Goal: Information Seeking & Learning: Learn about a topic

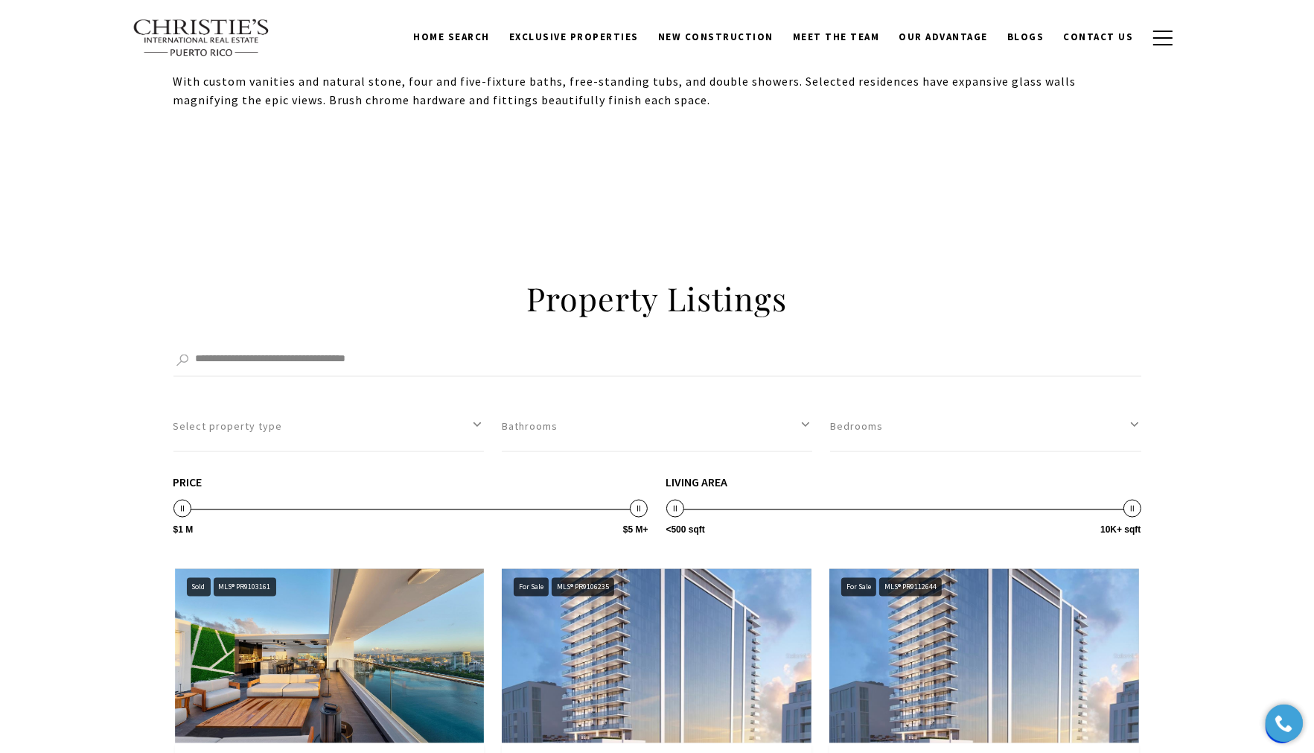
scroll to position [2456, 0]
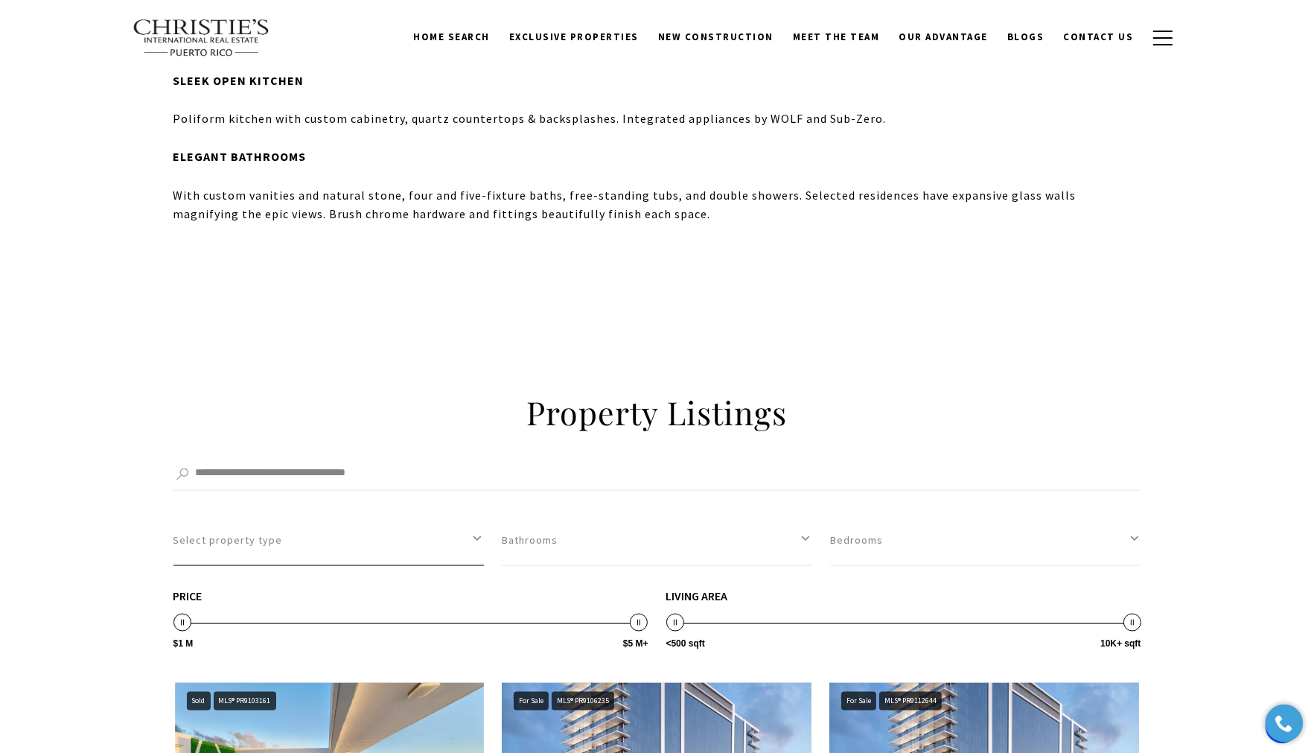
click at [460, 531] on button "Select property type" at bounding box center [328, 539] width 310 height 51
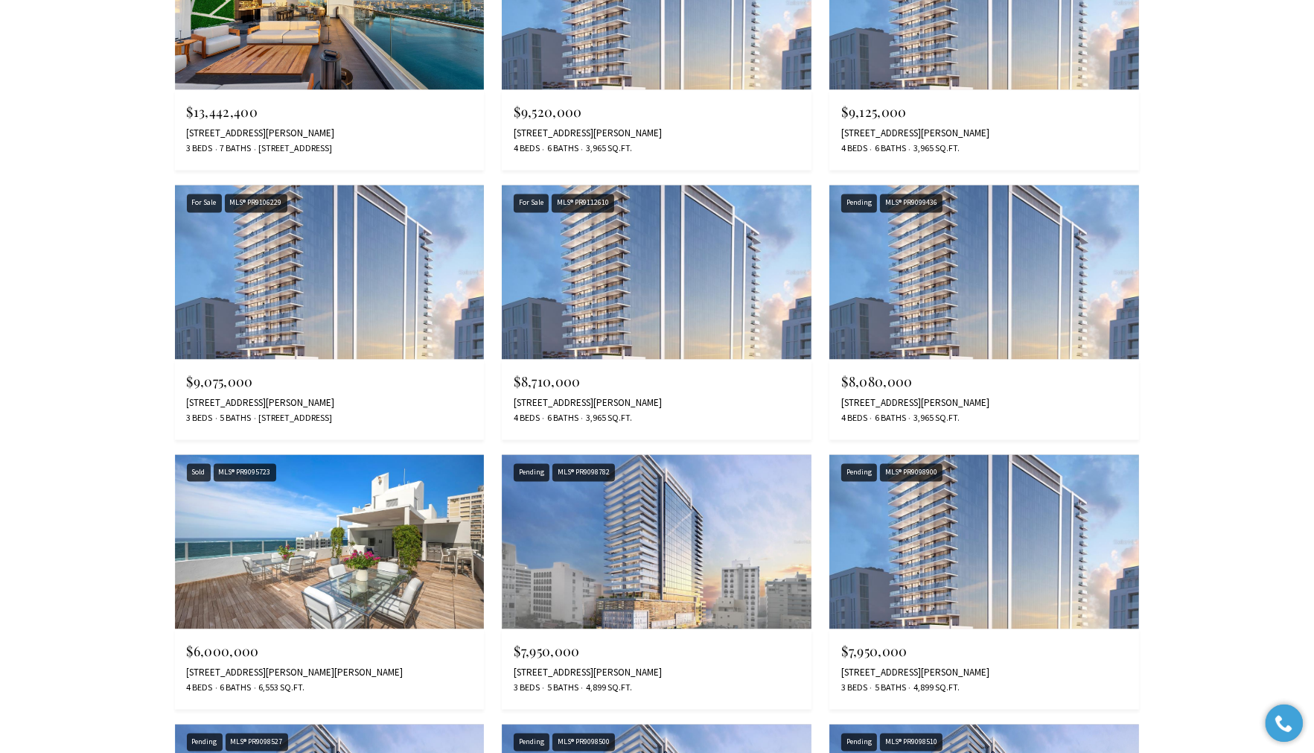
scroll to position [3127, 0]
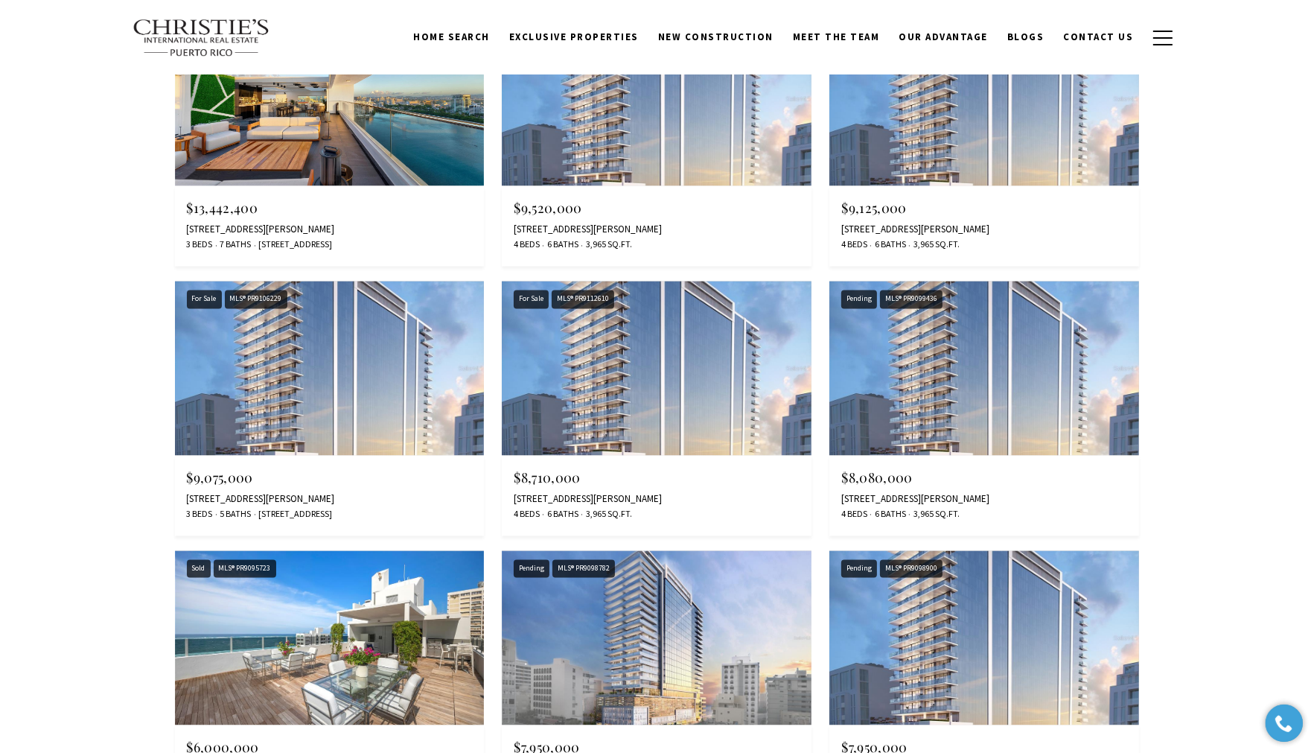
click at [948, 143] on img at bounding box center [984, 99] width 310 height 174
click at [389, 374] on img at bounding box center [330, 368] width 310 height 174
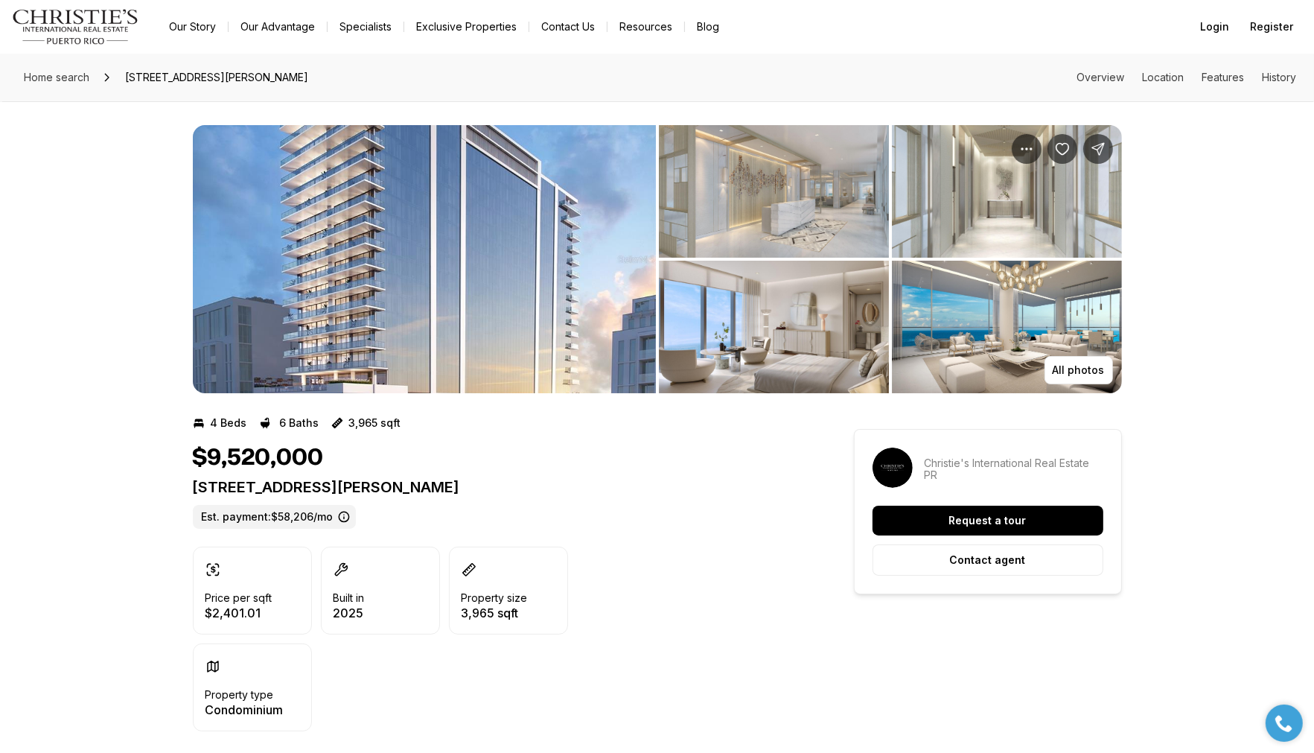
click at [1020, 319] on img "View image gallery" at bounding box center [1007, 327] width 230 height 133
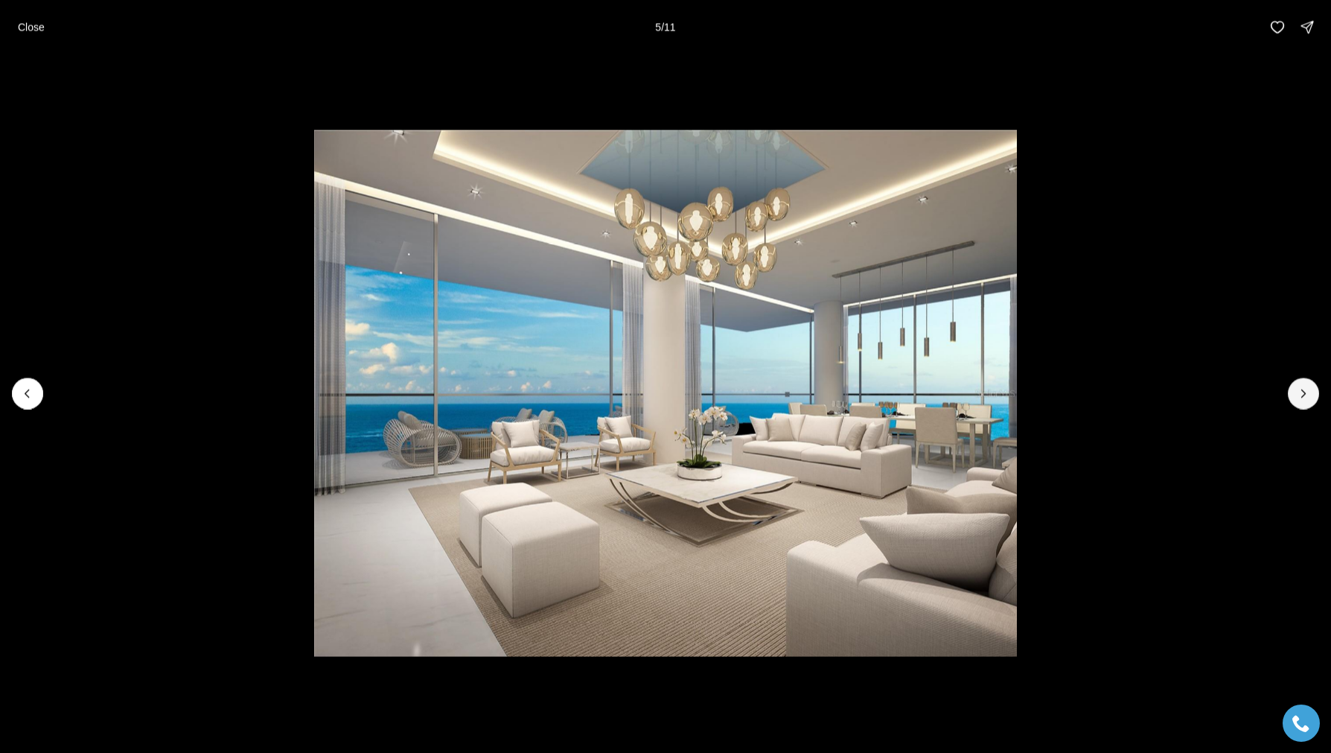
click at [1313, 394] on button "Next slide" at bounding box center [1303, 392] width 31 height 31
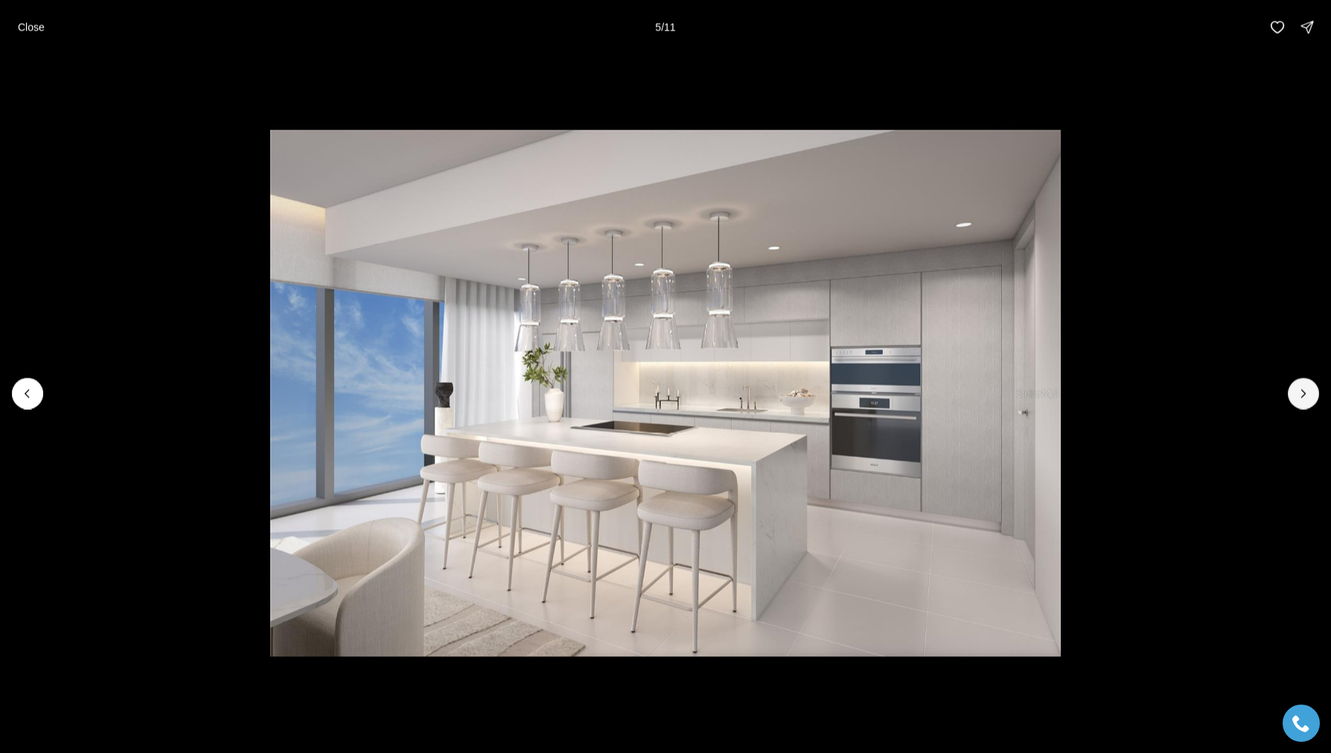
click at [1313, 394] on button "Next slide" at bounding box center [1303, 392] width 31 height 31
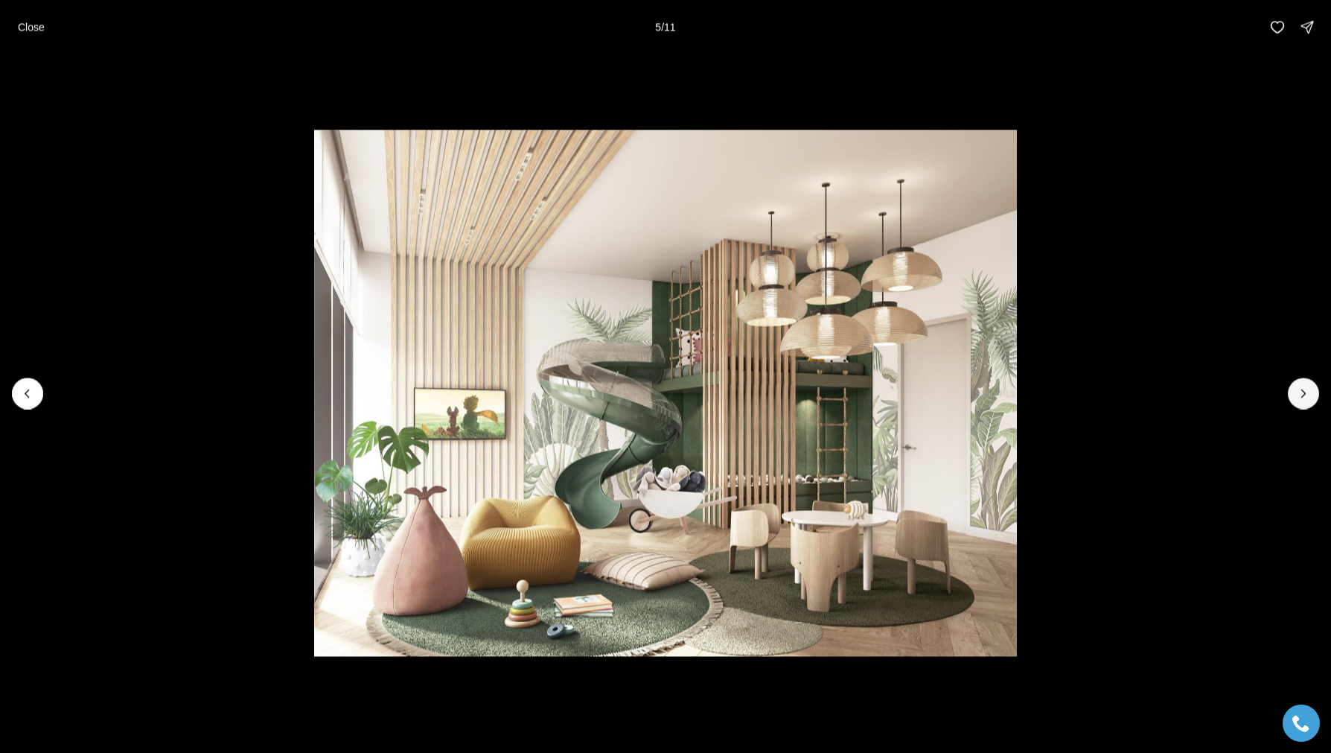
click at [1313, 394] on button "Next slide" at bounding box center [1303, 392] width 31 height 31
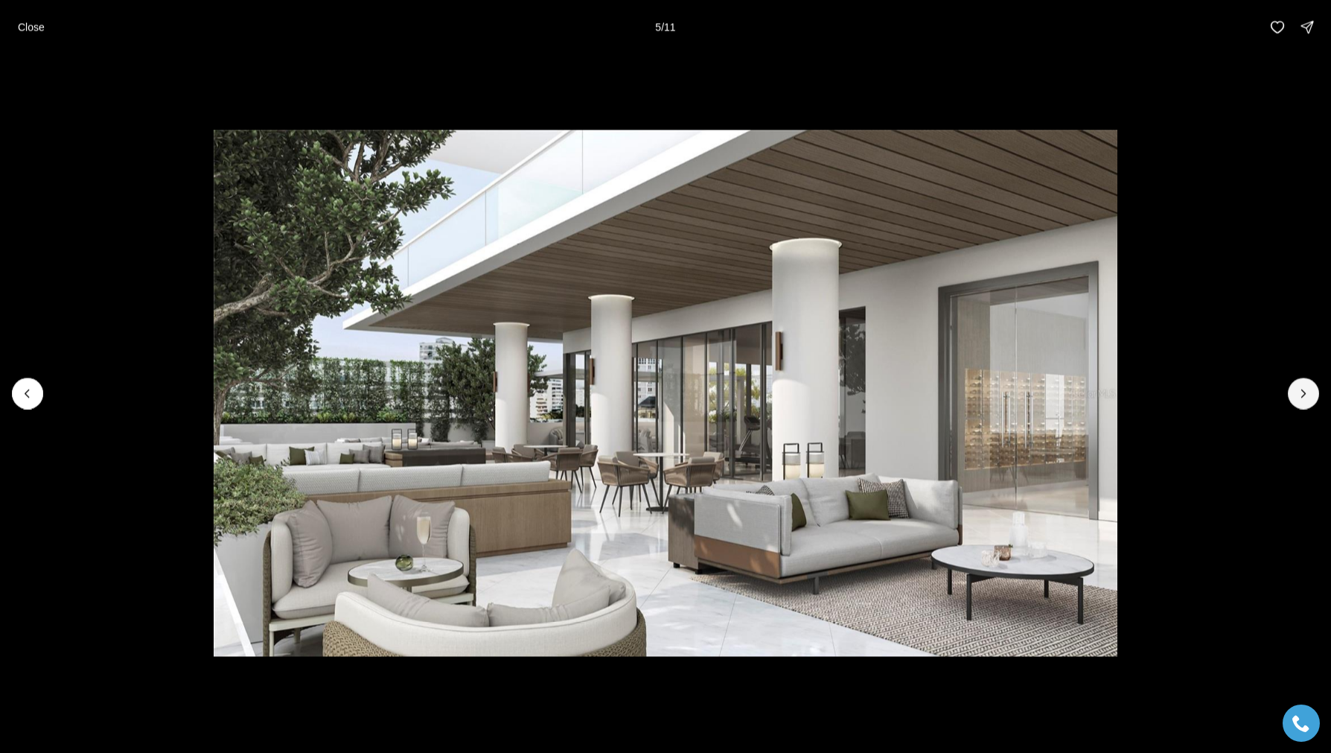
click at [1313, 394] on button "Next slide" at bounding box center [1303, 392] width 31 height 31
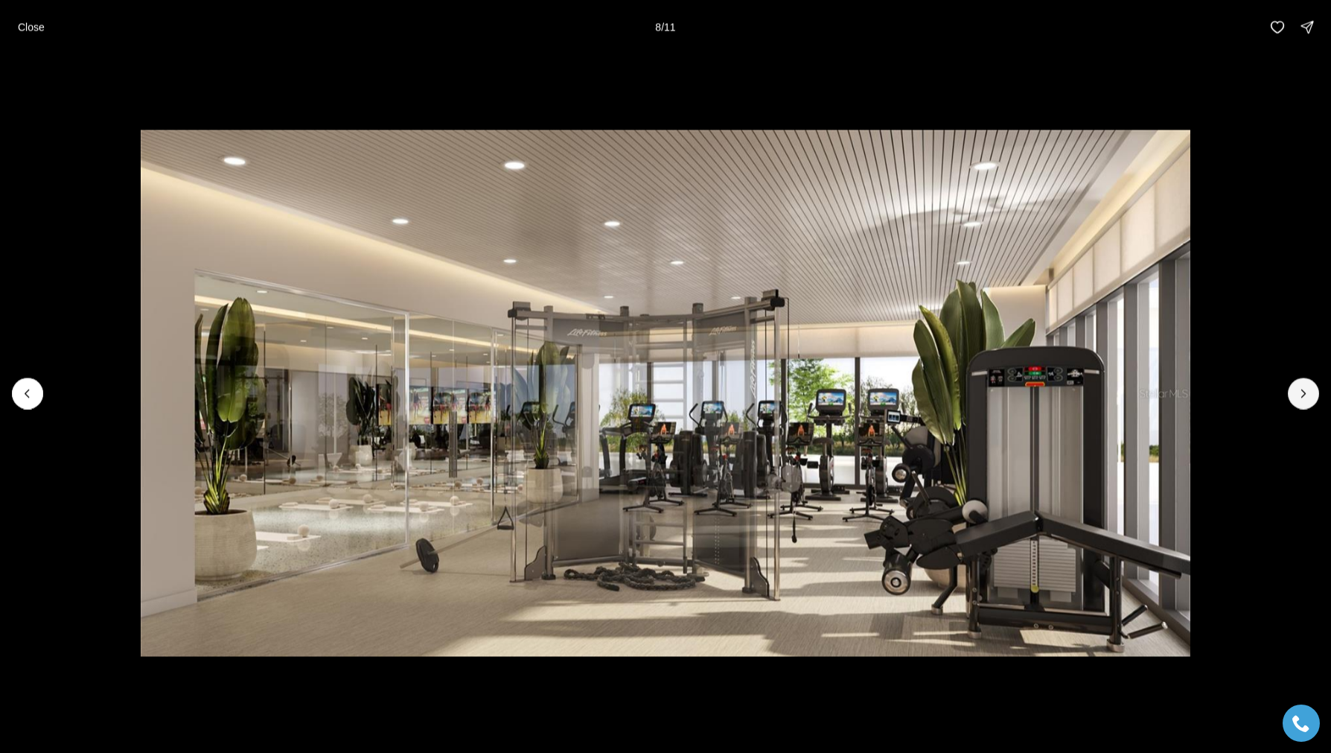
click at [1313, 394] on button "Next slide" at bounding box center [1303, 392] width 31 height 31
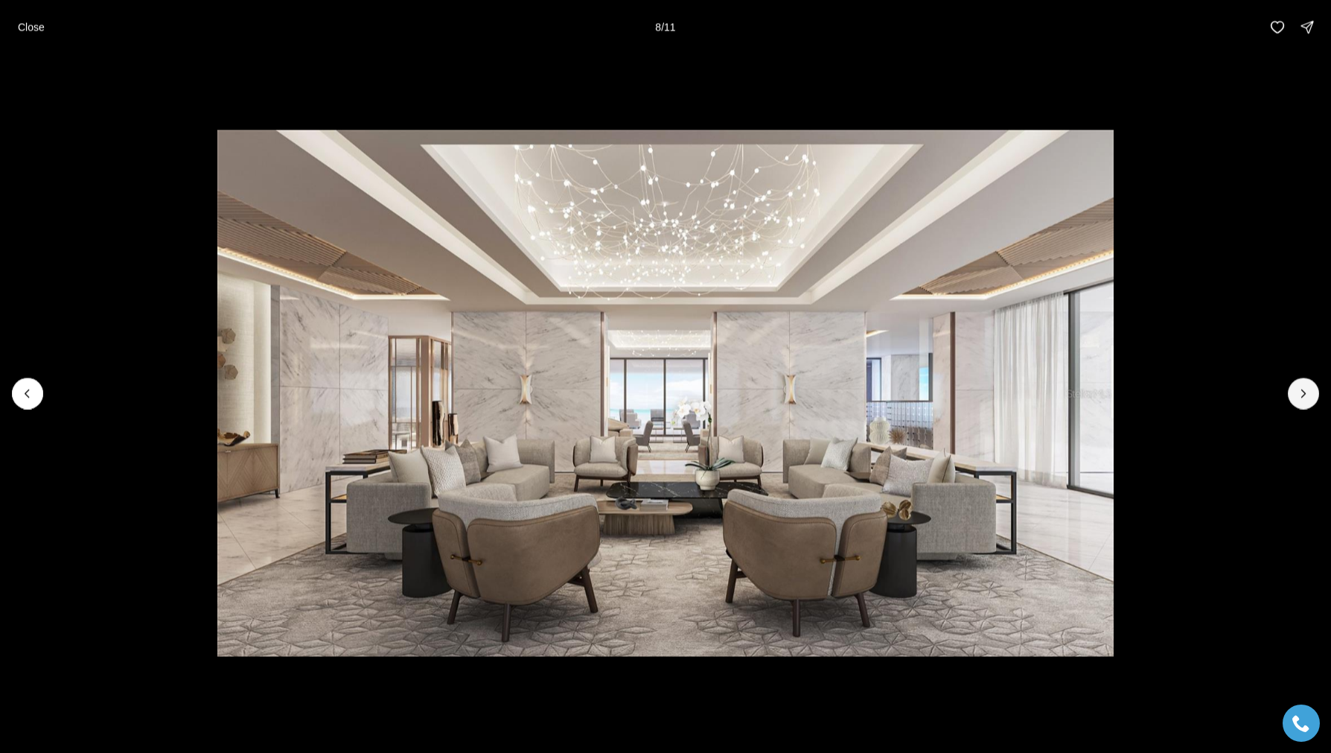
click at [1313, 394] on button "Next slide" at bounding box center [1303, 392] width 31 height 31
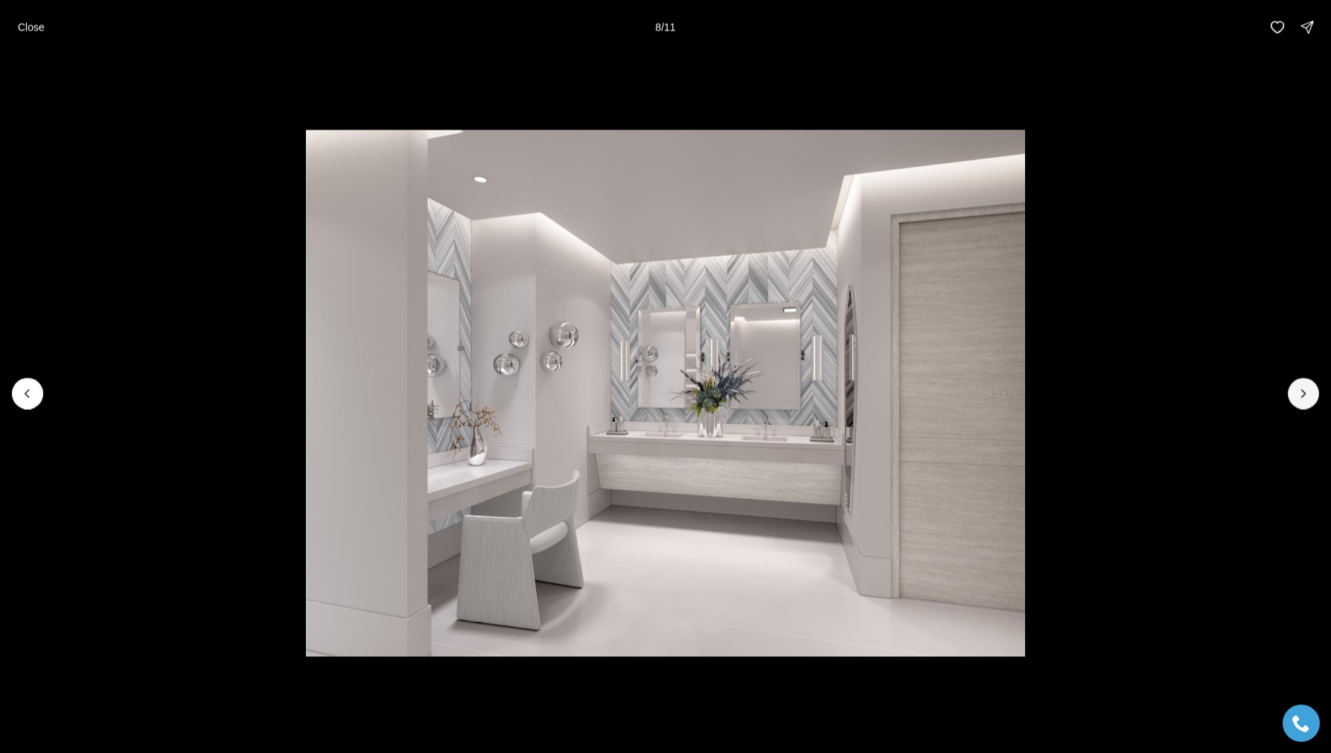
click at [1313, 394] on button "Next slide" at bounding box center [1303, 392] width 31 height 31
click at [1313, 394] on div at bounding box center [1303, 392] width 31 height 31
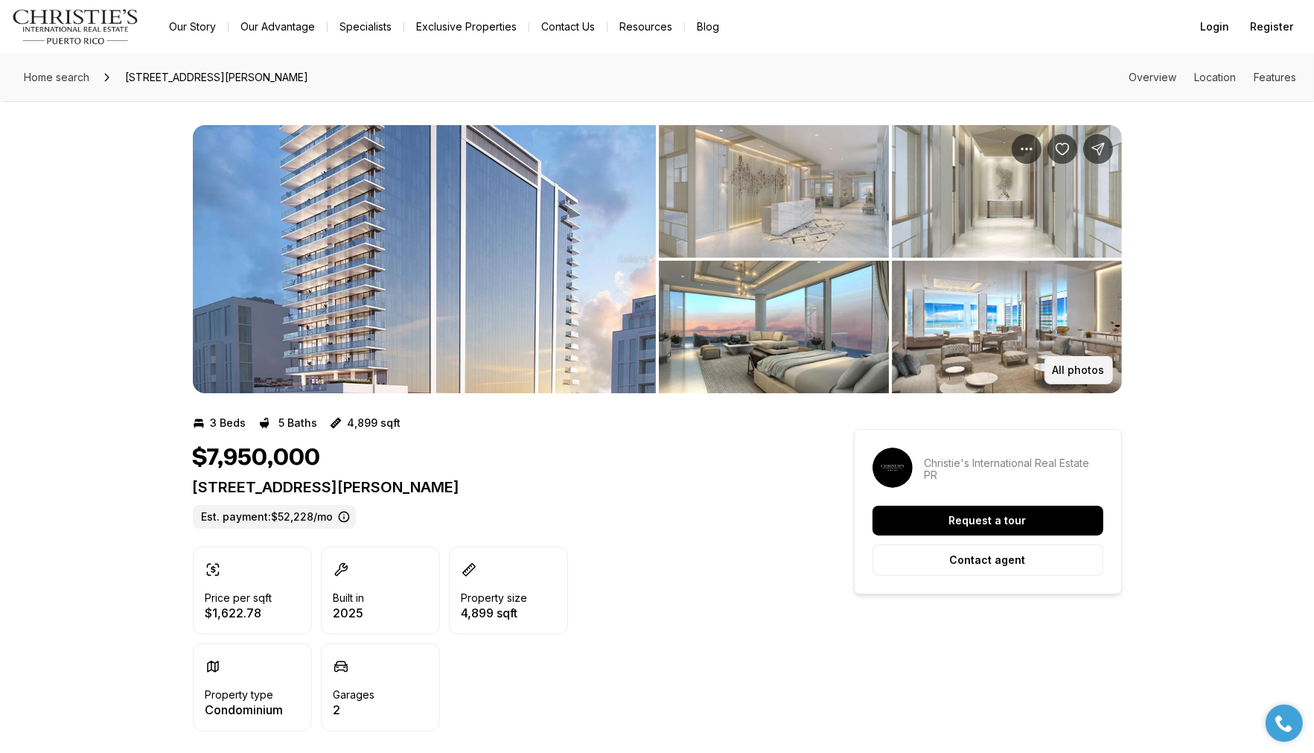
click at [1080, 364] on p "All photos" at bounding box center [1079, 370] width 52 height 12
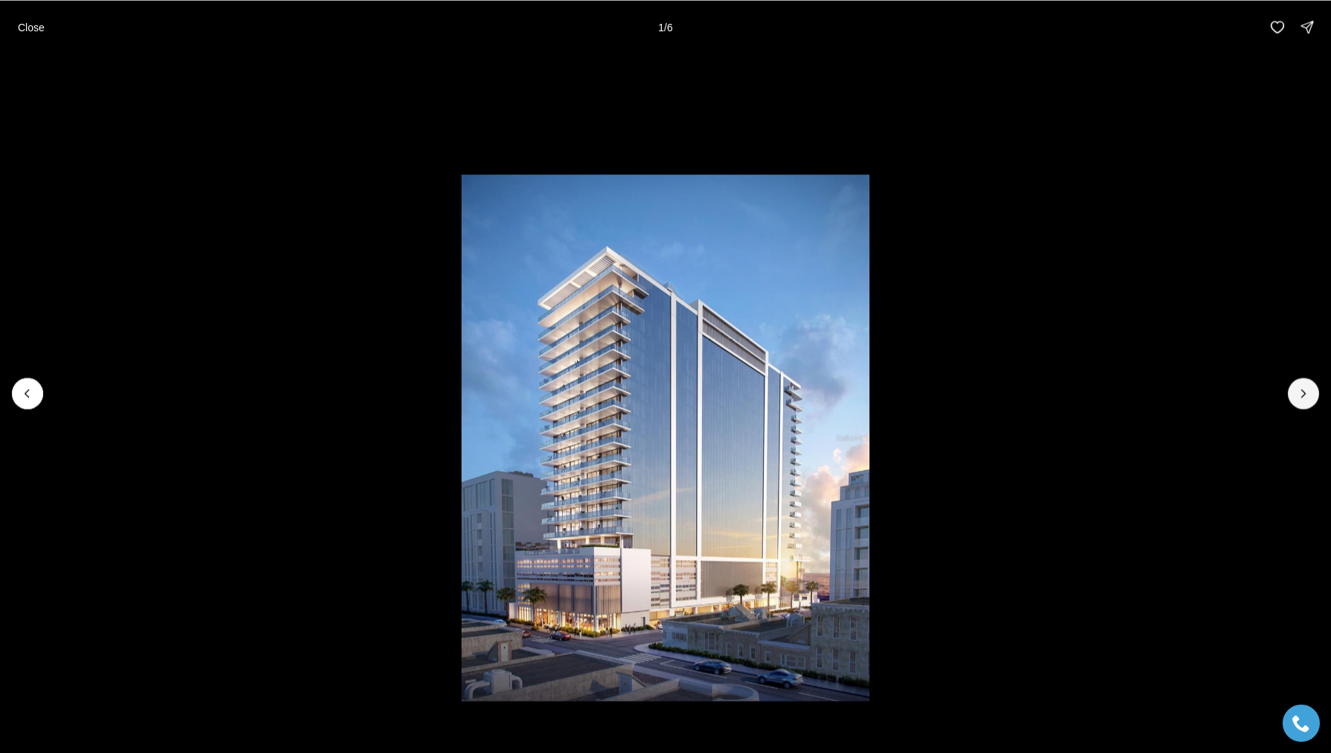
click at [1303, 403] on button "Next slide" at bounding box center [1303, 392] width 31 height 31
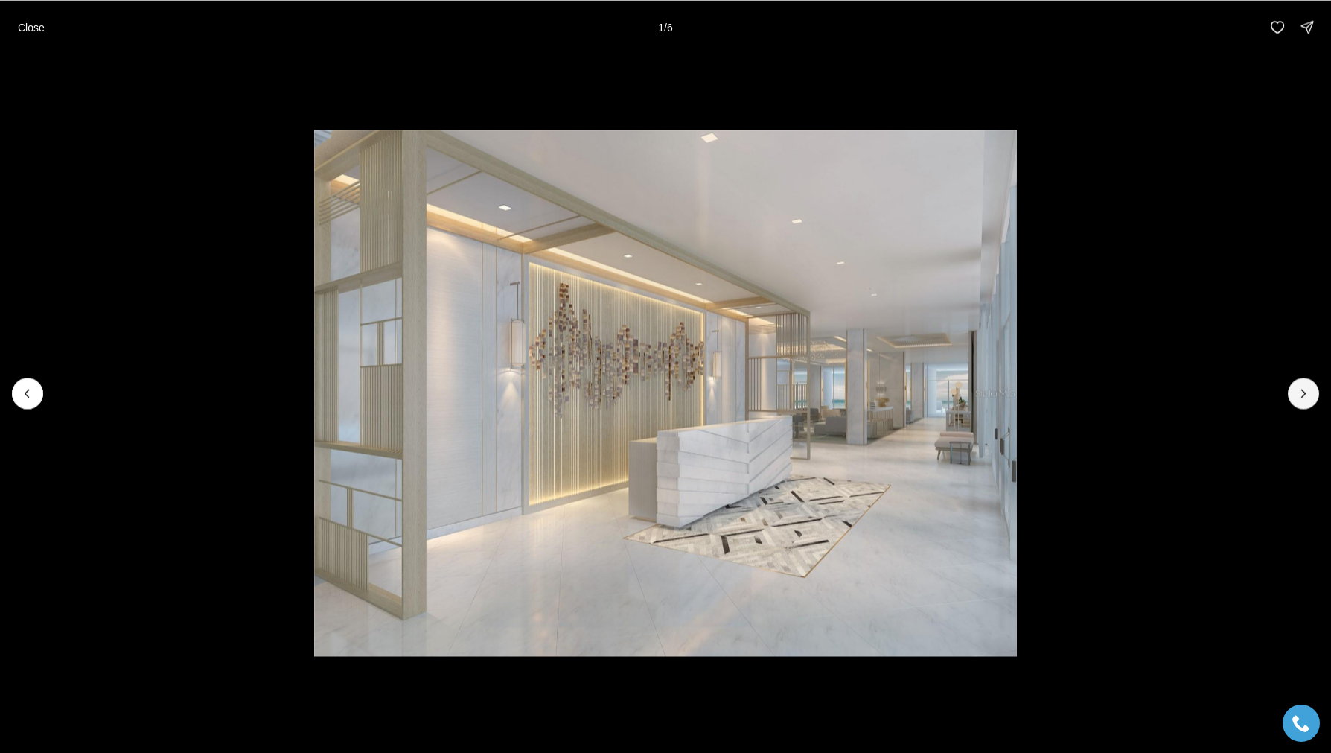
click at [1303, 403] on button "Next slide" at bounding box center [1303, 392] width 31 height 31
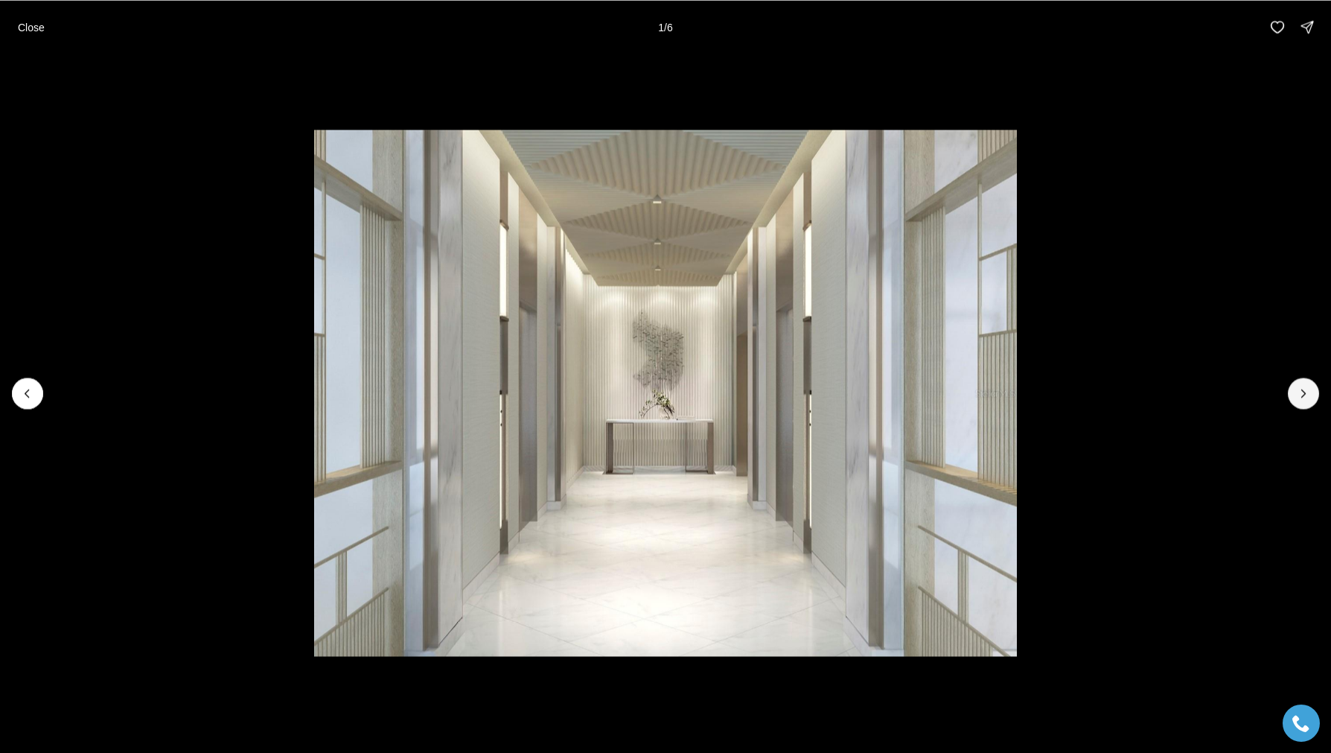
click at [1303, 403] on button "Next slide" at bounding box center [1303, 392] width 31 height 31
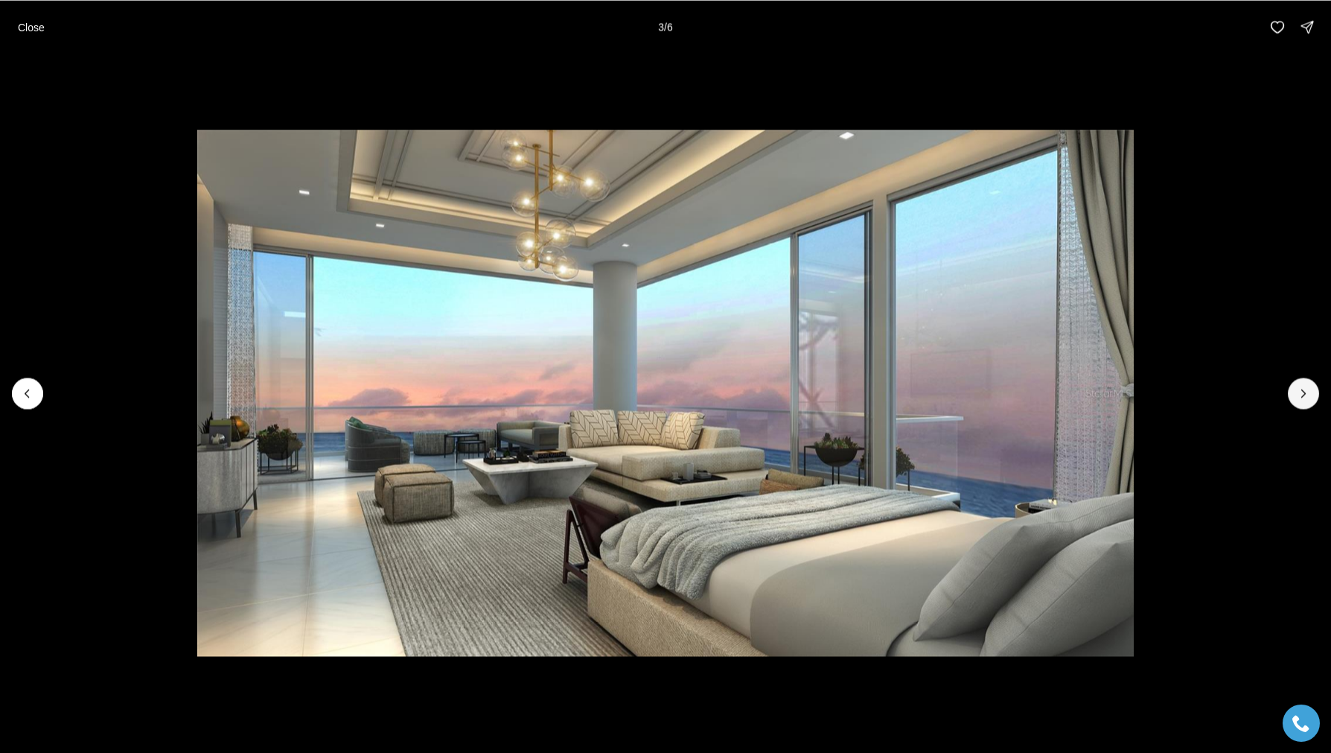
click at [1303, 403] on button "Next slide" at bounding box center [1303, 392] width 31 height 31
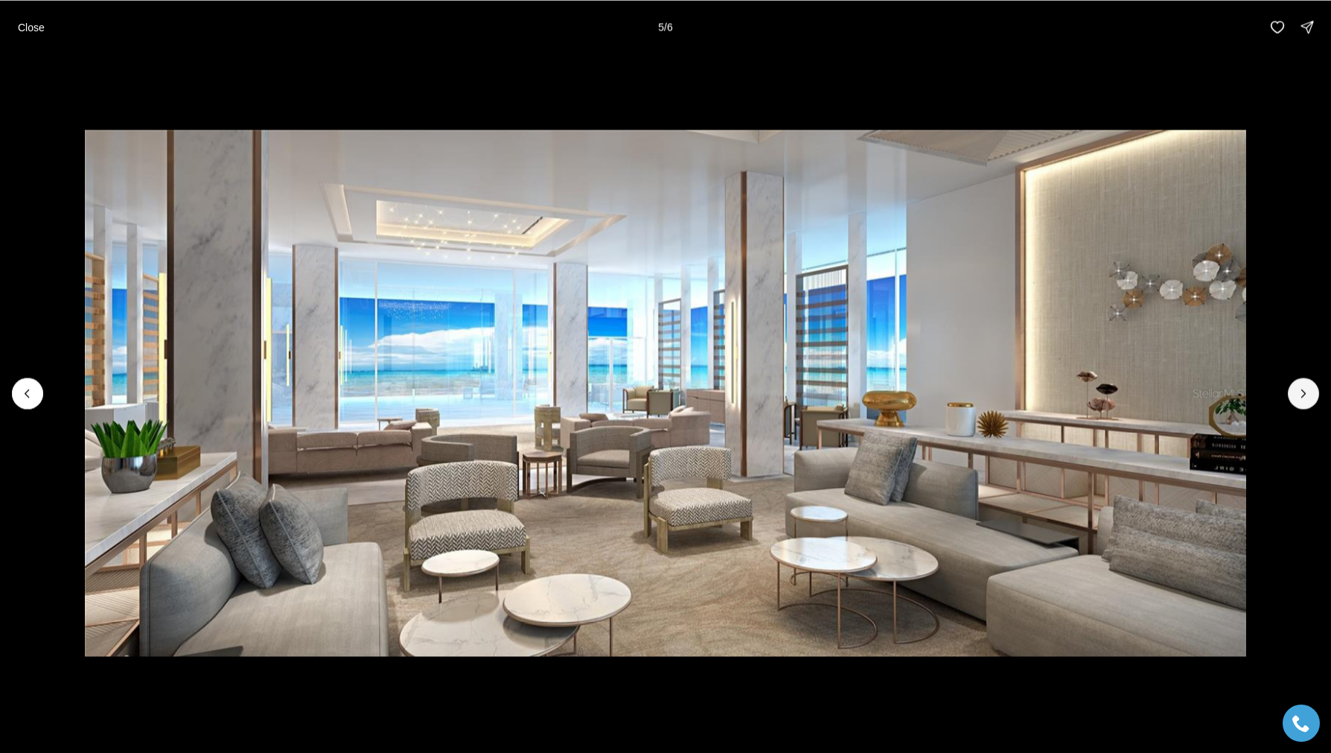
click at [1303, 403] on button "Next slide" at bounding box center [1303, 392] width 31 height 31
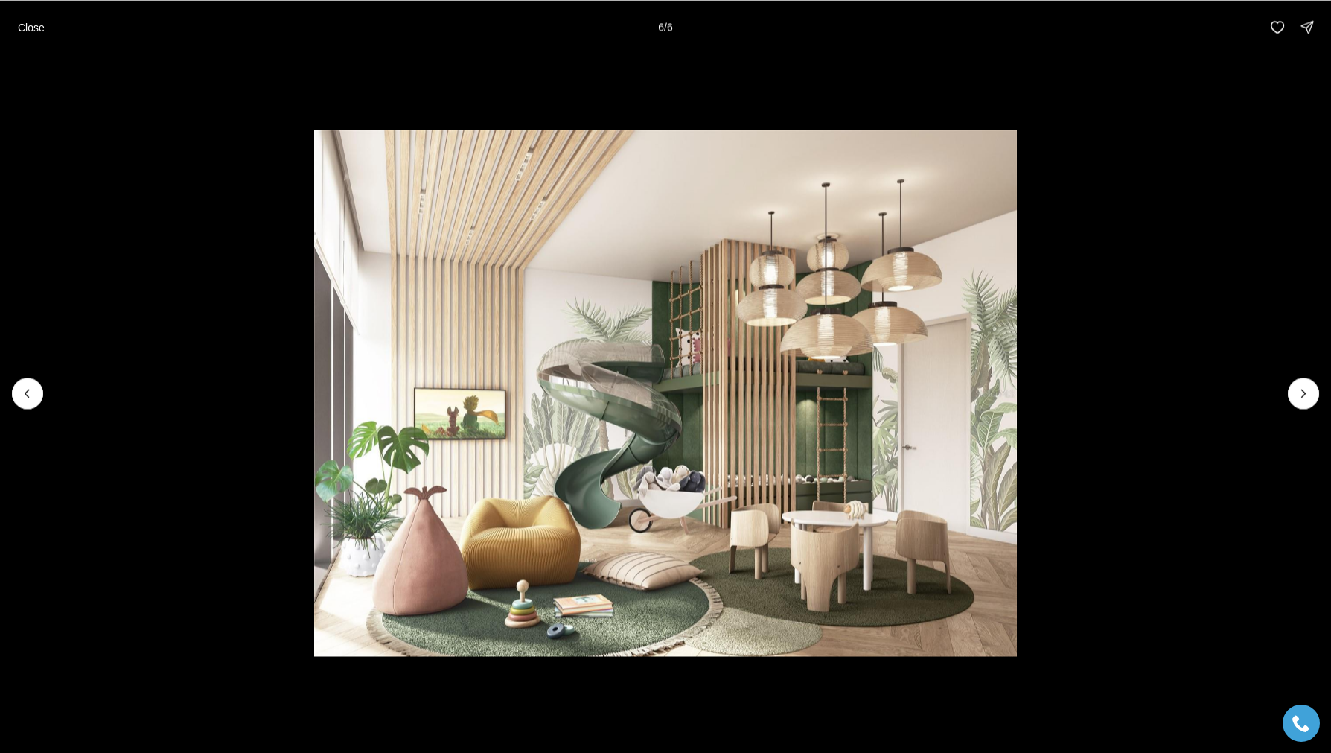
click at [1303, 403] on div at bounding box center [1303, 392] width 31 height 31
click at [1302, 386] on div at bounding box center [1303, 392] width 31 height 31
click at [40, 23] on p "Close" at bounding box center [31, 27] width 27 height 12
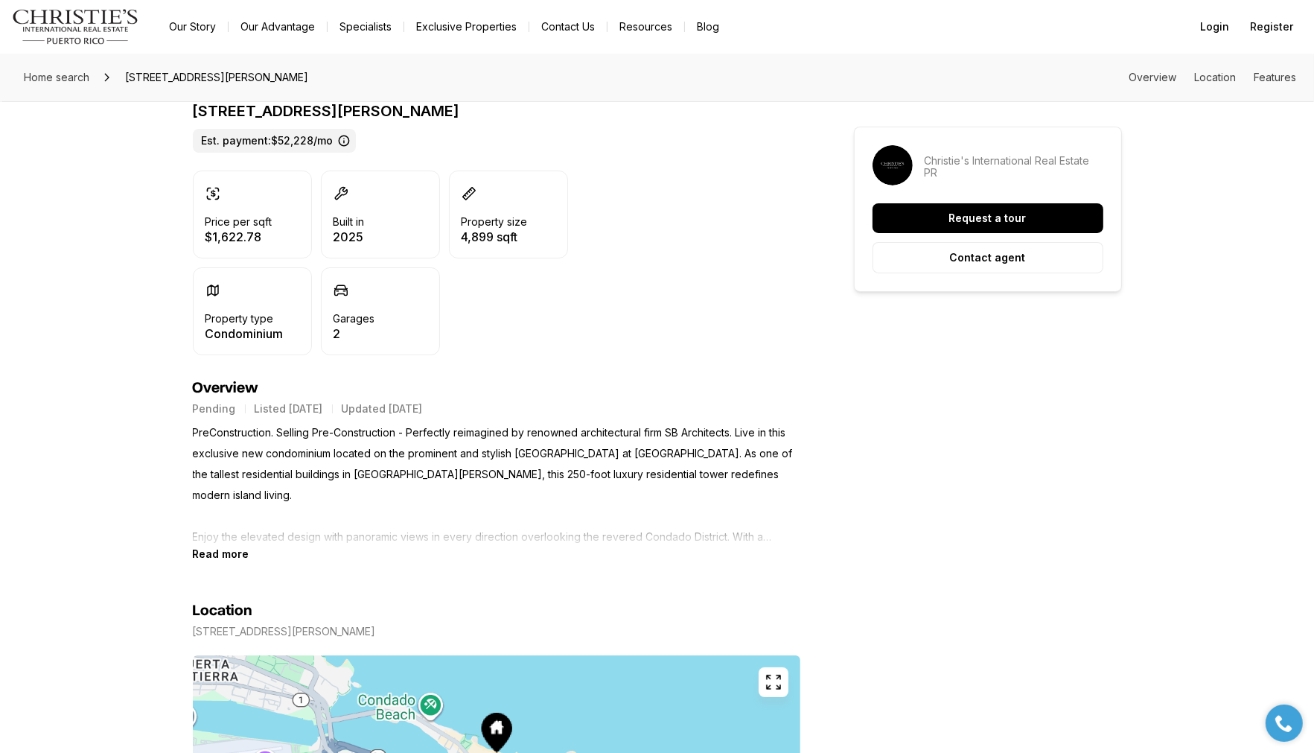
scroll to position [447, 0]
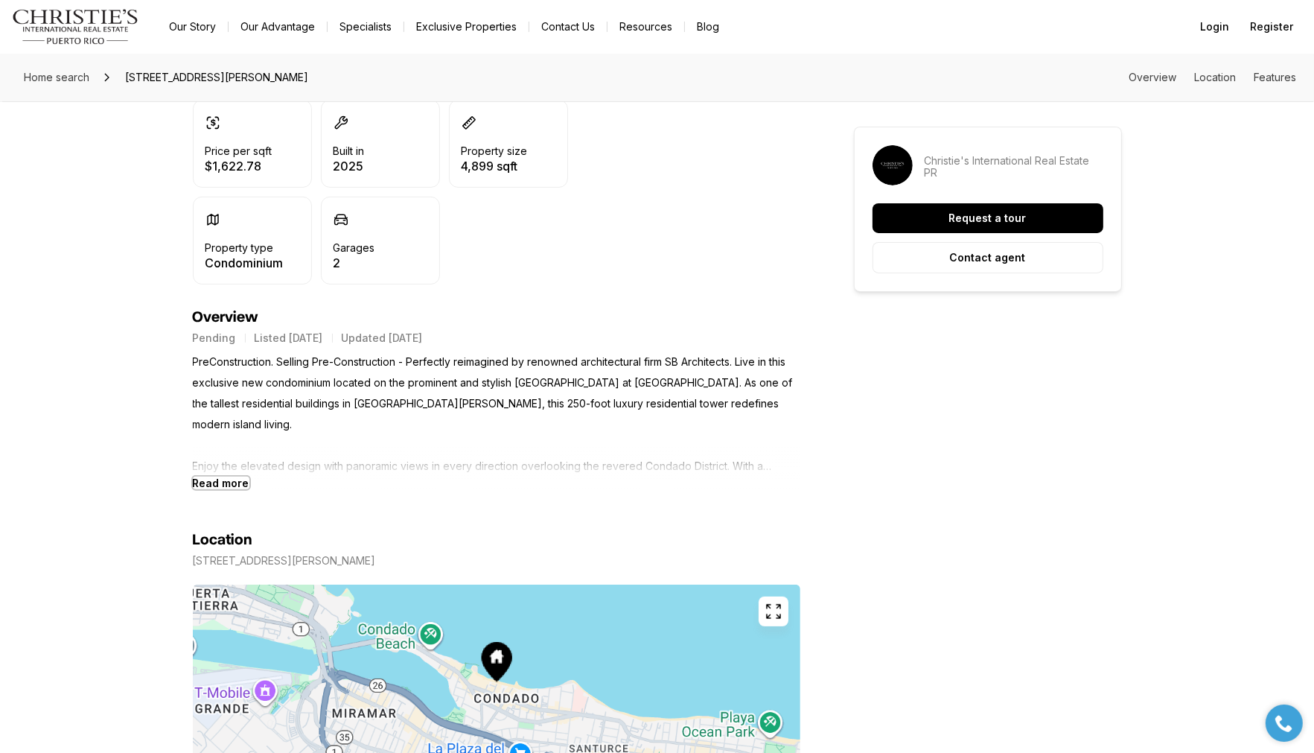
click at [211, 488] on b "Read more" at bounding box center [221, 482] width 57 height 13
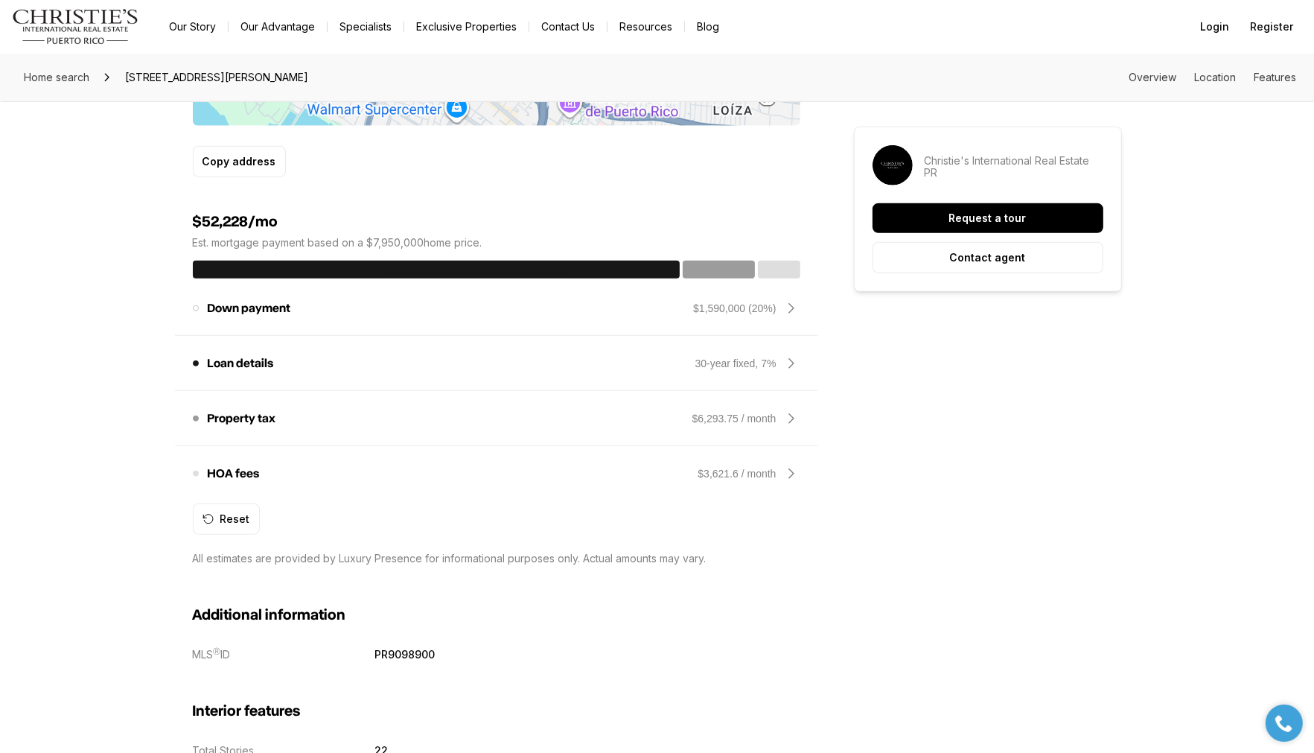
scroll to position [1563, 0]
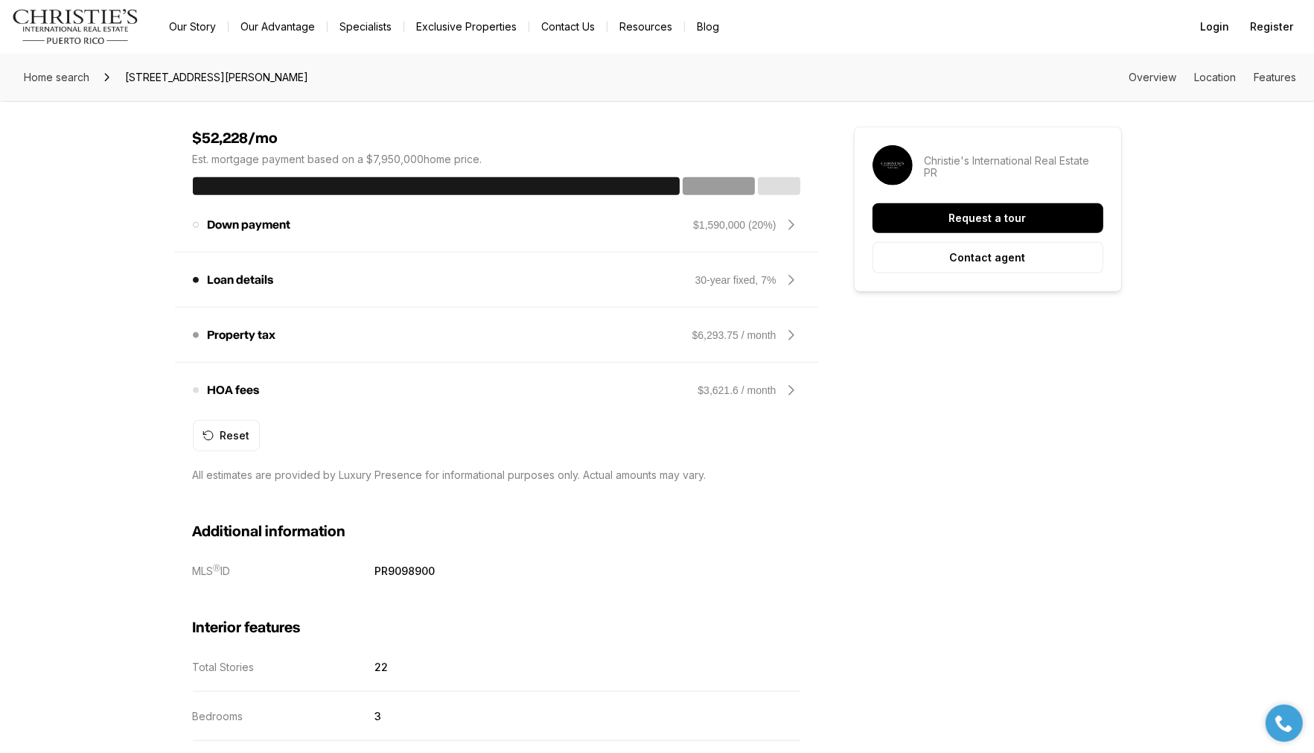
click at [398, 378] on div "HOA fees These fees may be owed in order to maintain and improve properties in …" at bounding box center [496, 390] width 607 height 36
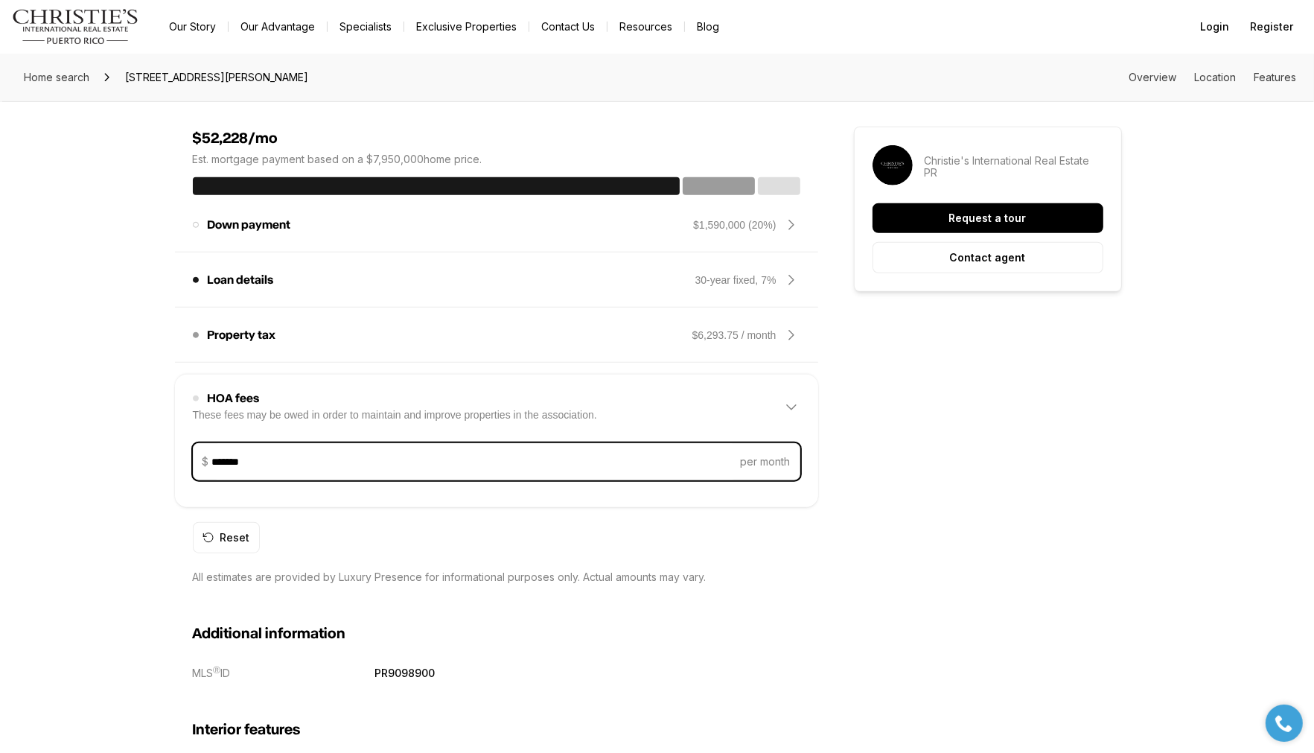
drag, startPoint x: 307, startPoint y: 438, endPoint x: 208, endPoint y: 446, distance: 98.5
click at [208, 446] on div "$ ******* per month" at bounding box center [496, 461] width 607 height 37
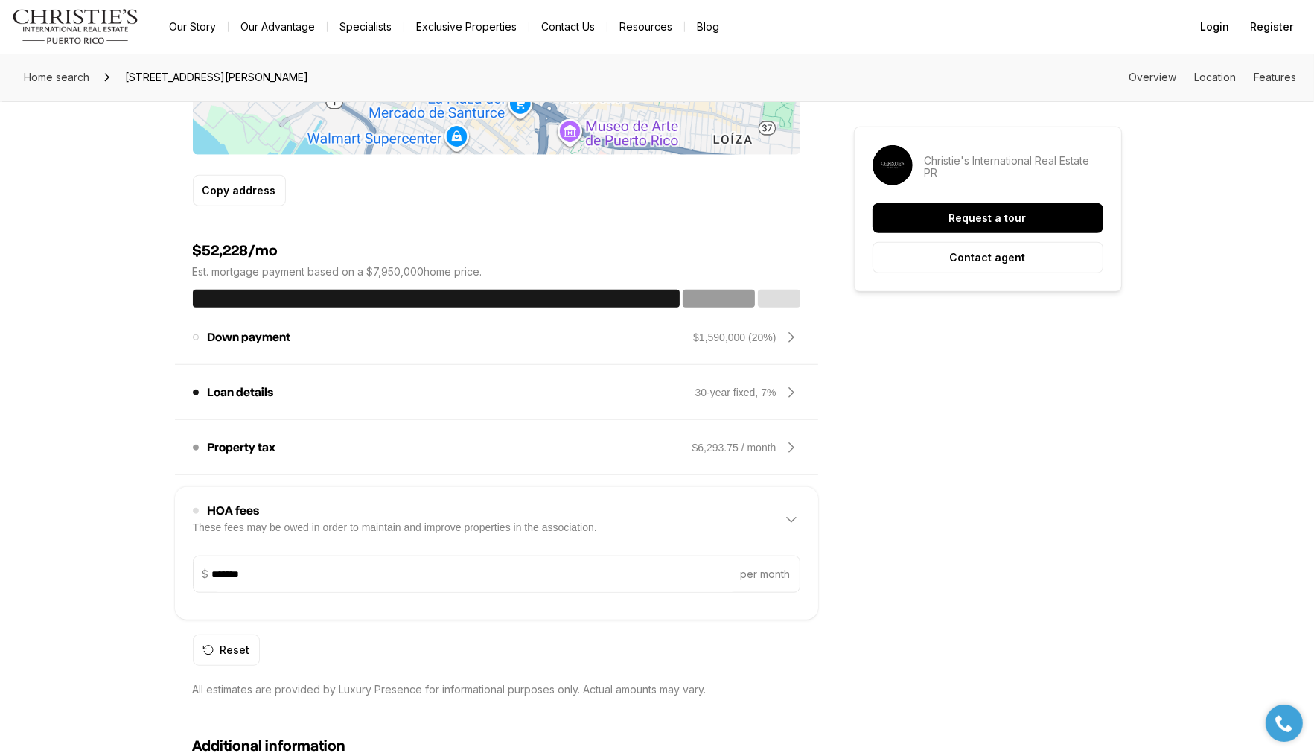
click at [835, 595] on div "3 Beds 5 Baths 4,899 sqft $7,950,000 1149 ASHFORD AVENUE #401 SAN JUAN PR, 0090…" at bounding box center [657, 655] width 929 height 3427
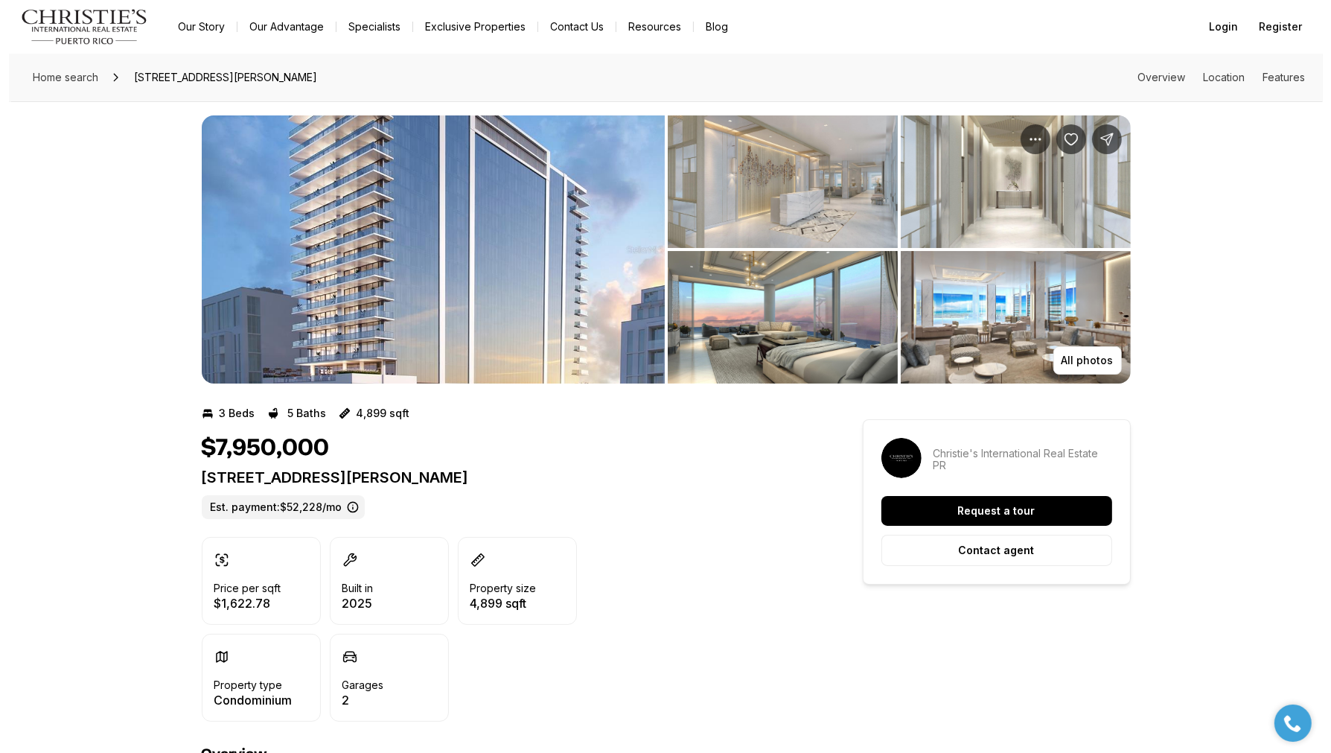
scroll to position [0, 0]
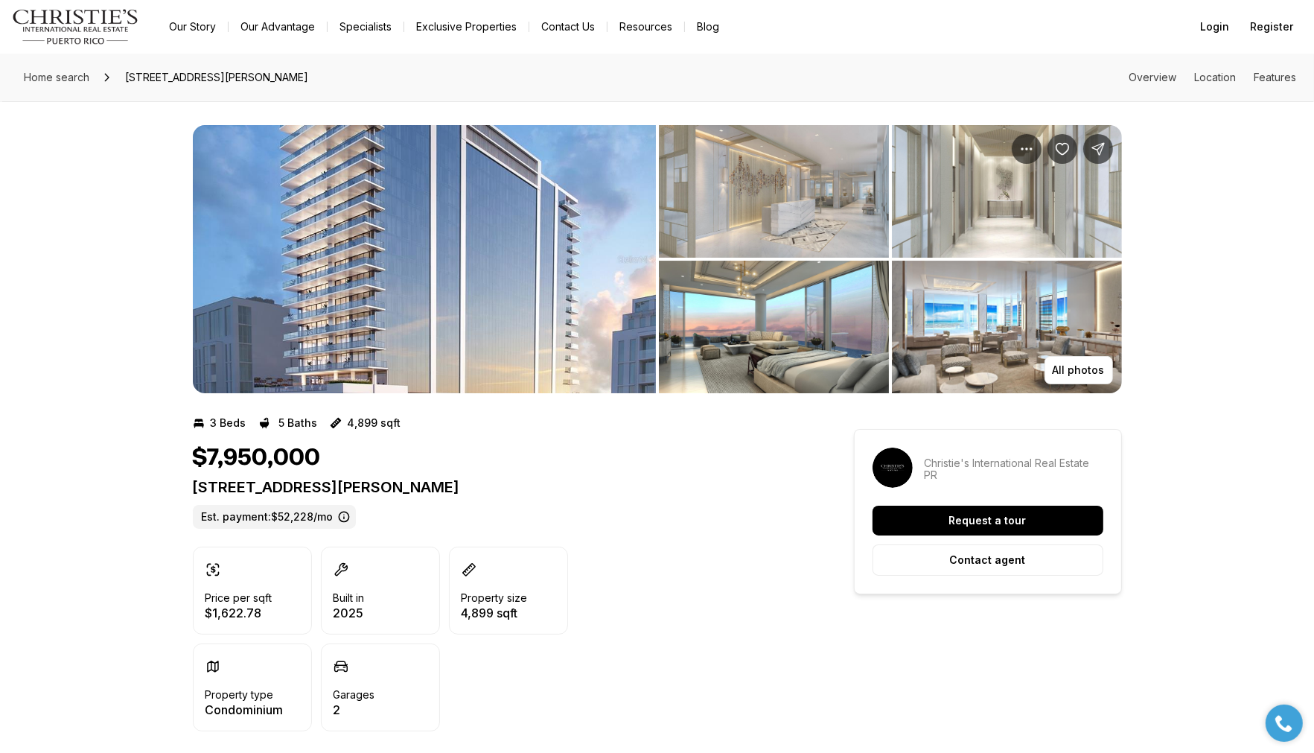
click at [791, 331] on img "View image gallery" at bounding box center [774, 327] width 230 height 133
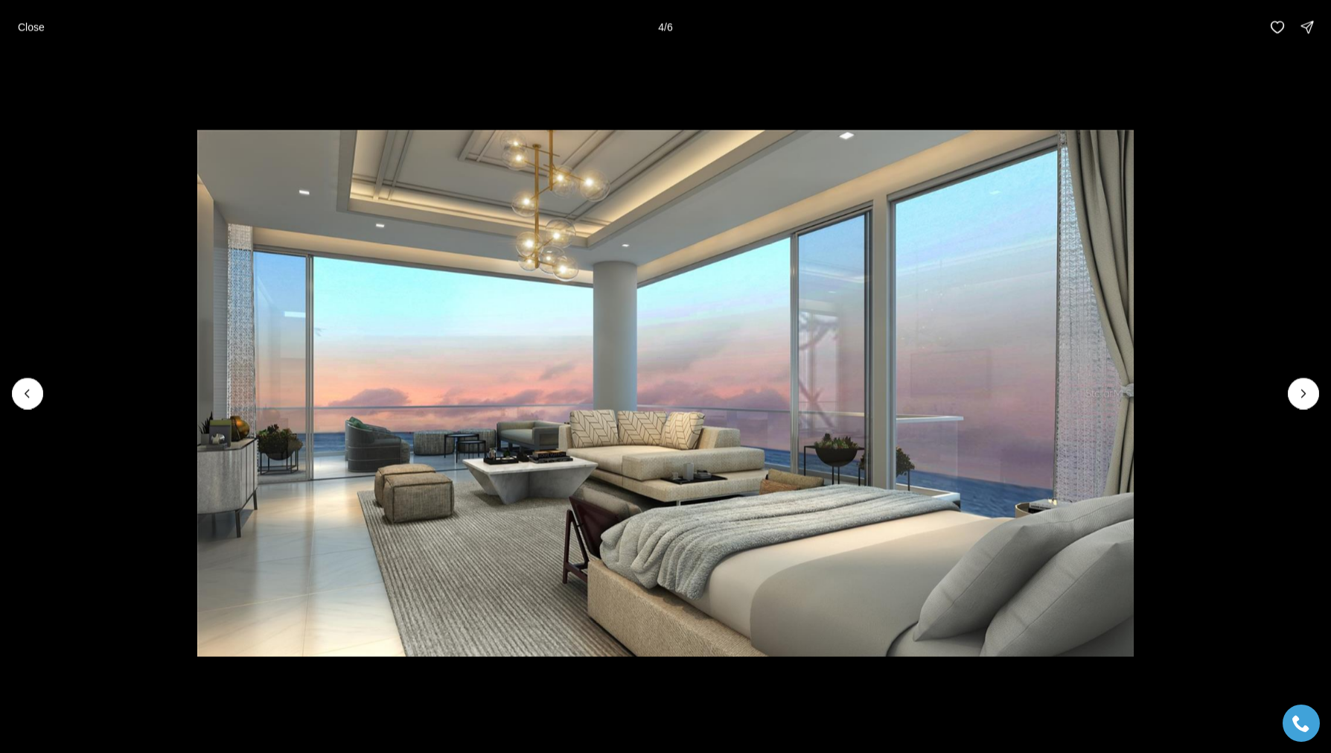
click at [1299, 389] on icon "Next slide" at bounding box center [1303, 393] width 15 height 15
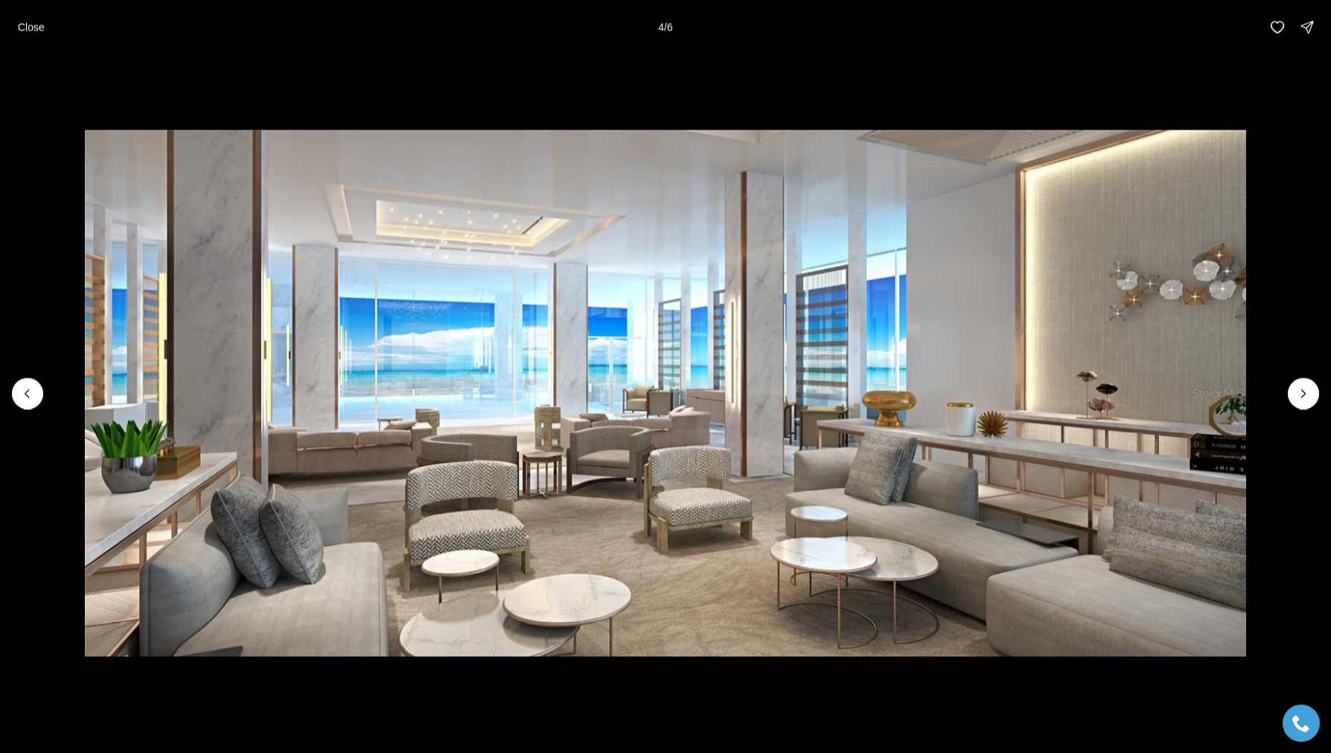
click at [1299, 389] on icon "Next slide" at bounding box center [1303, 393] width 15 height 15
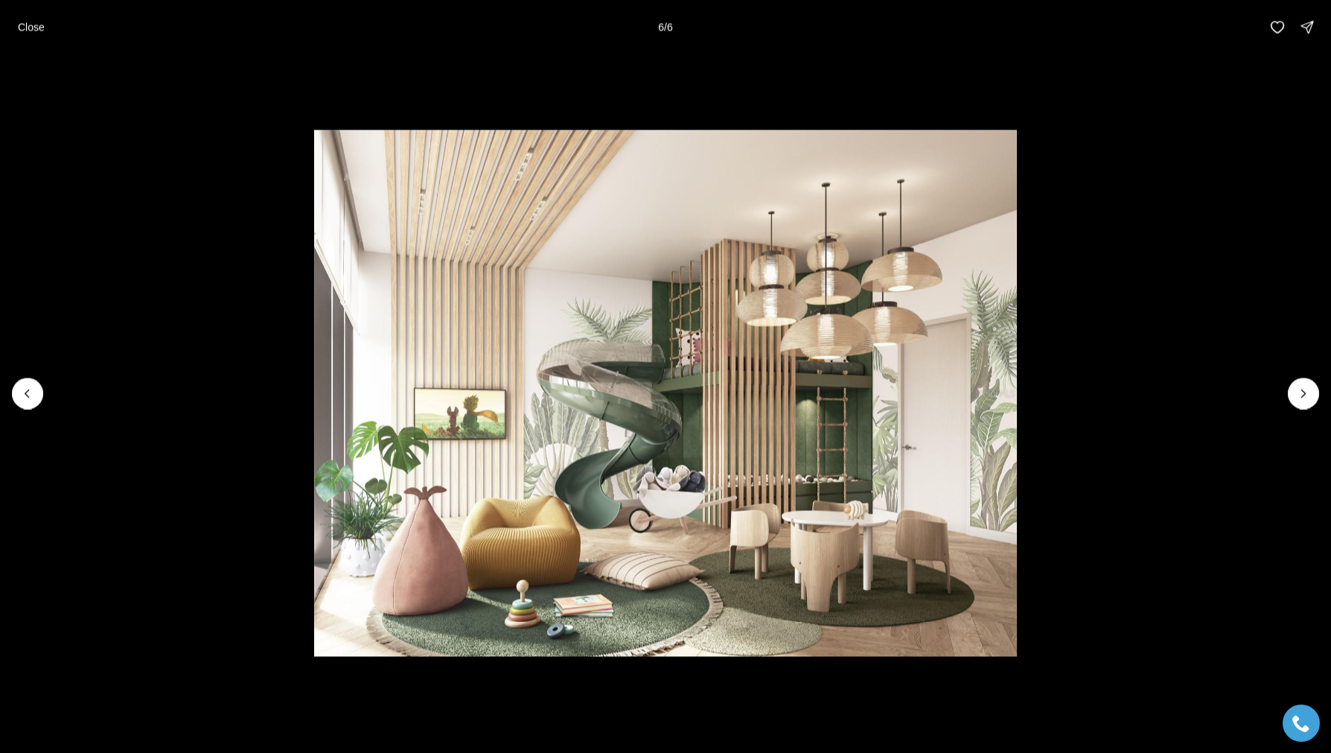
click at [1299, 389] on div at bounding box center [1303, 392] width 31 height 31
click at [17, 390] on button "Previous slide" at bounding box center [27, 392] width 31 height 31
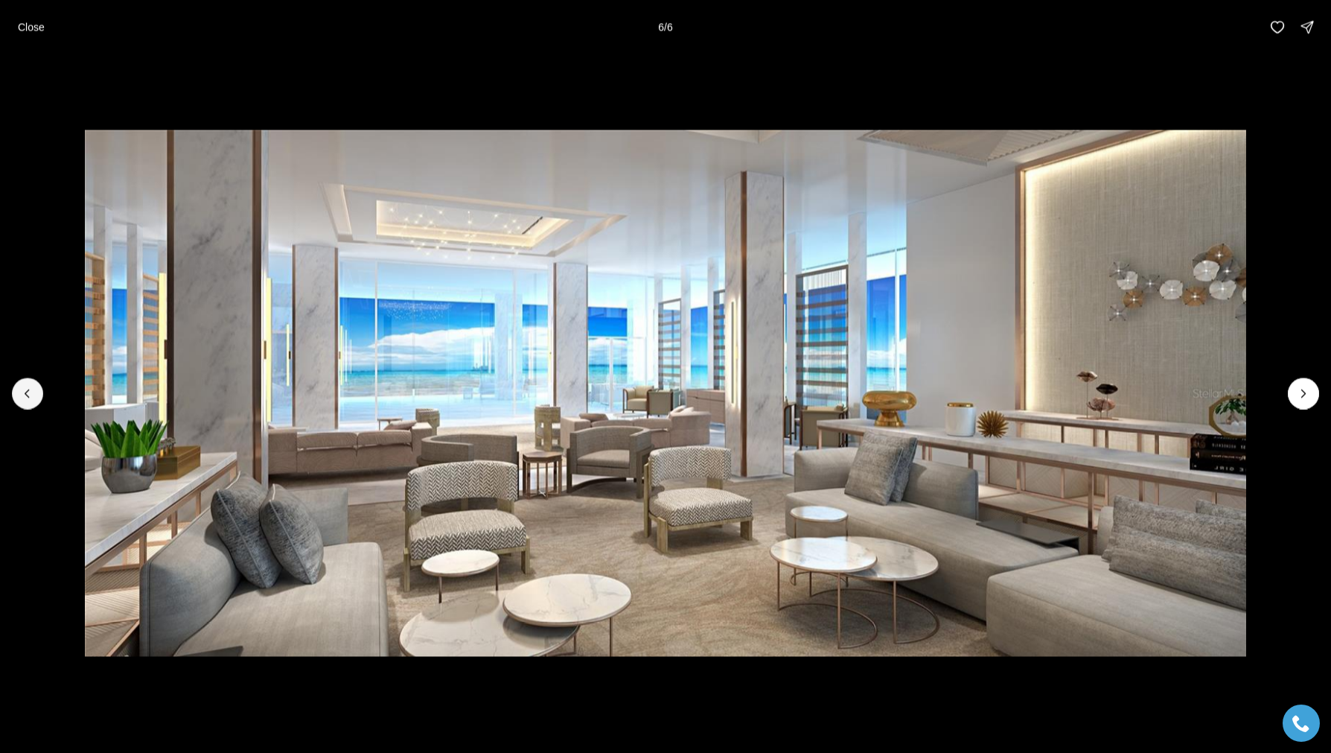
click at [17, 390] on button "Previous slide" at bounding box center [27, 392] width 31 height 31
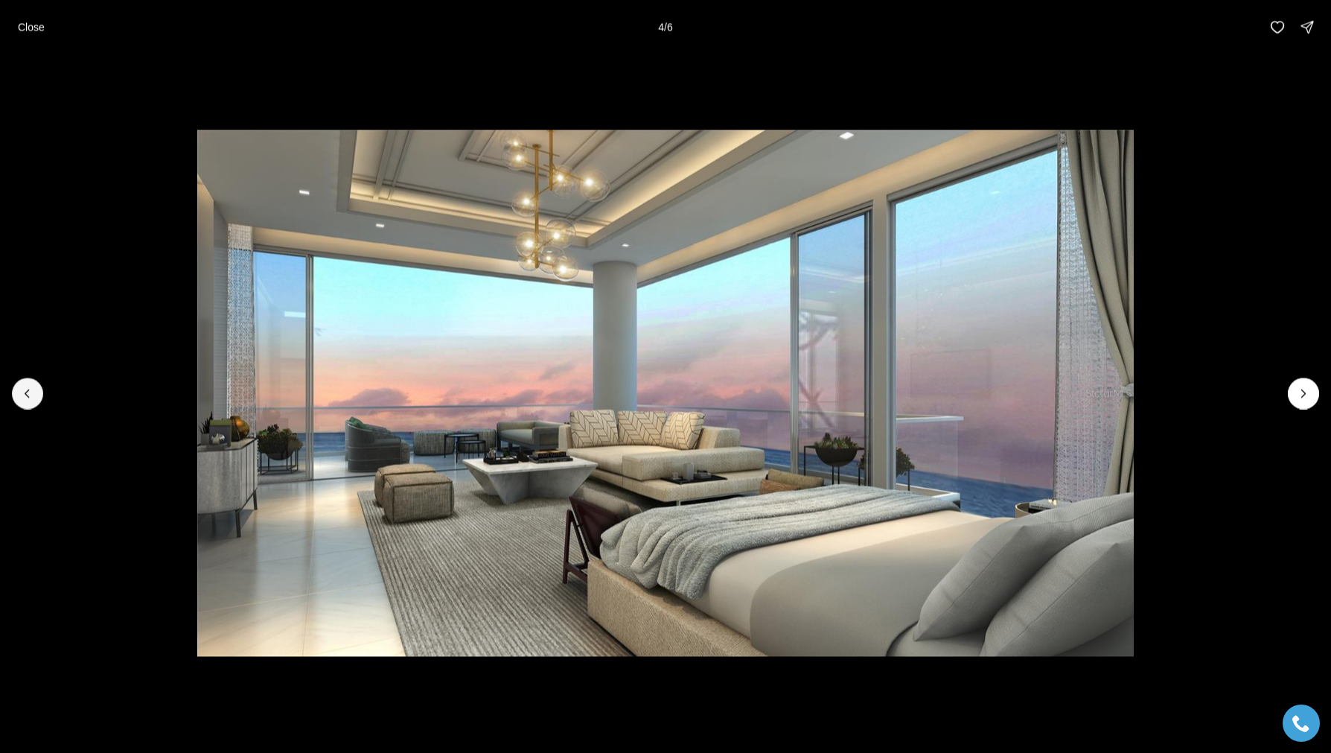
click at [17, 390] on button "Previous slide" at bounding box center [27, 392] width 31 height 31
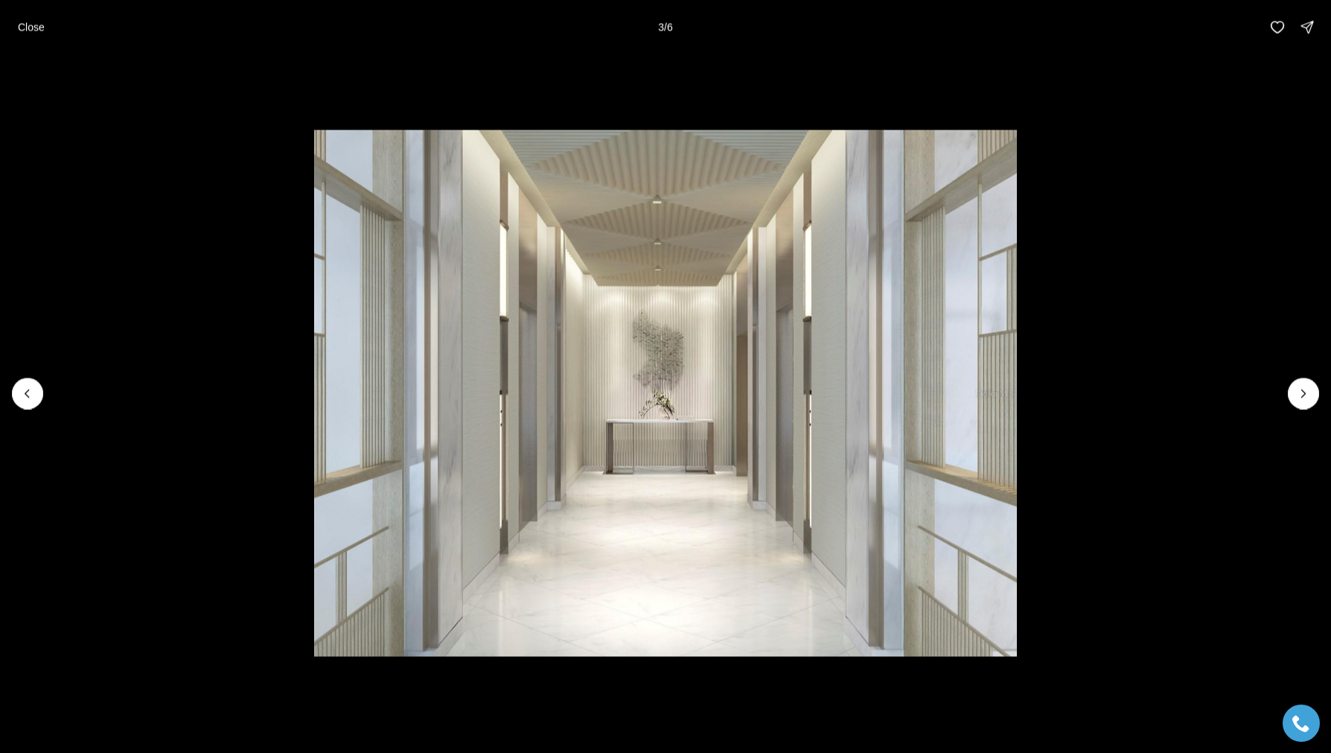
click at [1297, 393] on icon "Next slide" at bounding box center [1303, 393] width 15 height 15
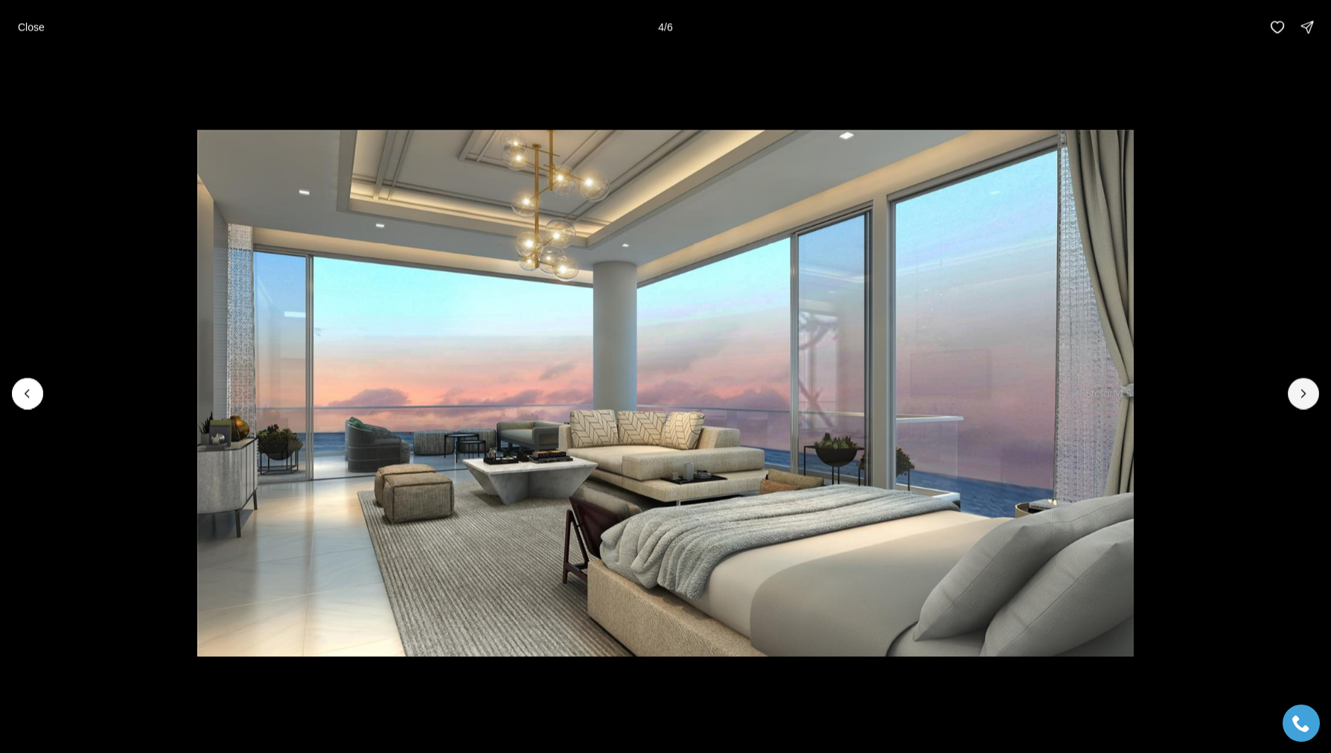
click at [1292, 401] on button "Next slide" at bounding box center [1303, 392] width 31 height 31
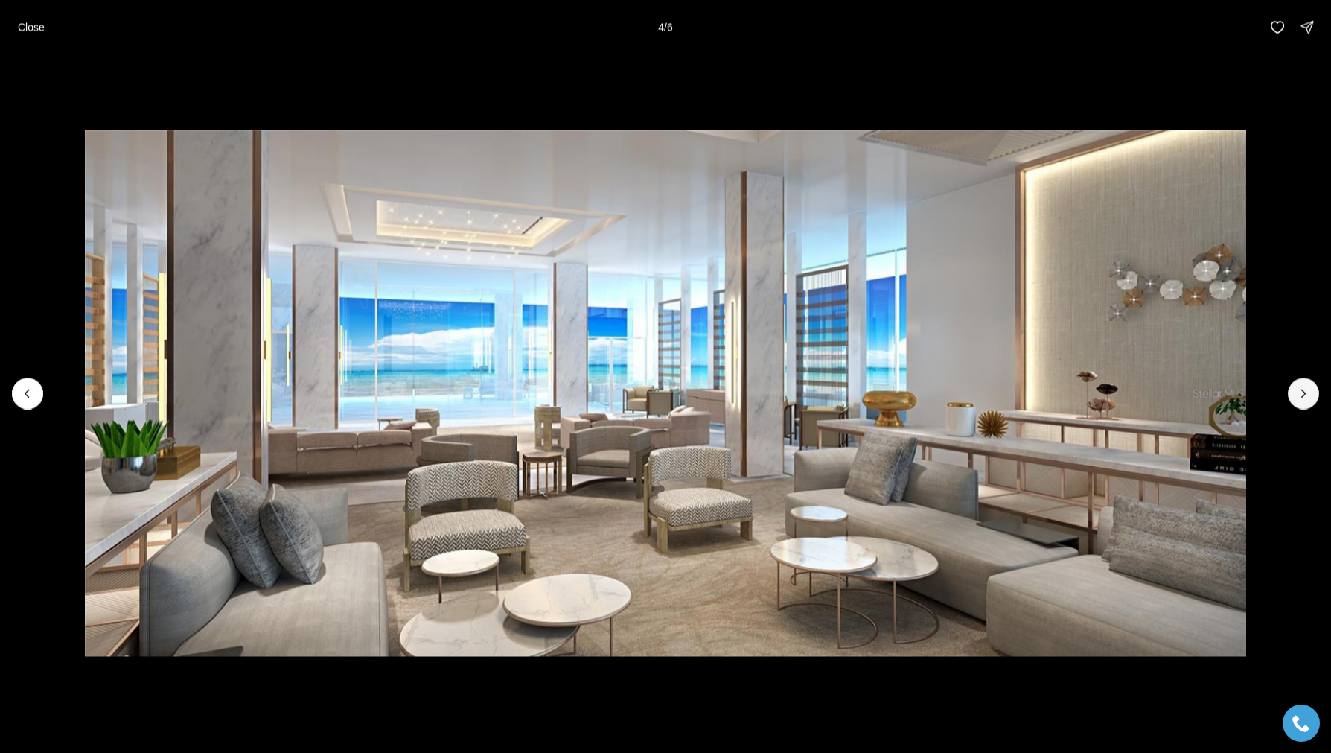
click at [1312, 405] on button "Next slide" at bounding box center [1303, 392] width 31 height 31
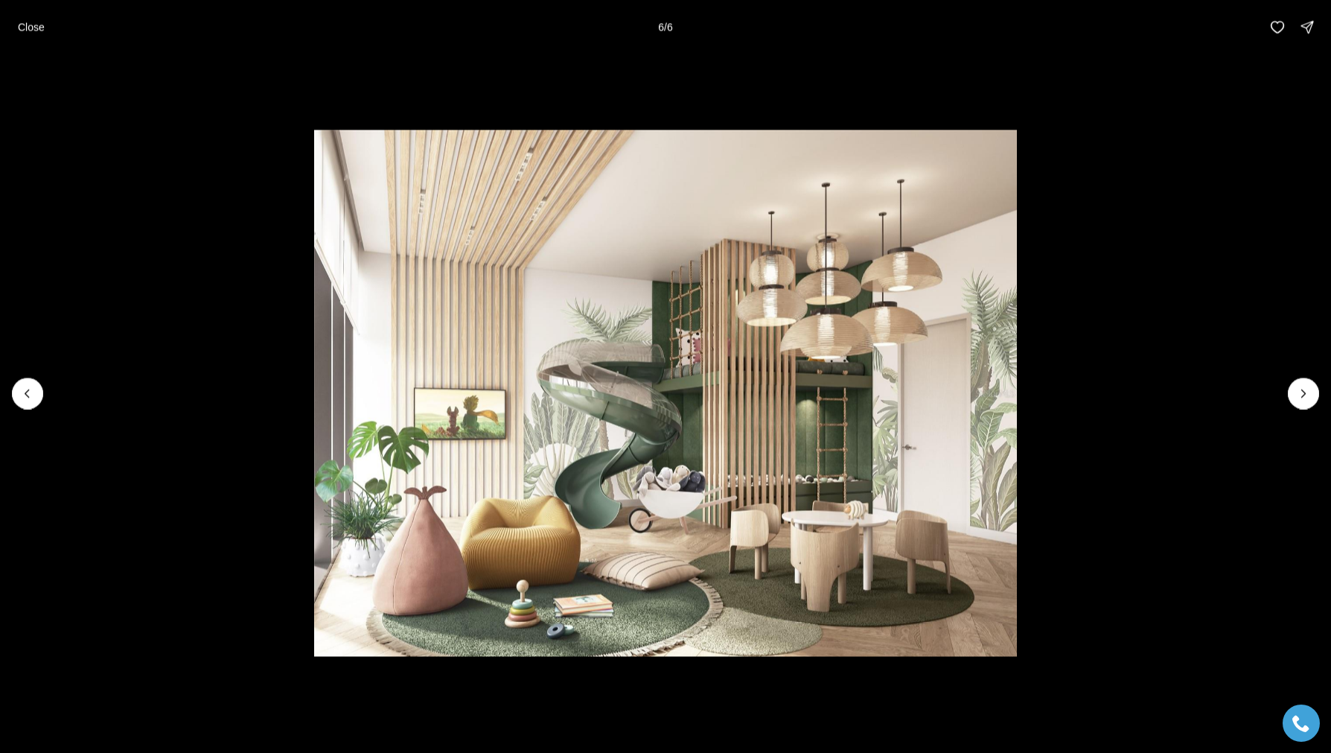
click at [28, 388] on icon "Previous slide" at bounding box center [27, 393] width 15 height 15
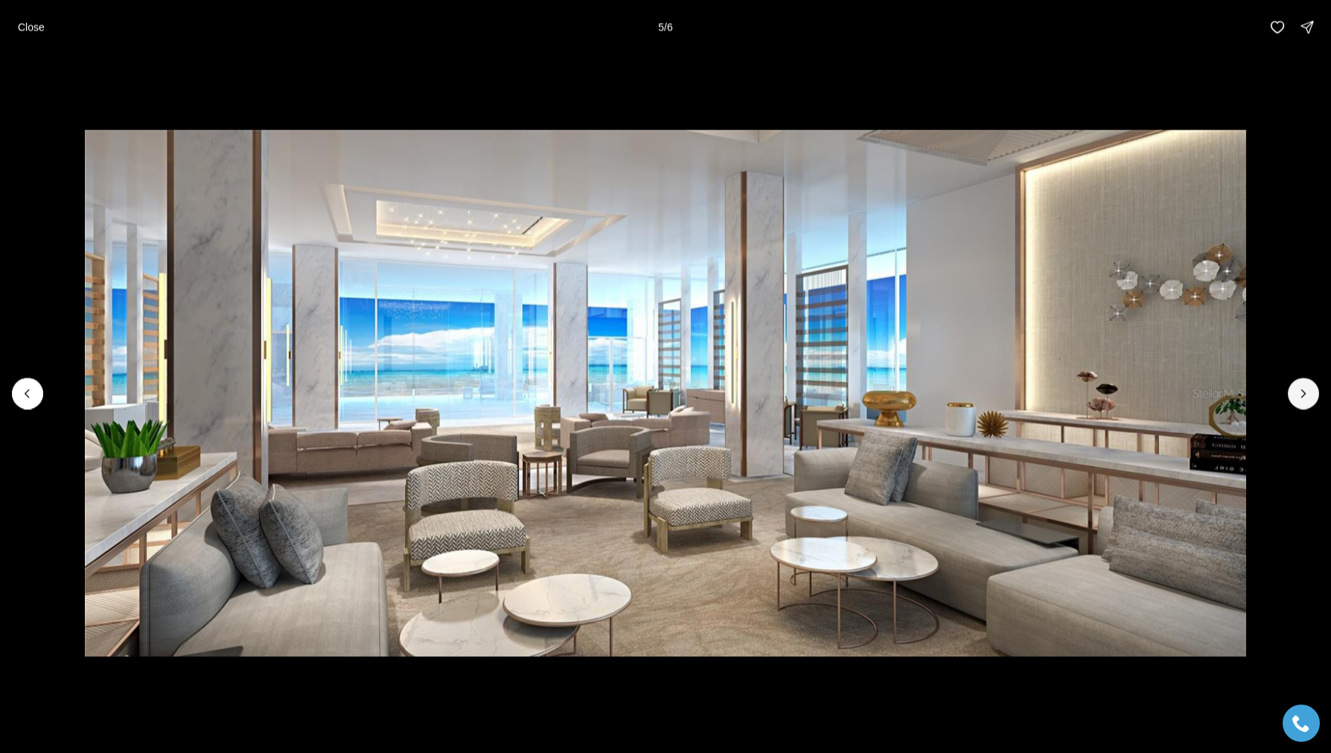
click at [1289, 397] on button "Next slide" at bounding box center [1303, 392] width 31 height 31
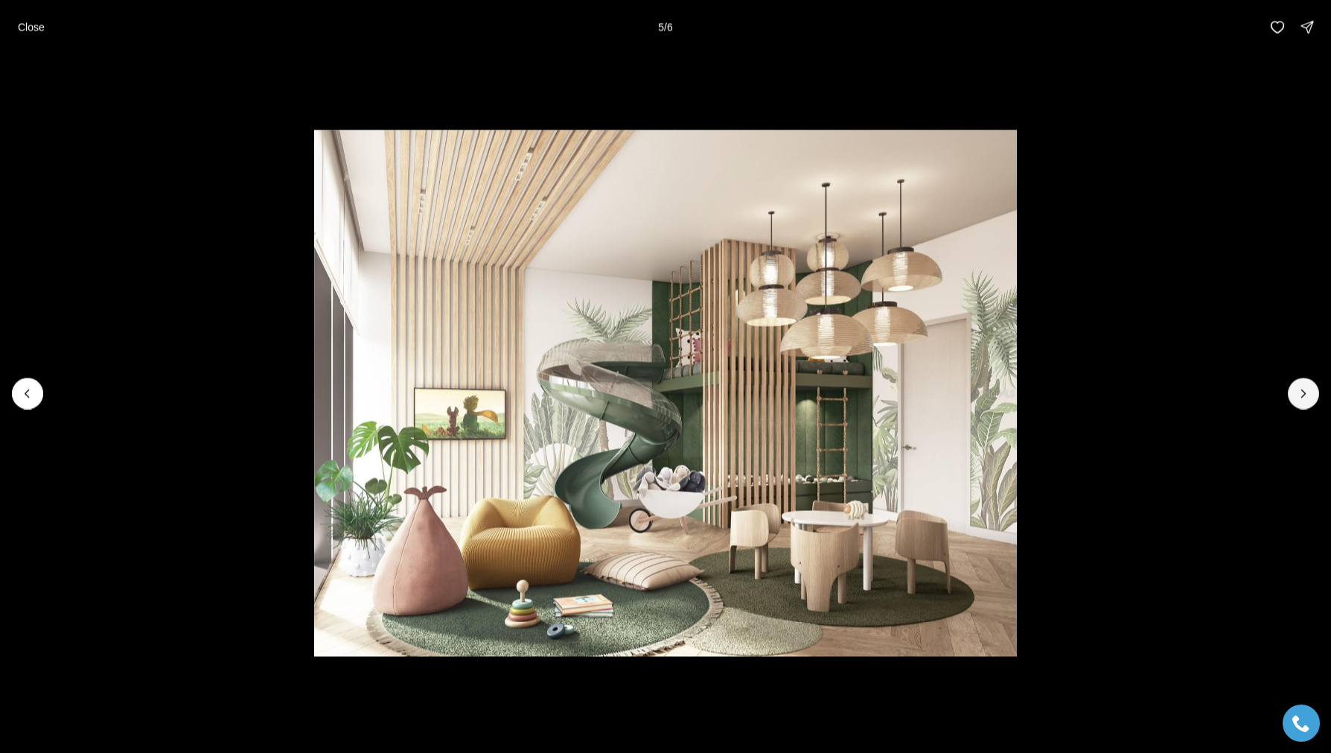
click at [1289, 397] on button "Next slide" at bounding box center [1303, 392] width 31 height 31
click at [1289, 397] on div at bounding box center [1303, 392] width 31 height 31
click at [1296, 396] on div at bounding box center [1303, 392] width 31 height 31
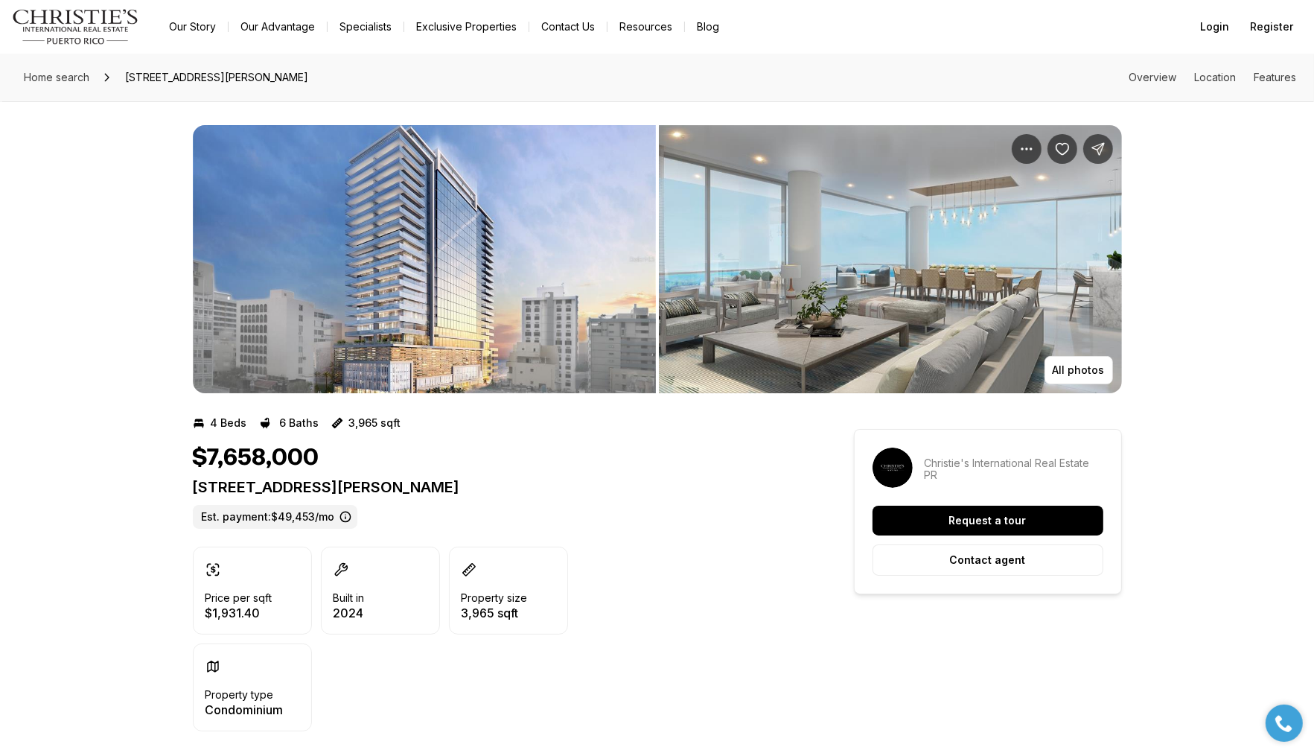
click at [891, 293] on img "View image gallery" at bounding box center [890, 259] width 463 height 268
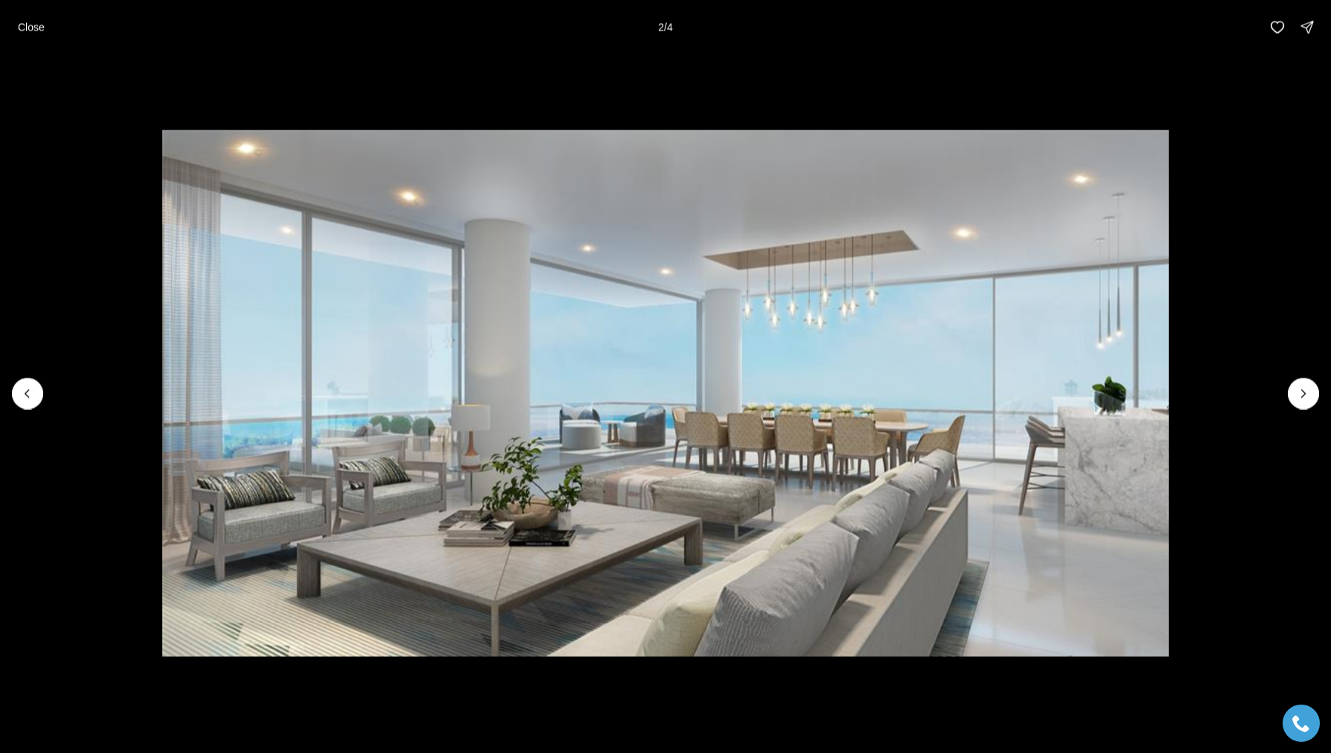
click at [1301, 398] on icon "Next slide" at bounding box center [1303, 393] width 15 height 15
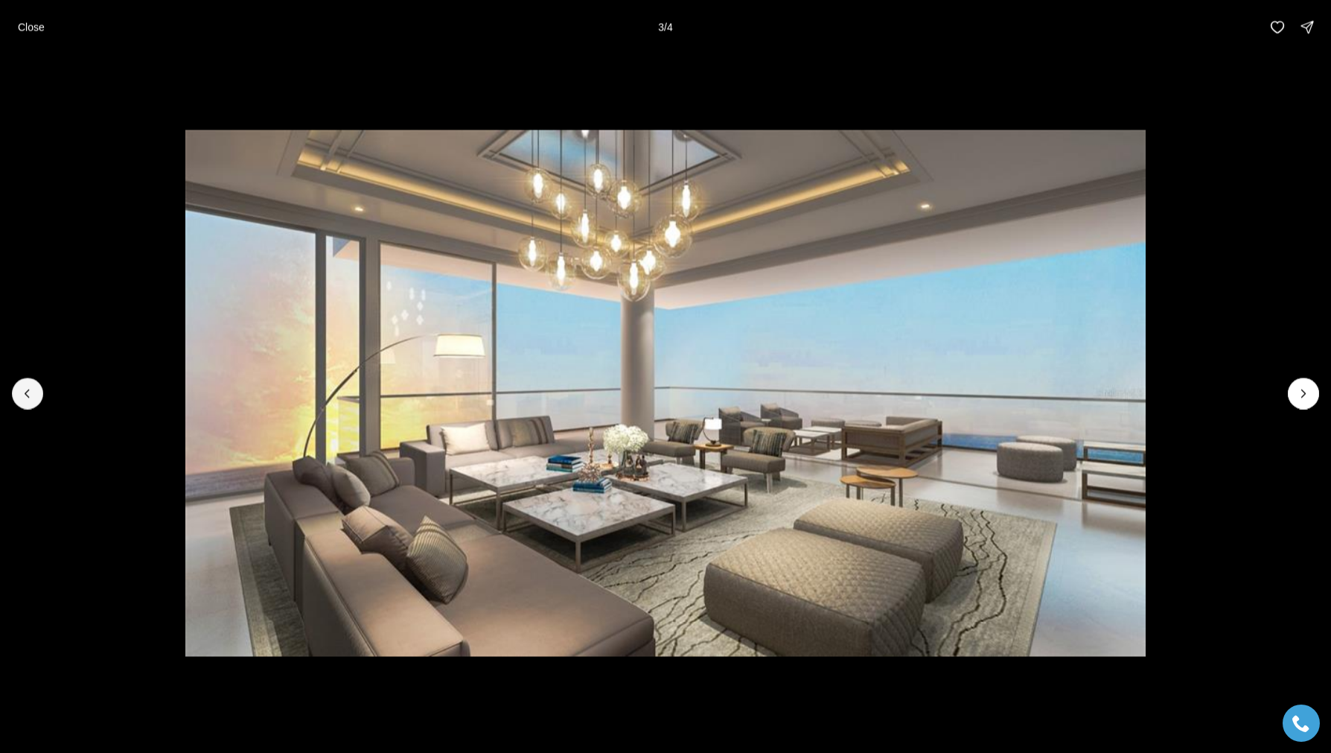
click at [39, 401] on button "Previous slide" at bounding box center [27, 392] width 31 height 31
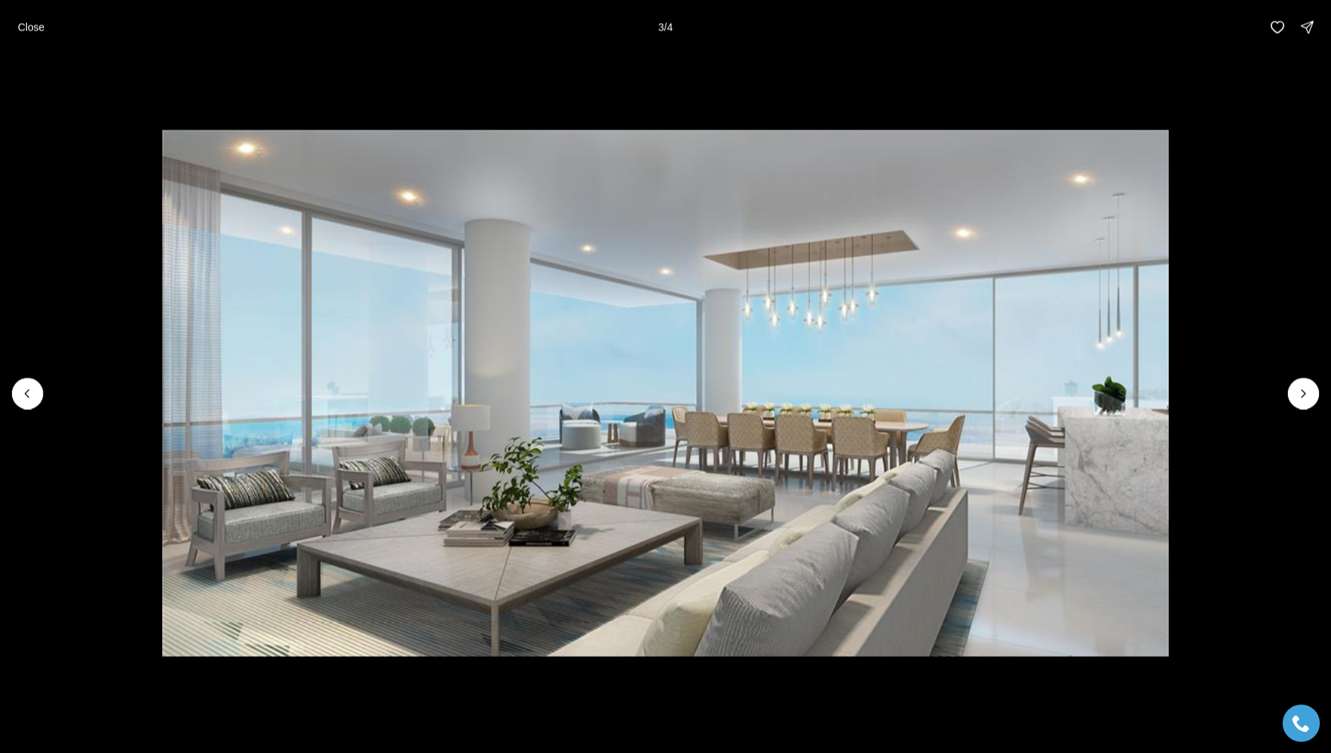
click at [34, 399] on icon "Previous slide" at bounding box center [27, 393] width 15 height 15
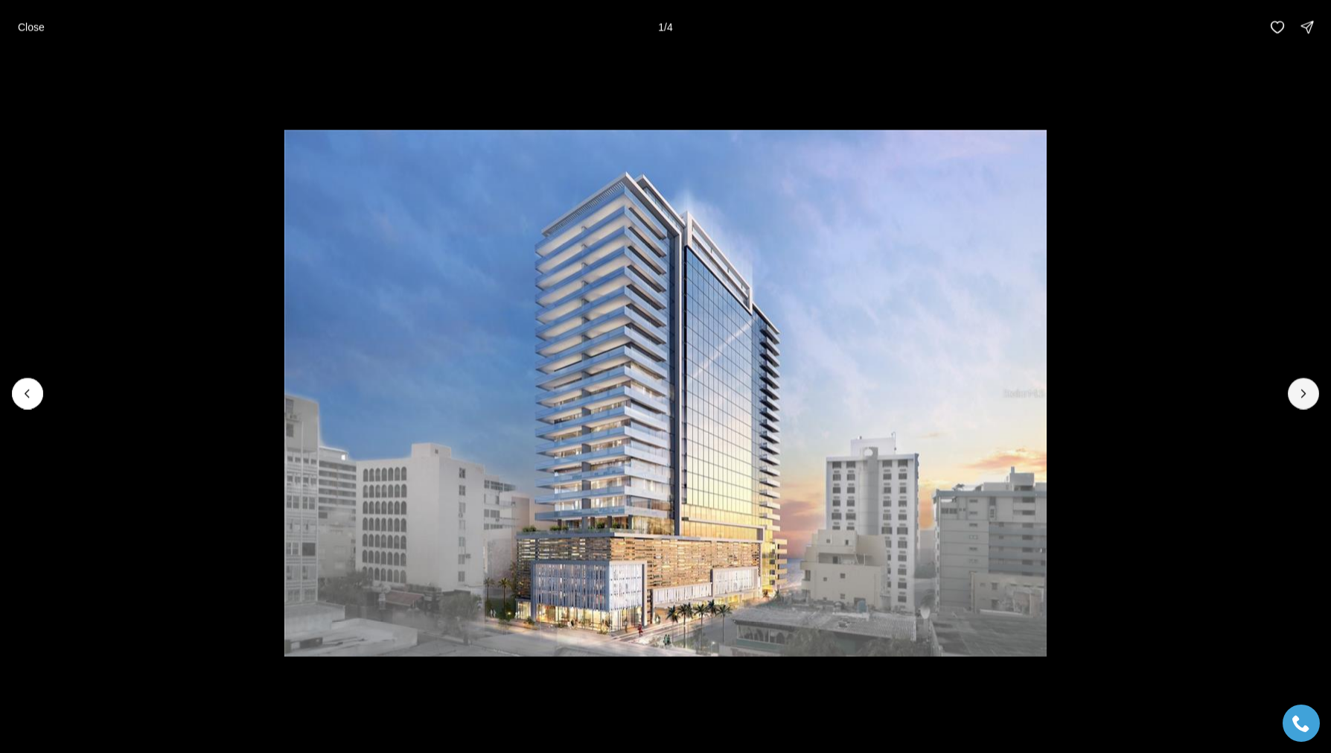
click at [1295, 398] on button "Next slide" at bounding box center [1303, 392] width 31 height 31
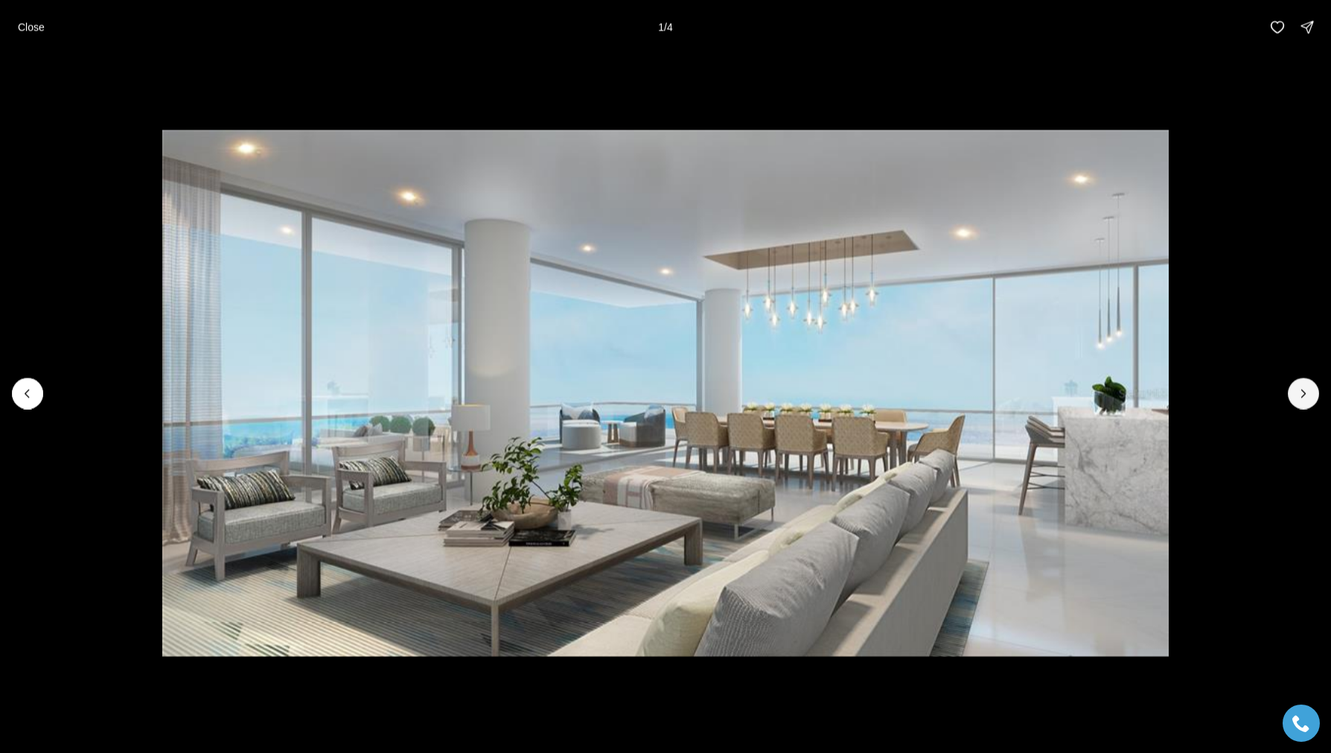
click at [1295, 398] on button "Next slide" at bounding box center [1303, 392] width 31 height 31
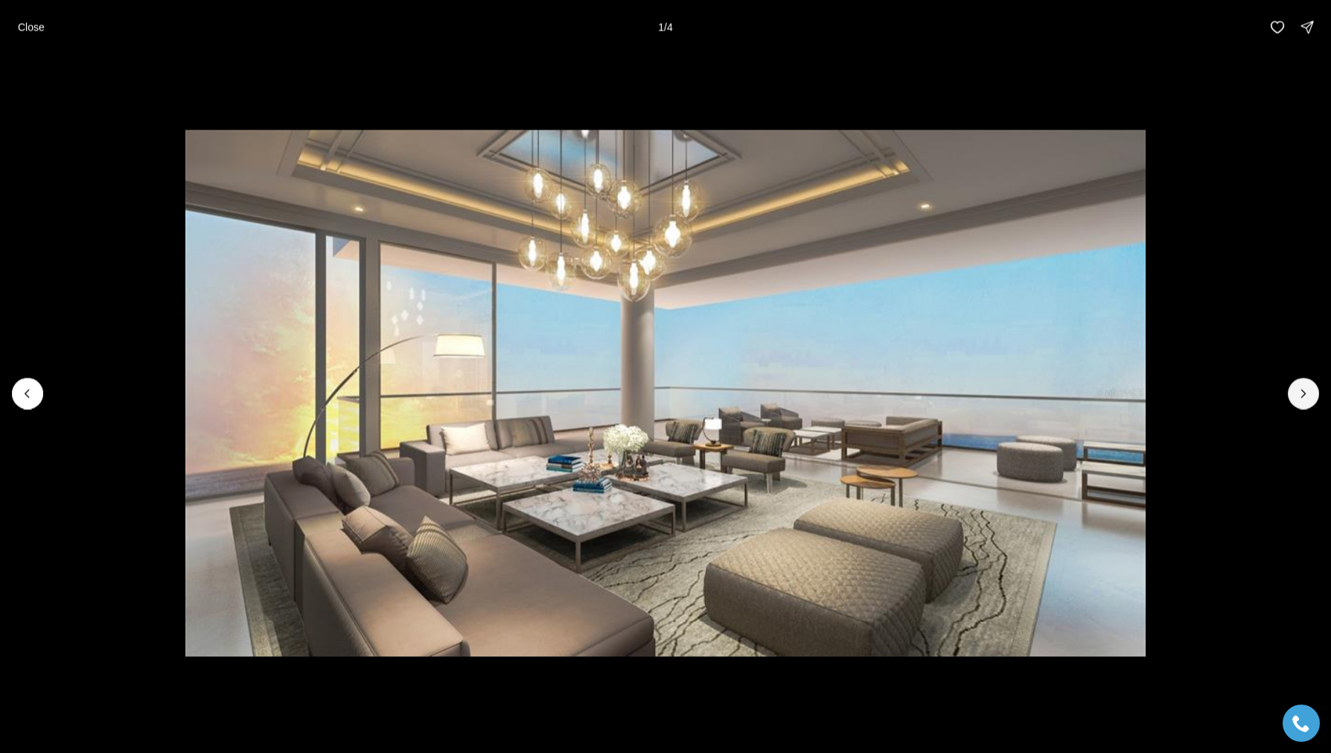
click at [1295, 398] on button "Next slide" at bounding box center [1303, 392] width 31 height 31
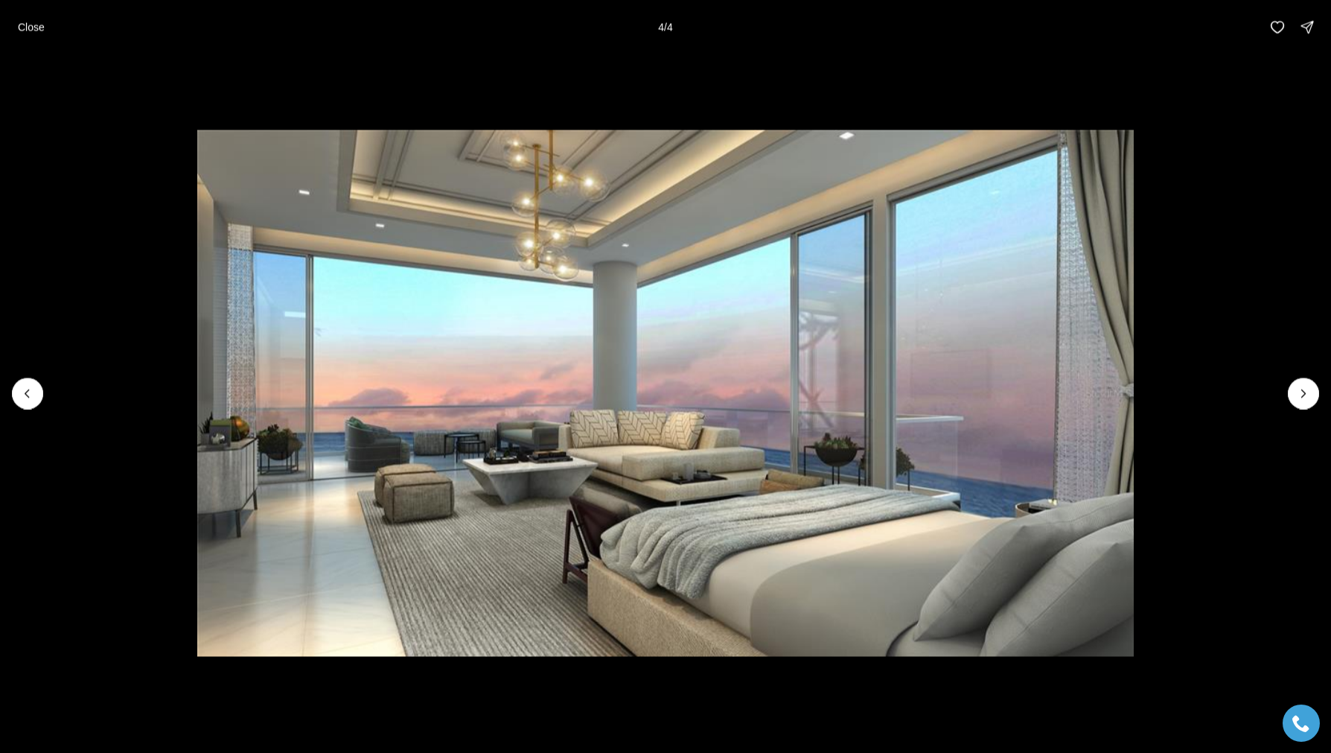
click at [1295, 398] on div at bounding box center [1303, 392] width 31 height 31
click at [25, 401] on button "Previous slide" at bounding box center [27, 392] width 31 height 31
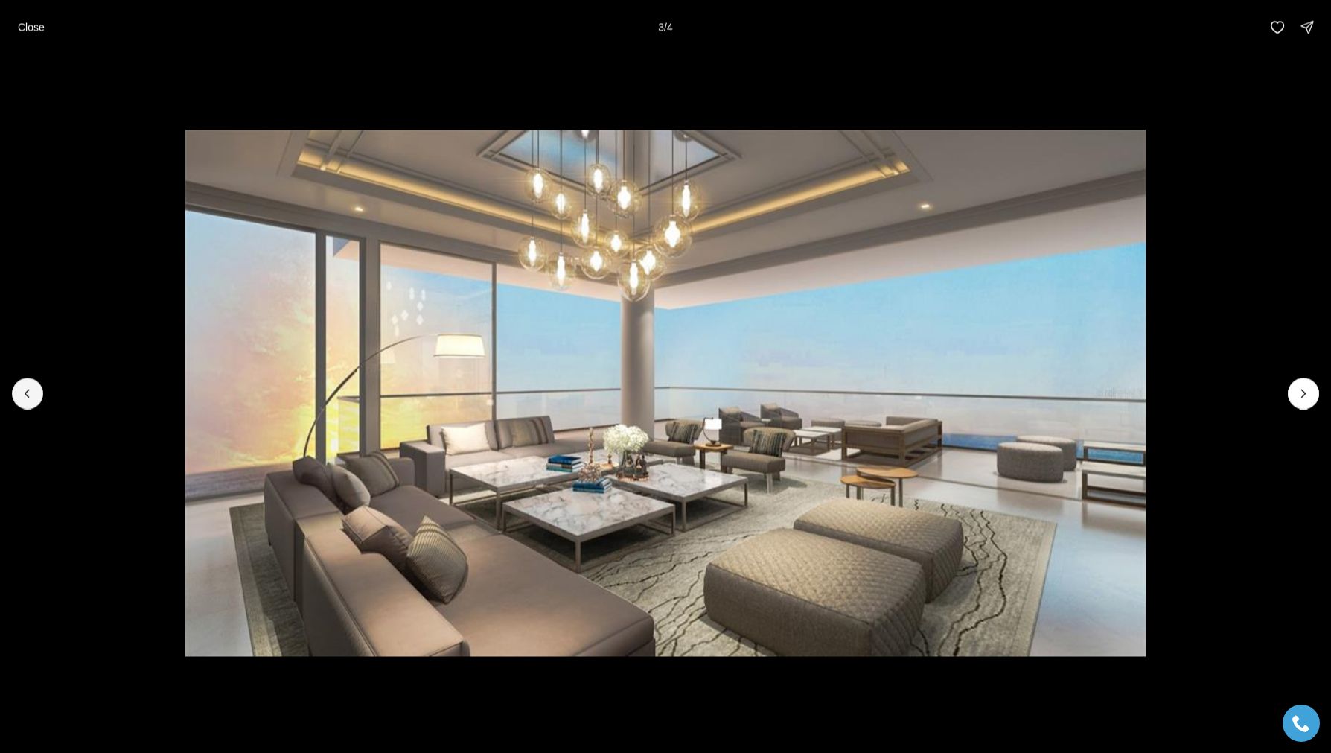
click at [25, 401] on button "Previous slide" at bounding box center [27, 392] width 31 height 31
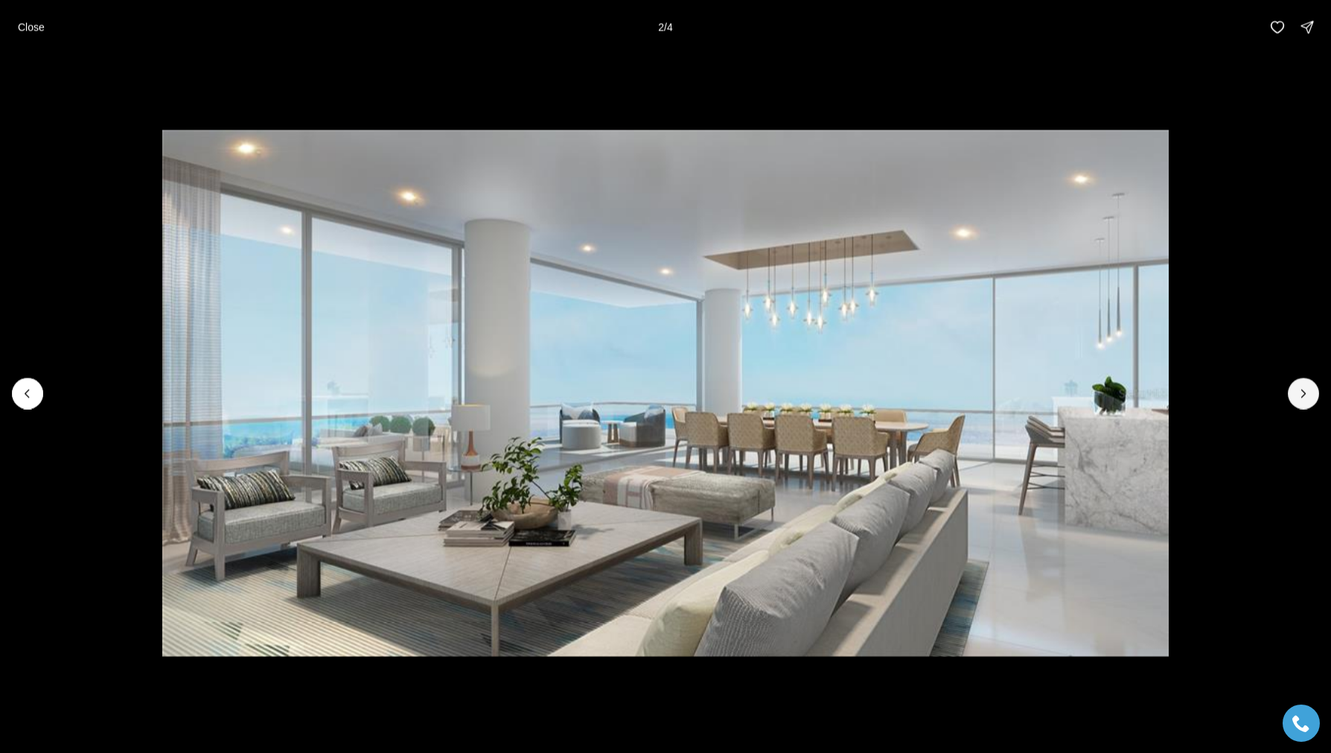
click at [1301, 404] on button "Next slide" at bounding box center [1303, 392] width 31 height 31
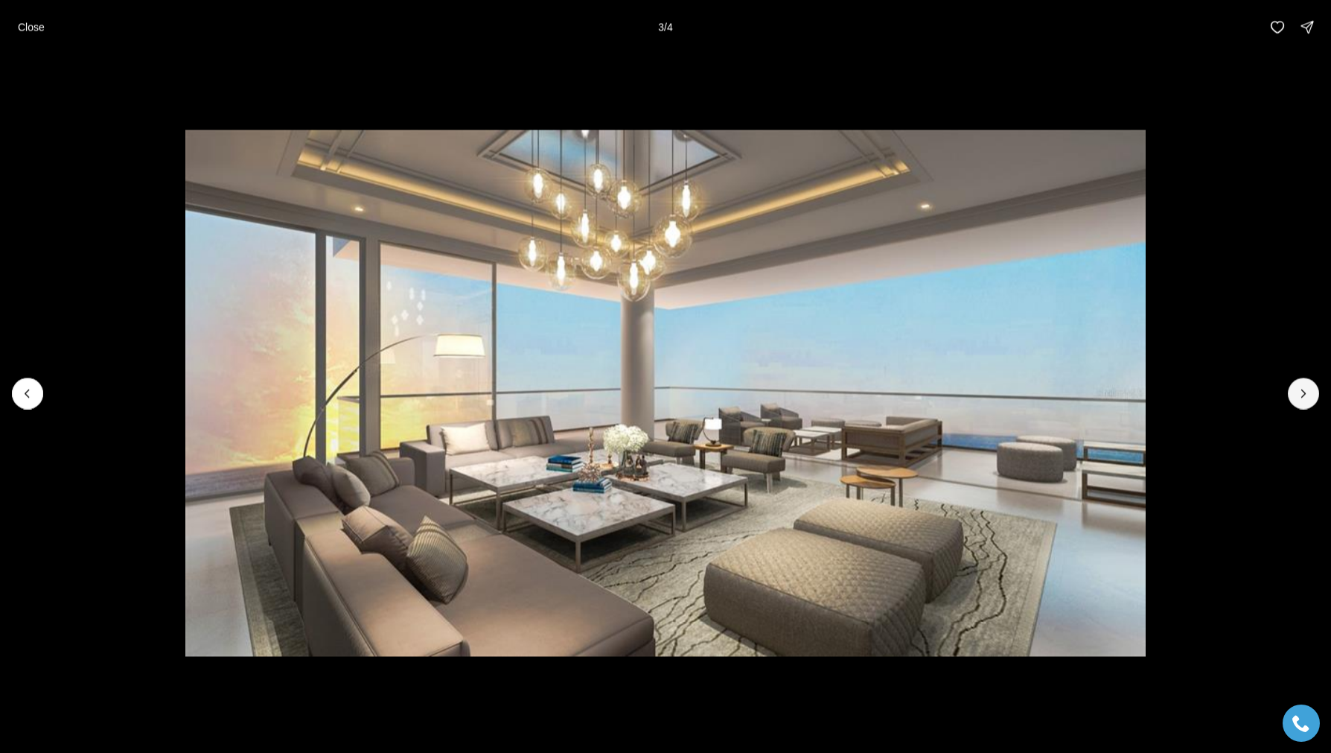
click at [1301, 404] on button "Next slide" at bounding box center [1303, 392] width 31 height 31
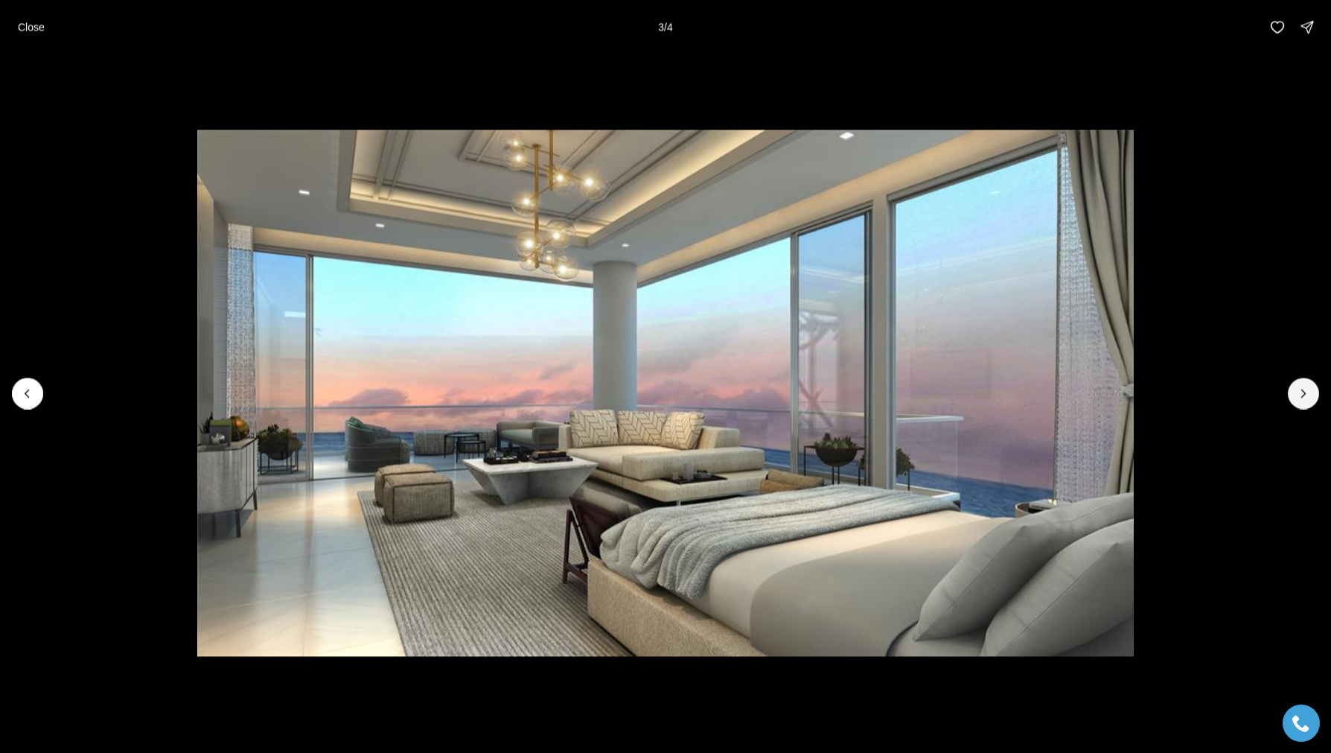
click at [1301, 404] on button "Next slide" at bounding box center [1303, 392] width 31 height 31
click at [1301, 404] on div at bounding box center [1303, 392] width 31 height 31
click at [1301, 401] on div at bounding box center [1303, 392] width 31 height 31
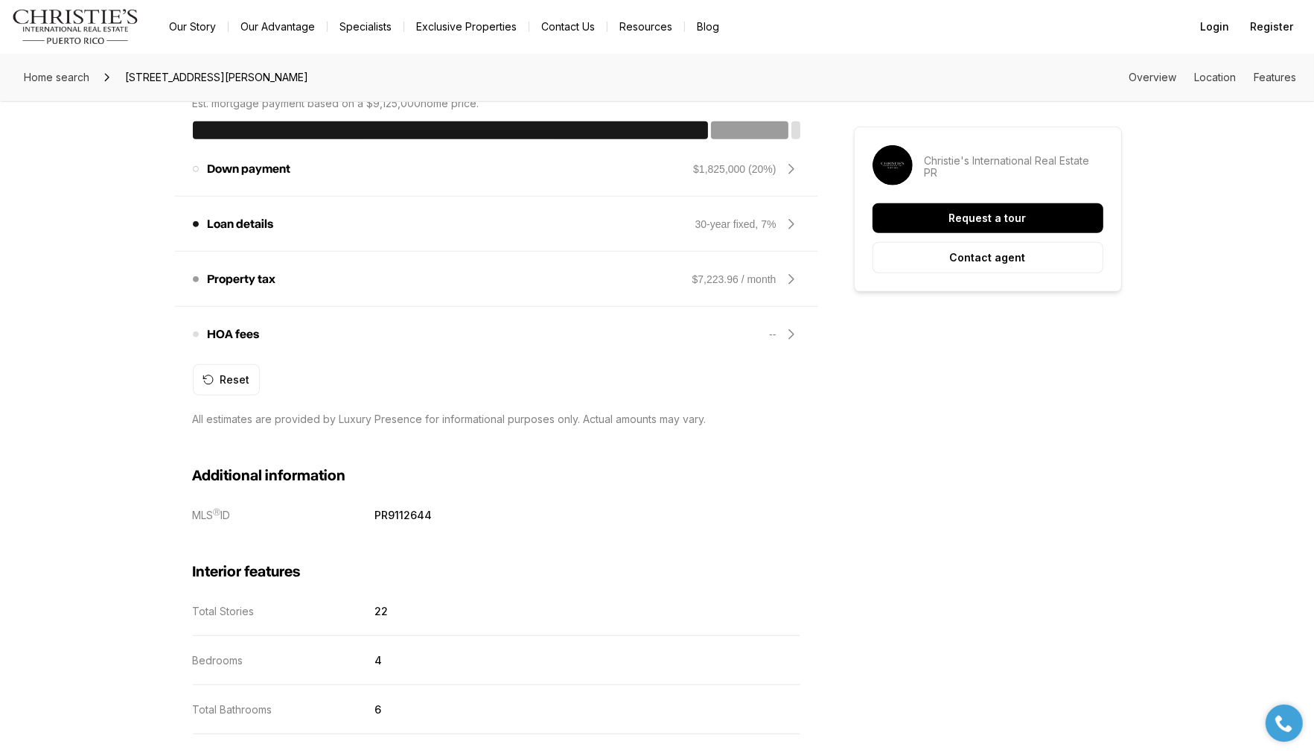
scroll to position [1228, 0]
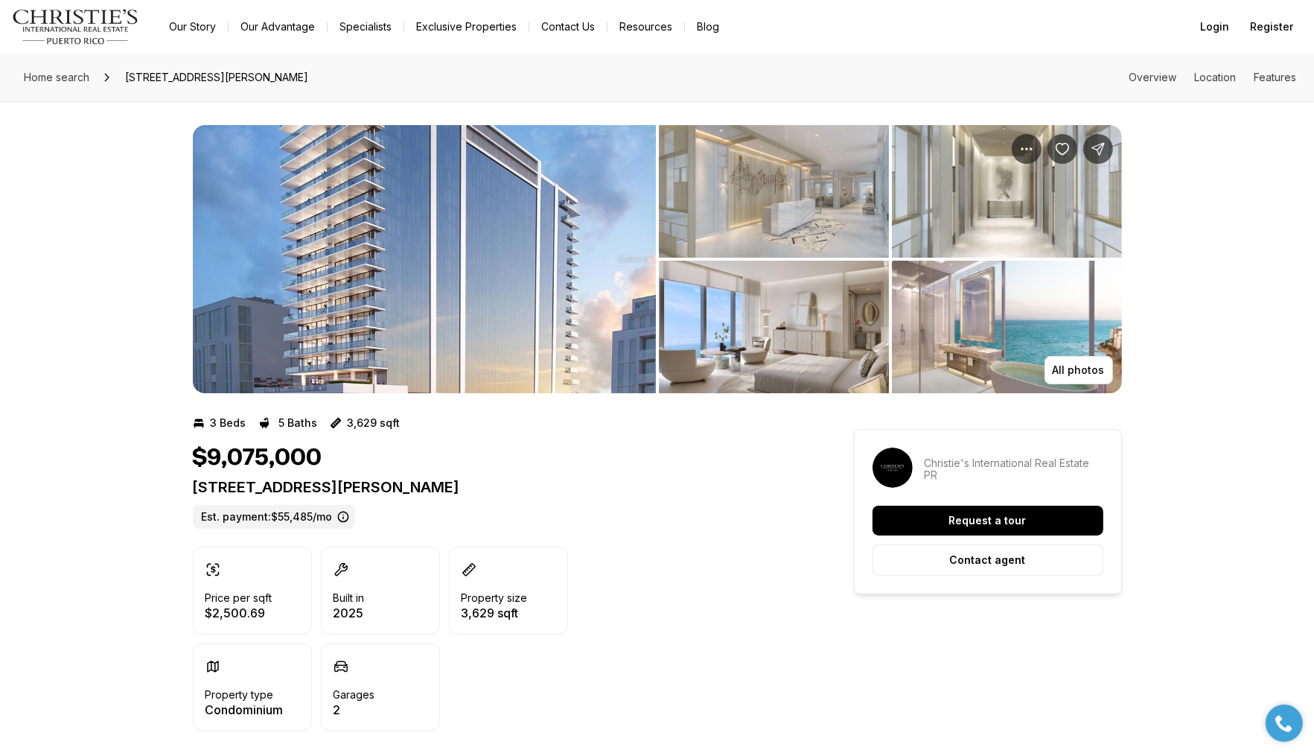
click at [580, 309] on img "View image gallery" at bounding box center [424, 259] width 463 height 268
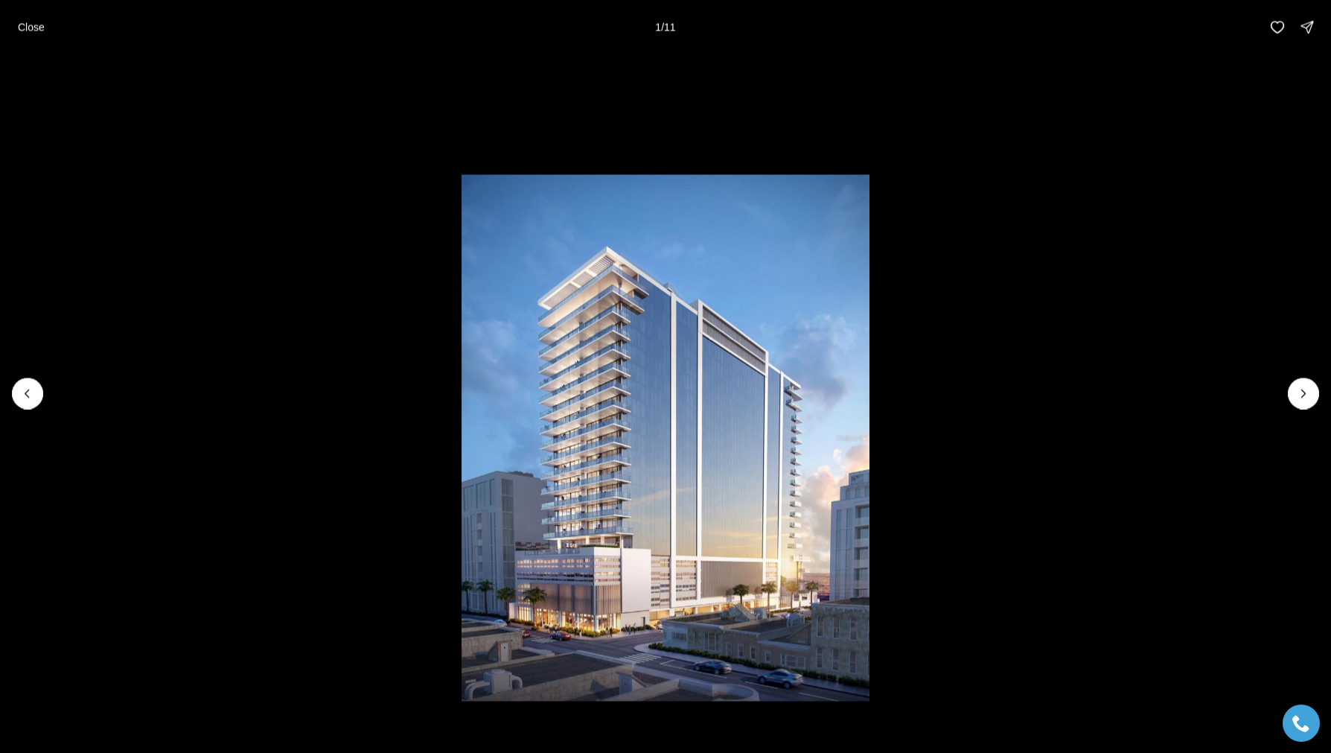
click at [1301, 395] on icon "Next slide" at bounding box center [1303, 393] width 15 height 15
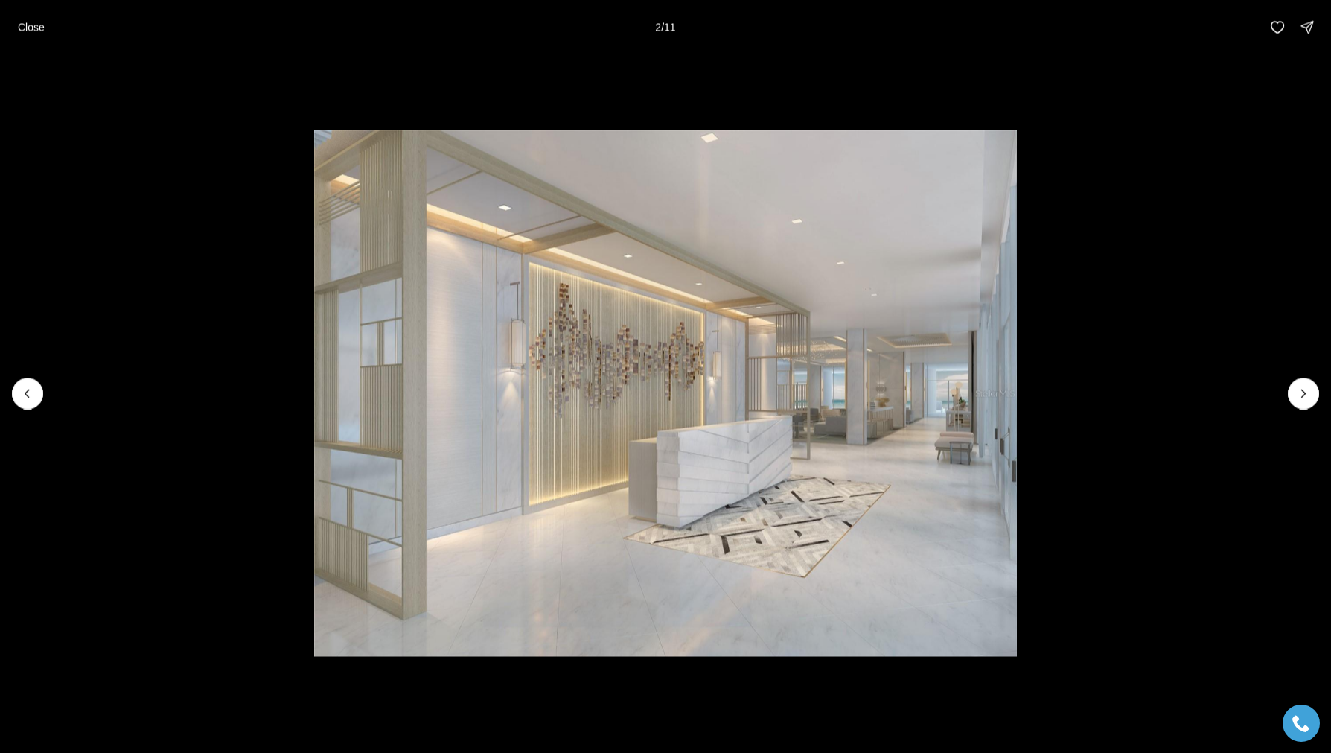
click at [1301, 395] on icon "Next slide" at bounding box center [1303, 393] width 15 height 15
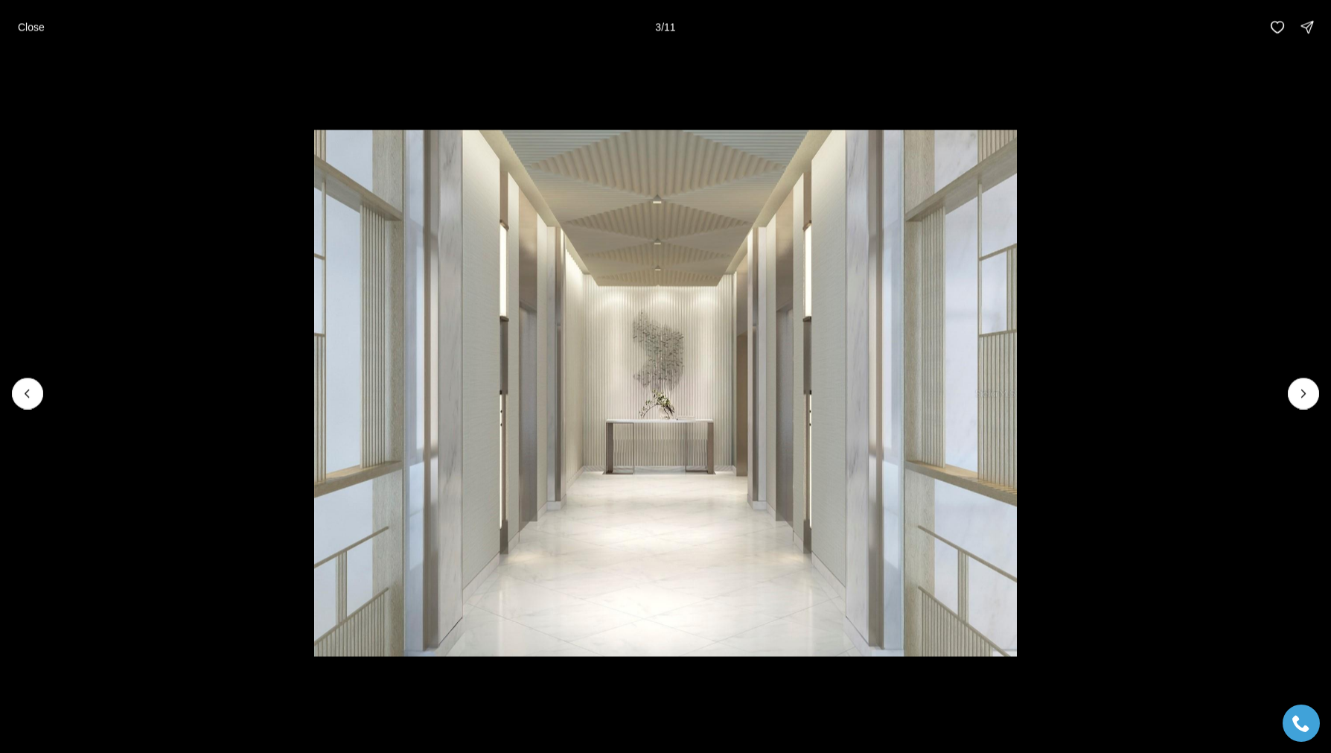
click at [1301, 395] on icon "Next slide" at bounding box center [1303, 393] width 15 height 15
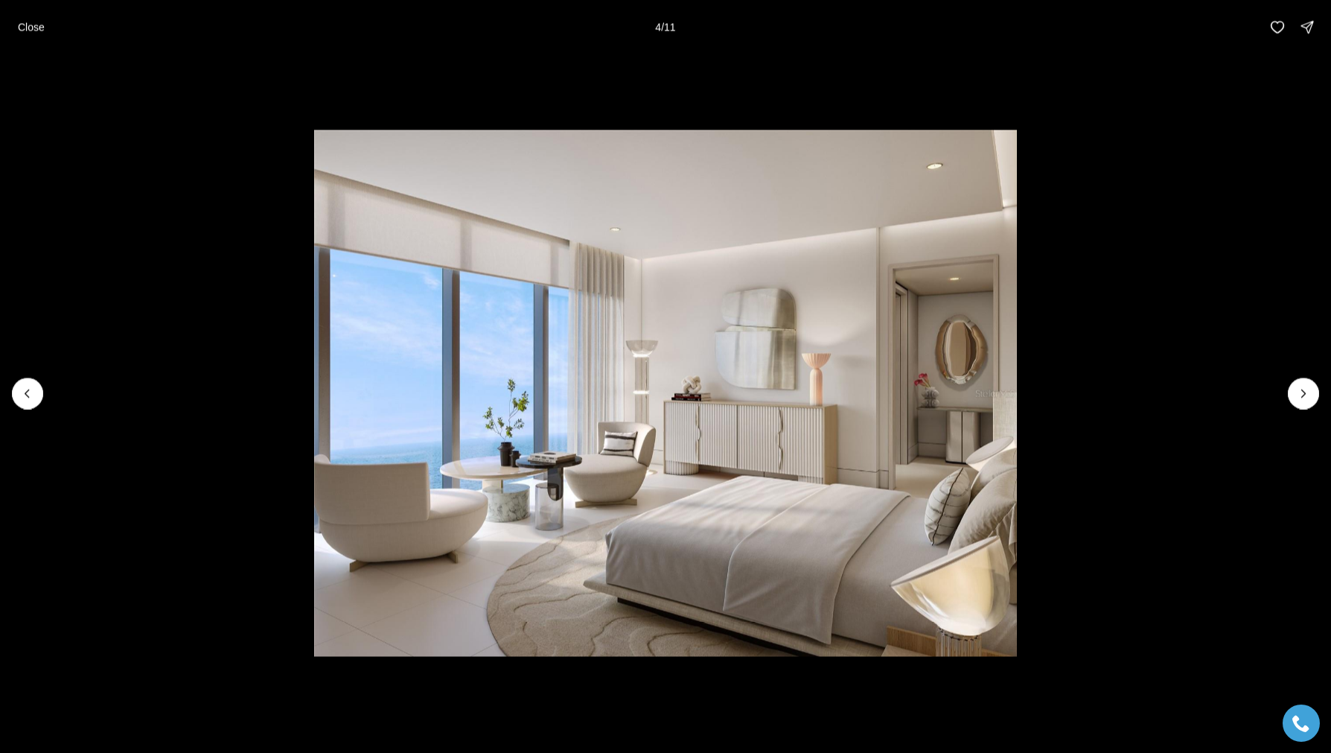
click at [1301, 395] on icon "Next slide" at bounding box center [1303, 393] width 15 height 15
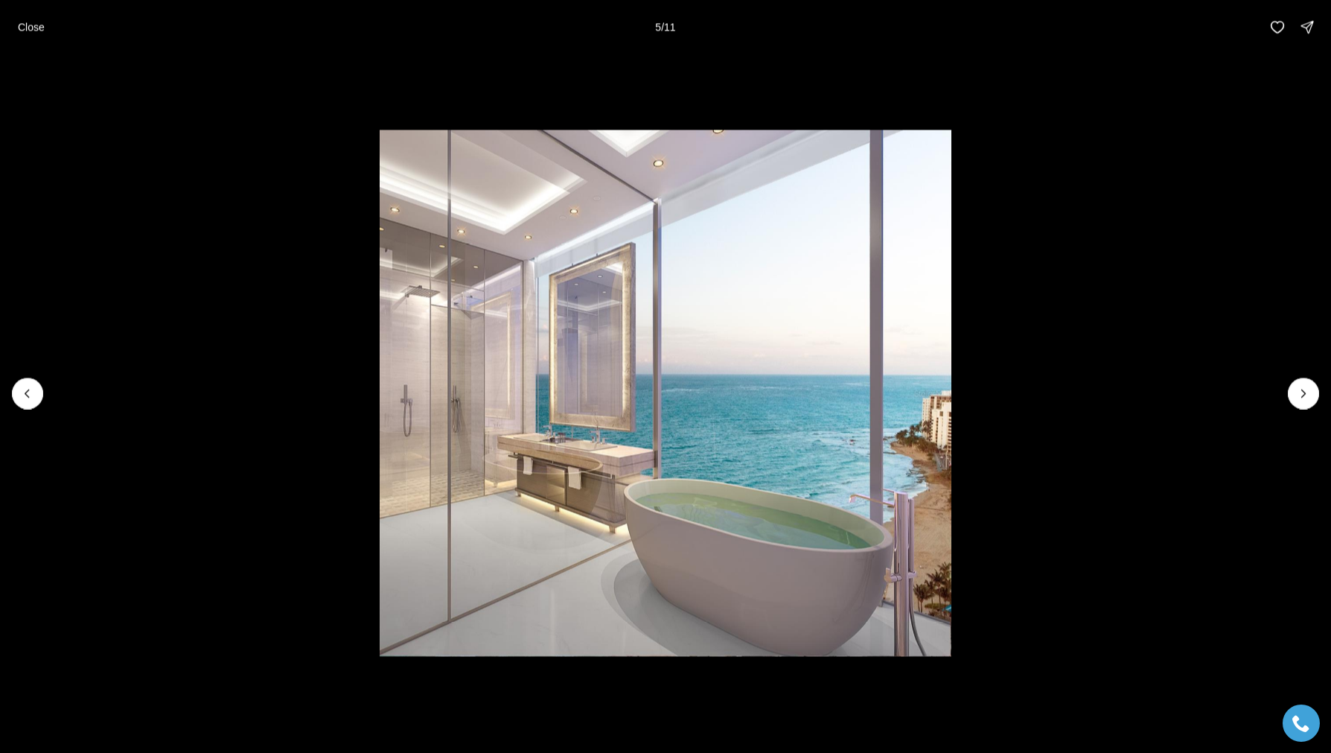
click at [1301, 395] on icon "Next slide" at bounding box center [1303, 393] width 15 height 15
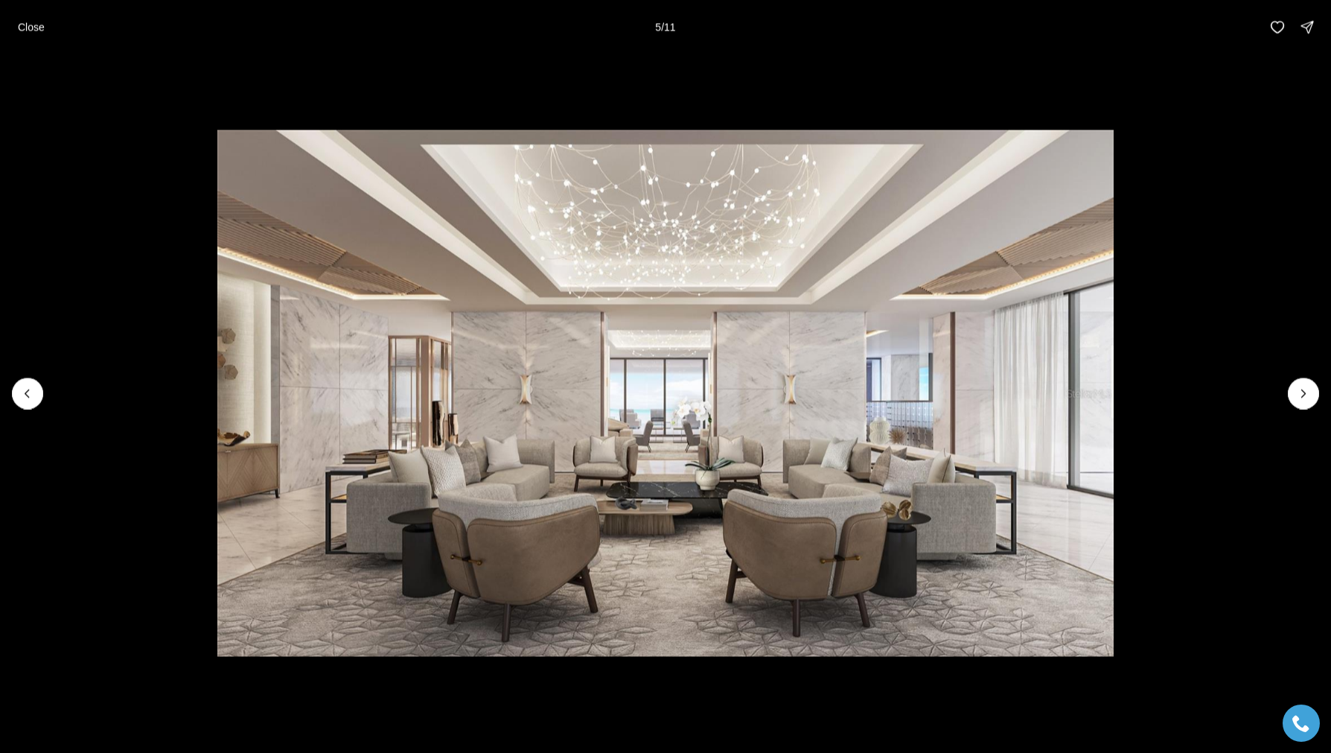
click at [1301, 395] on icon "Next slide" at bounding box center [1303, 393] width 15 height 15
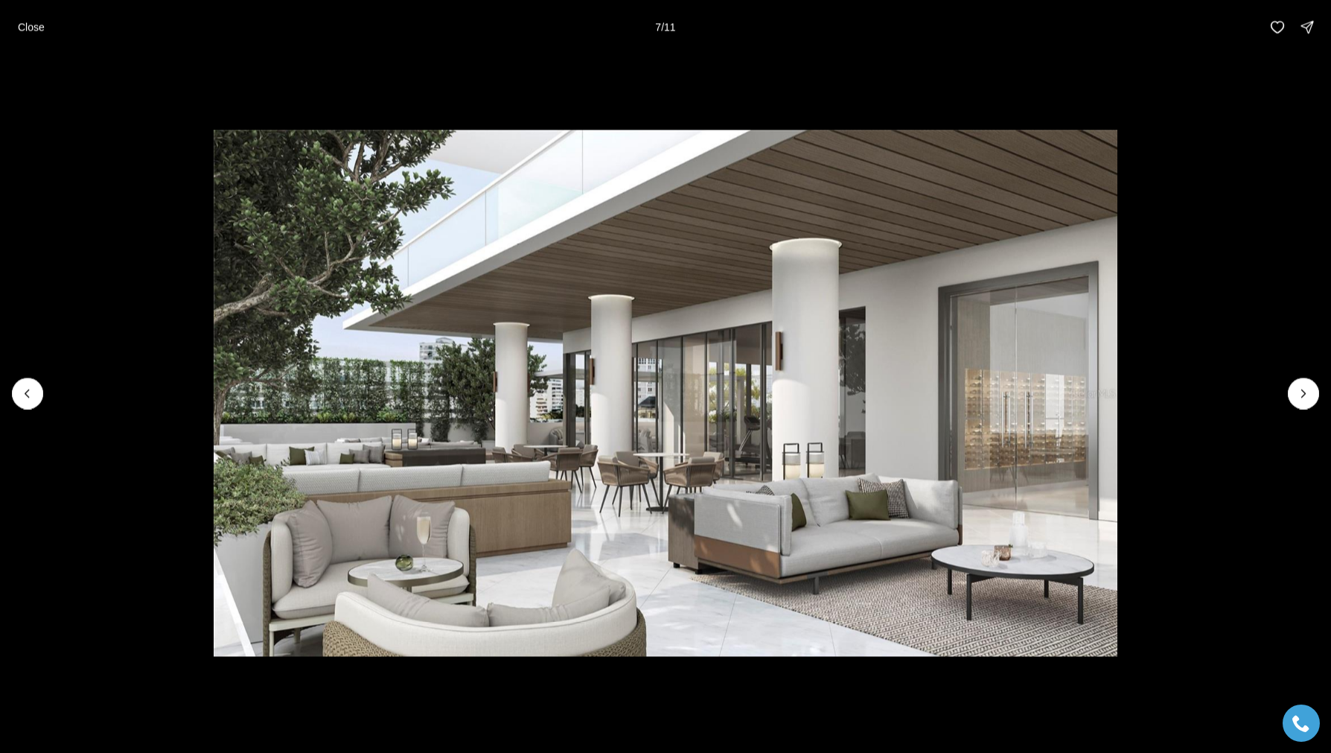
click at [1301, 395] on icon "Next slide" at bounding box center [1303, 393] width 15 height 15
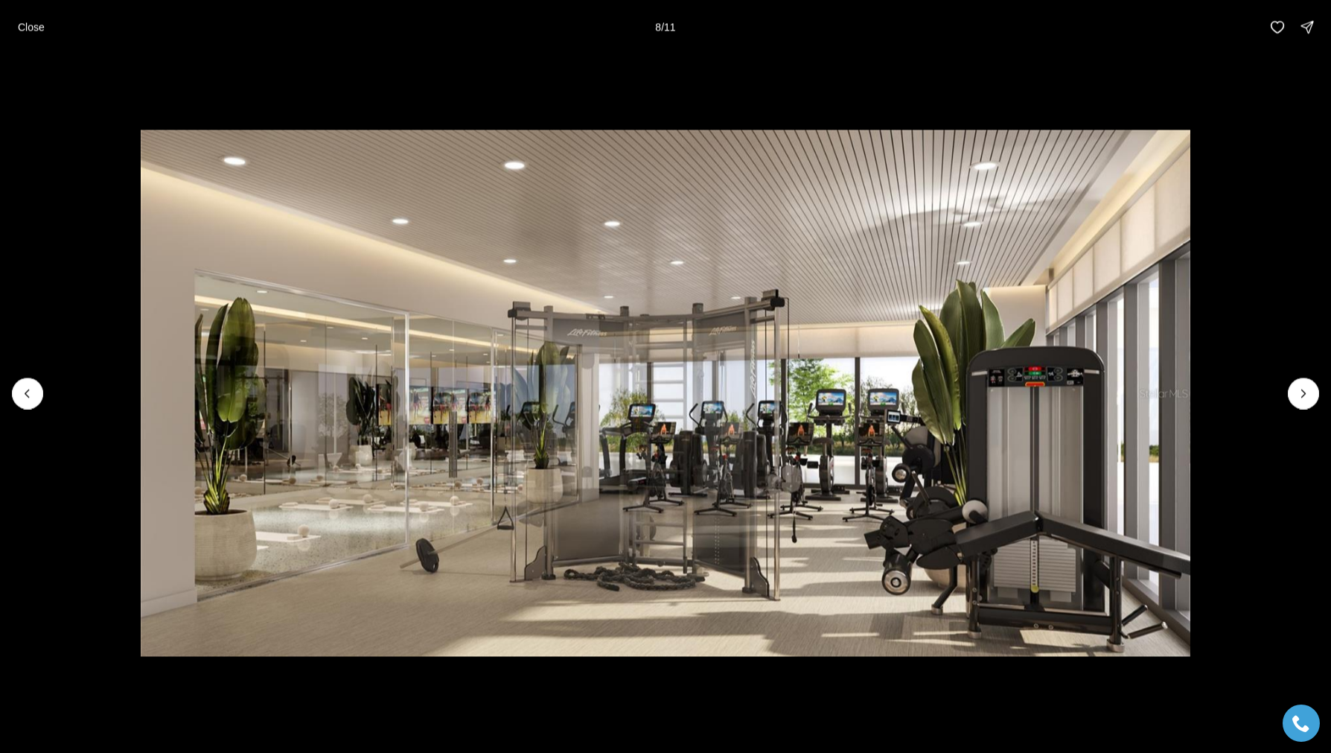
click at [1301, 395] on icon "Next slide" at bounding box center [1303, 393] width 15 height 15
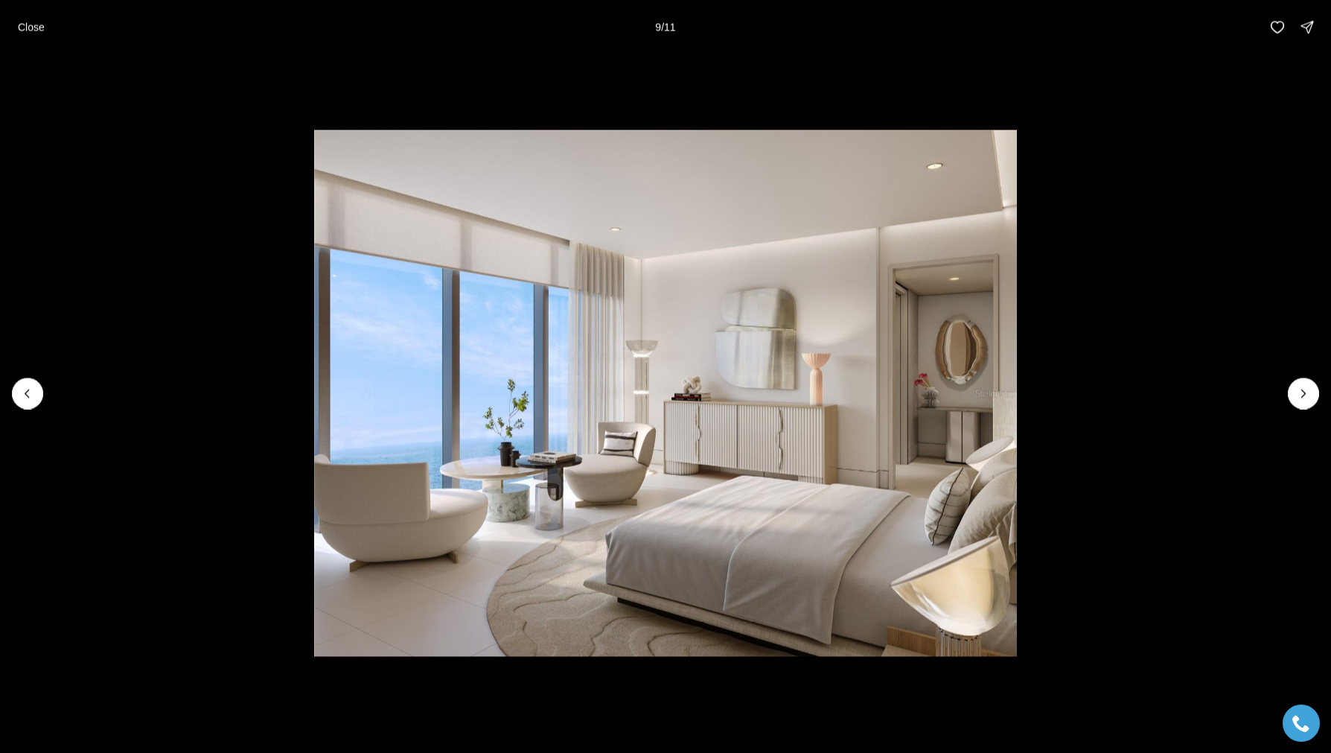
click at [1301, 395] on icon "Next slide" at bounding box center [1303, 393] width 15 height 15
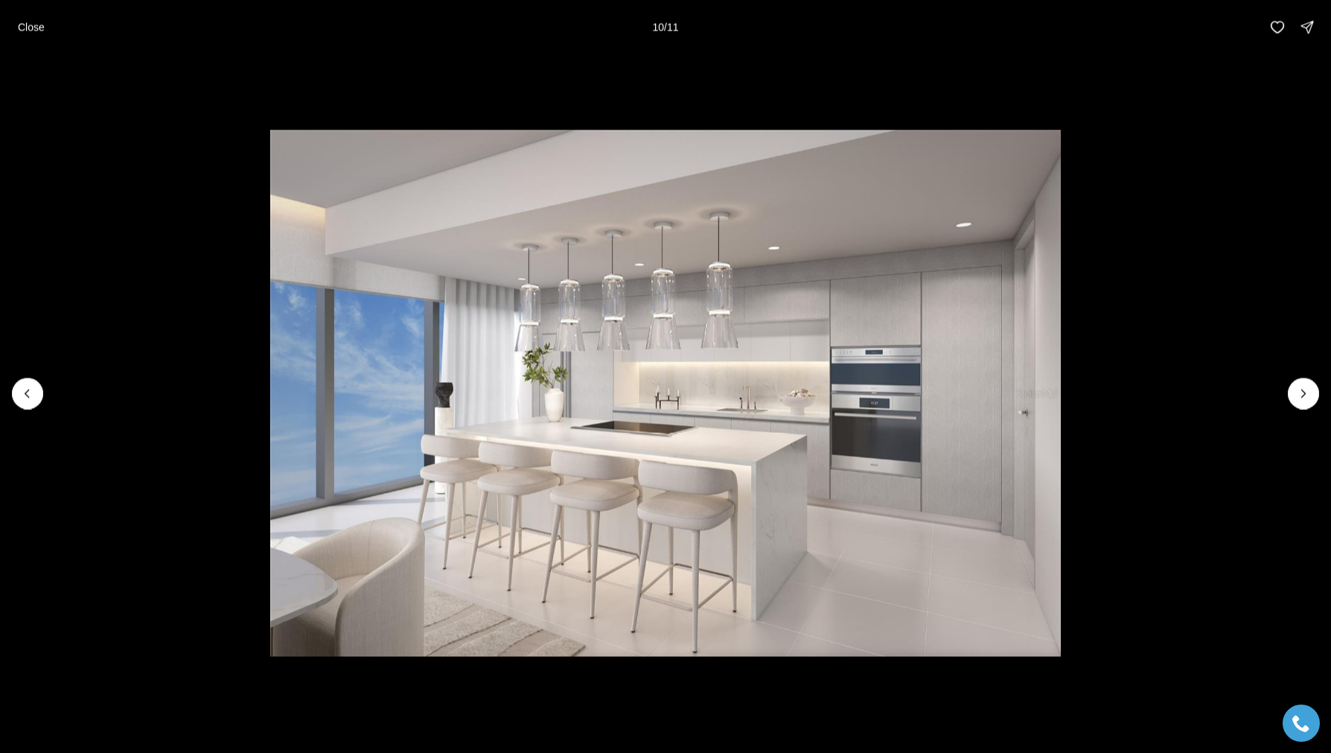
click at [1301, 395] on icon "Next slide" at bounding box center [1303, 393] width 15 height 15
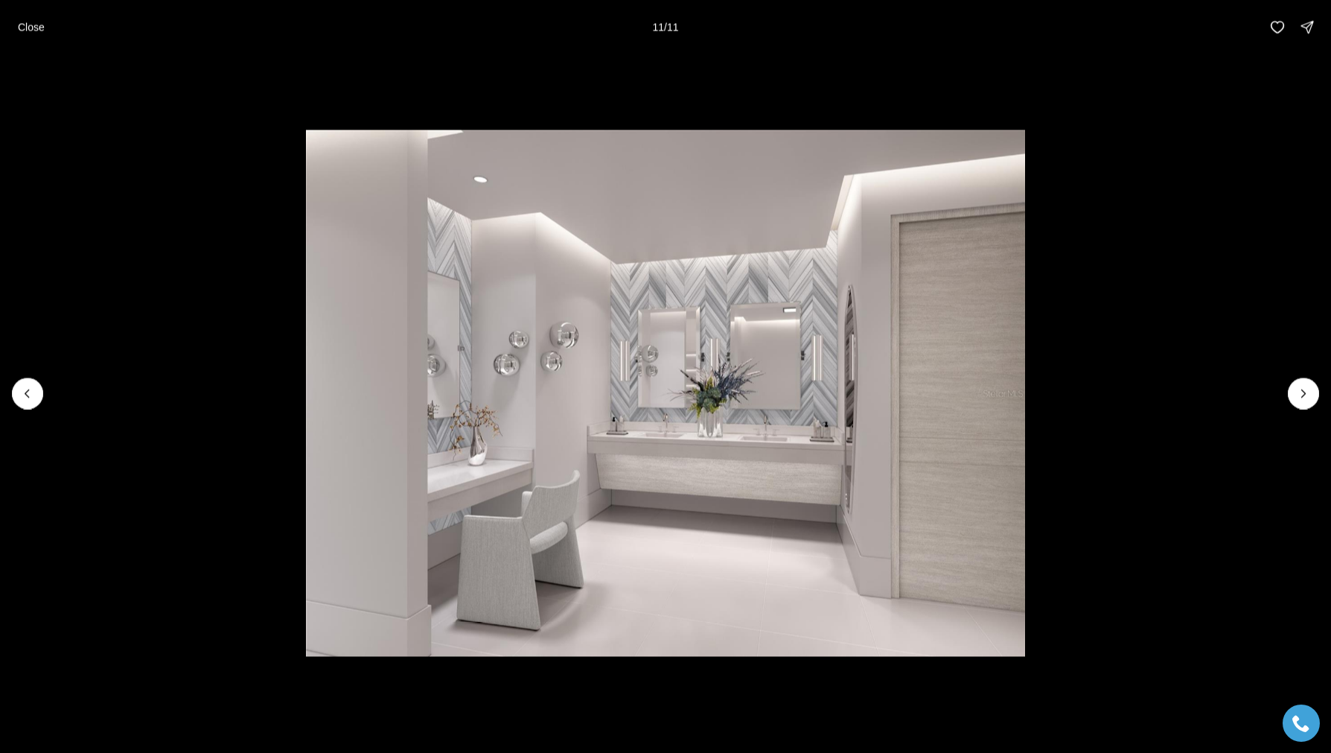
click at [1301, 395] on div at bounding box center [1303, 392] width 31 height 31
click at [1301, 389] on div at bounding box center [1303, 392] width 31 height 31
click at [30, 23] on p "Close" at bounding box center [31, 27] width 27 height 12
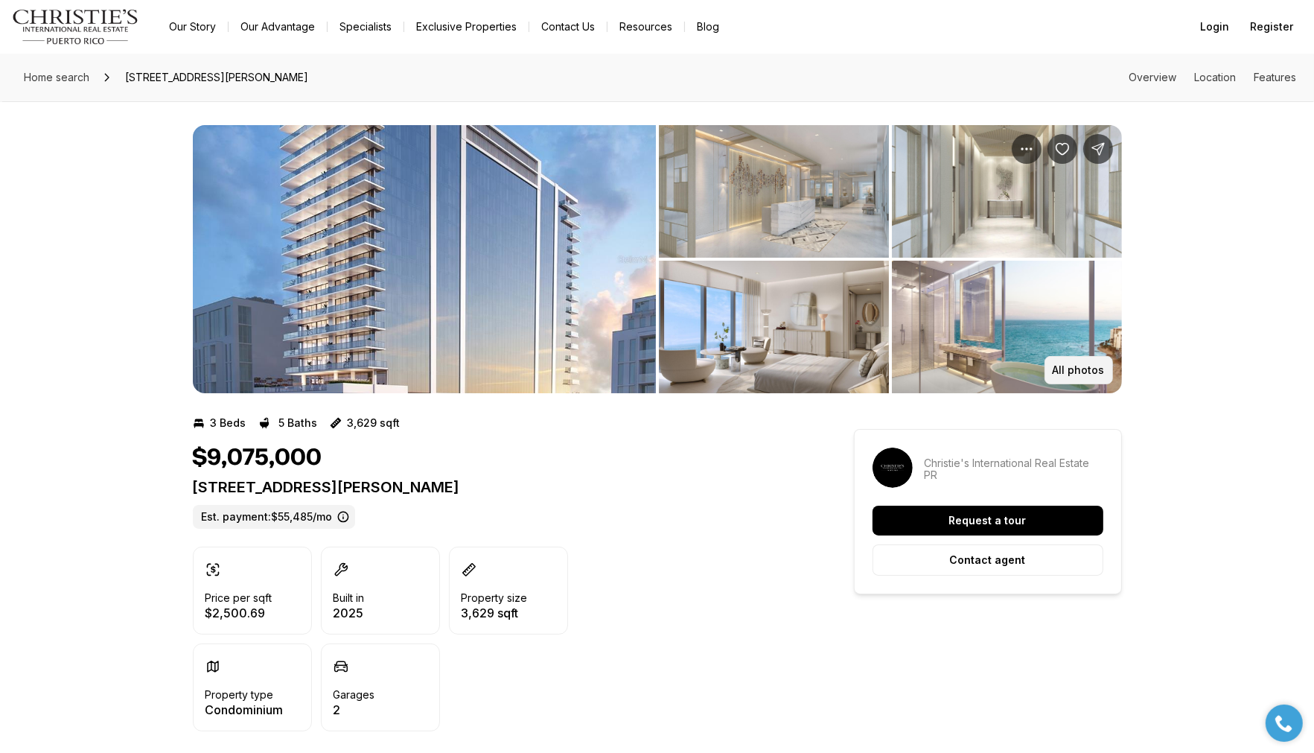
click at [1075, 363] on button "All photos" at bounding box center [1078, 370] width 68 height 28
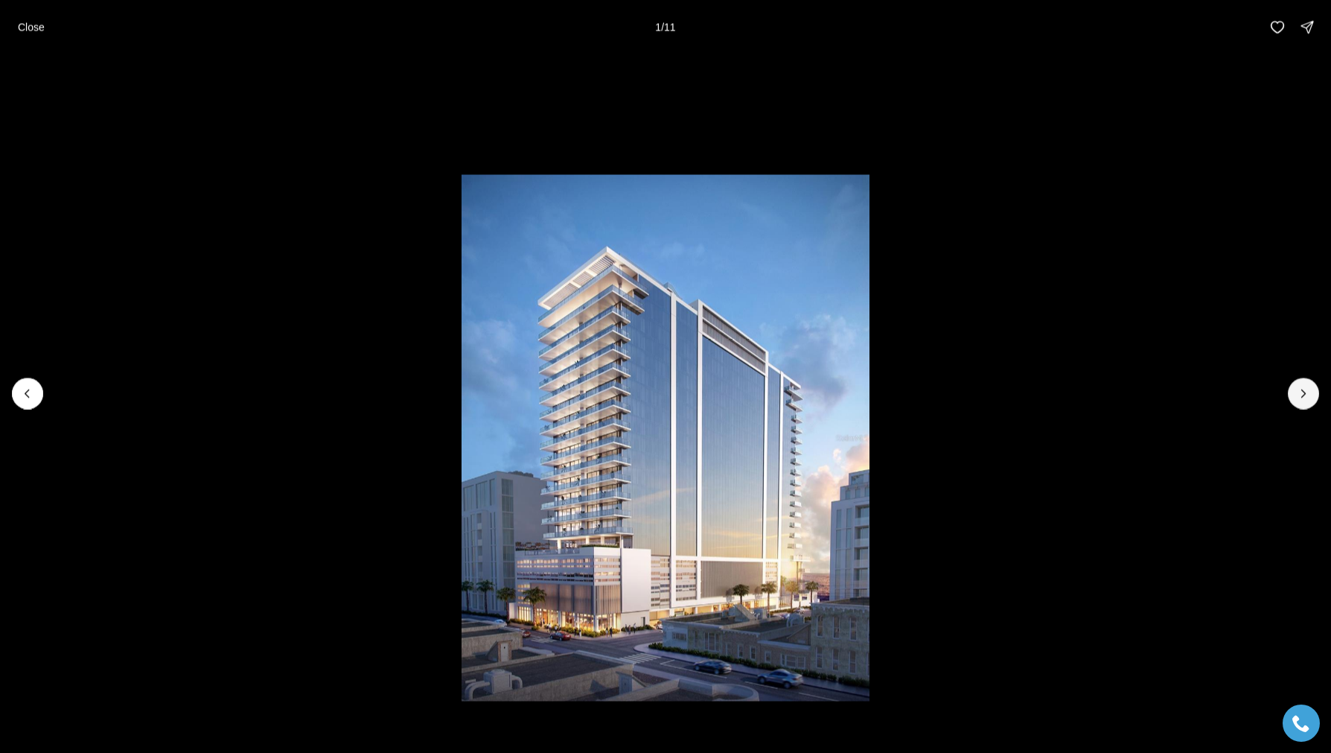
click at [1311, 387] on button "Next slide" at bounding box center [1303, 392] width 31 height 31
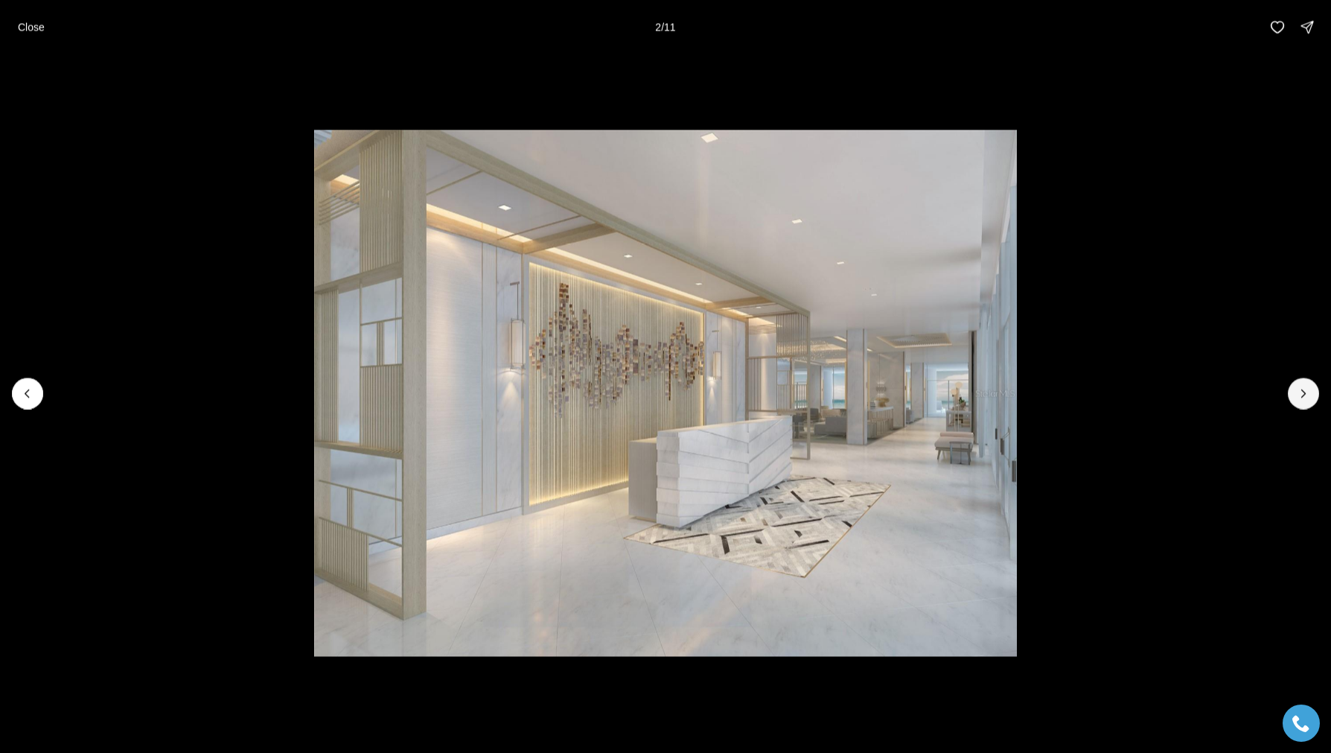
click at [1312, 387] on button "Next slide" at bounding box center [1303, 392] width 31 height 31
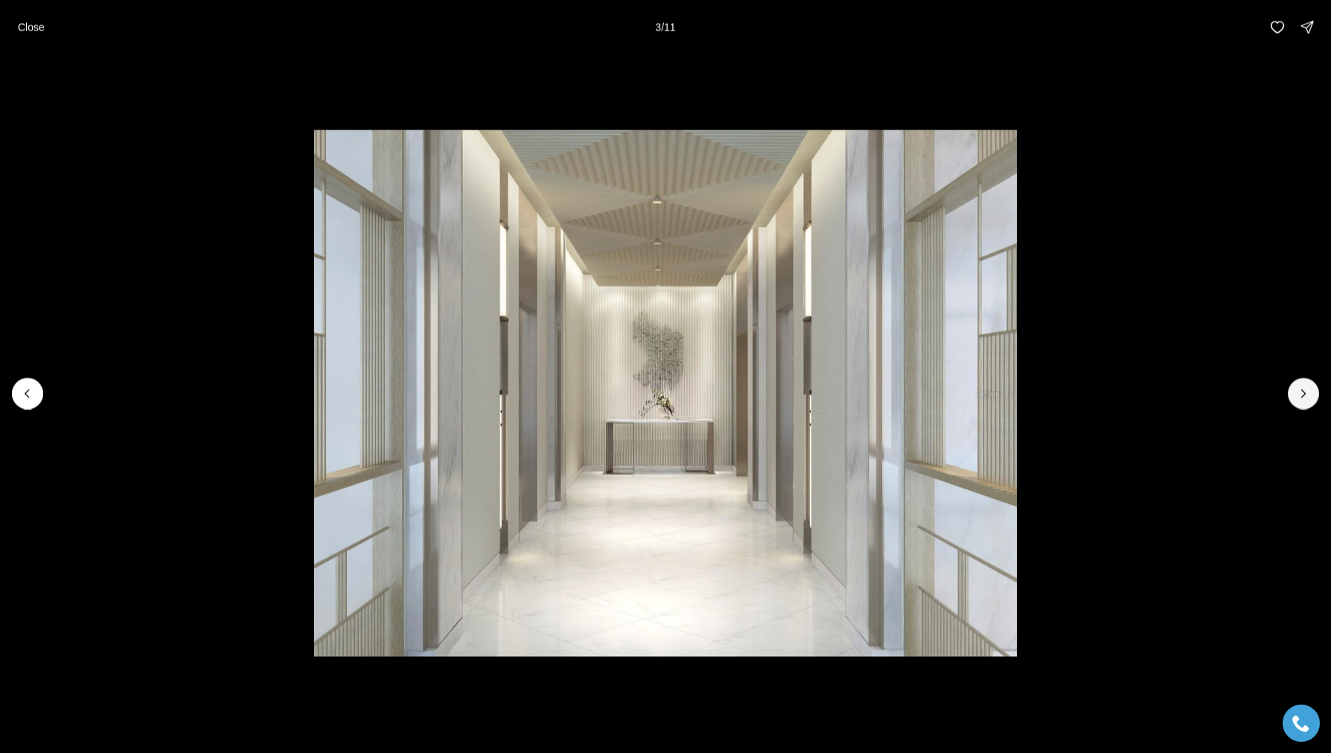
click at [1312, 387] on button "Next slide" at bounding box center [1303, 392] width 31 height 31
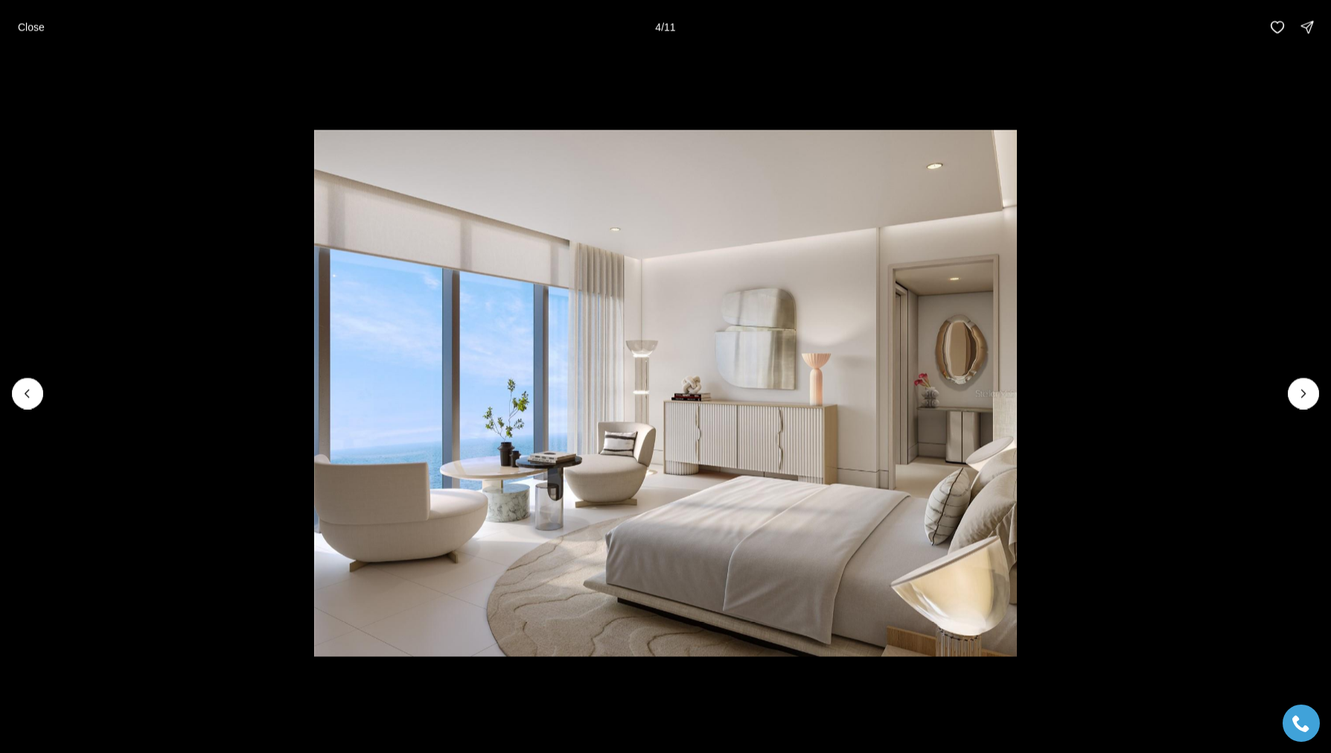
click at [1305, 398] on icon "Next slide" at bounding box center [1303, 393] width 15 height 15
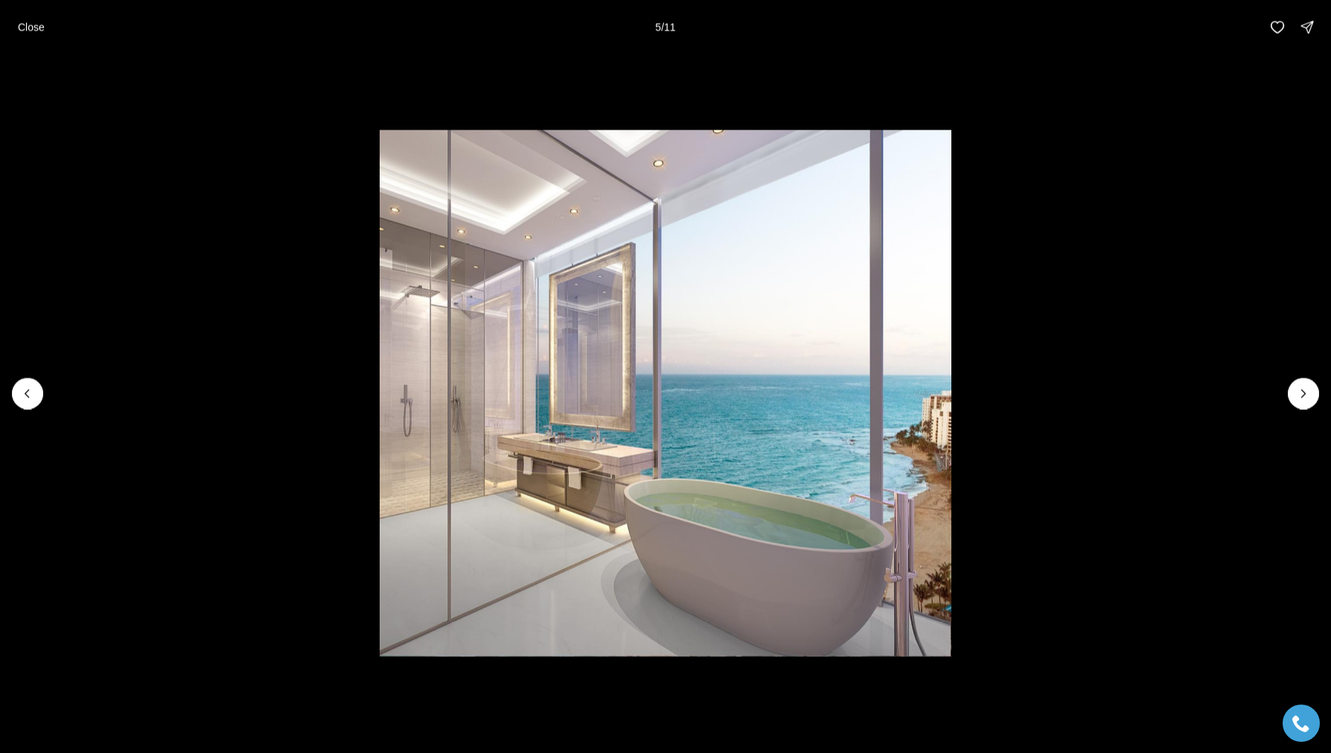
click at [1313, 385] on li "5 of 11" at bounding box center [665, 393] width 1331 height 678
click at [1309, 388] on icon "Next slide" at bounding box center [1303, 393] width 15 height 15
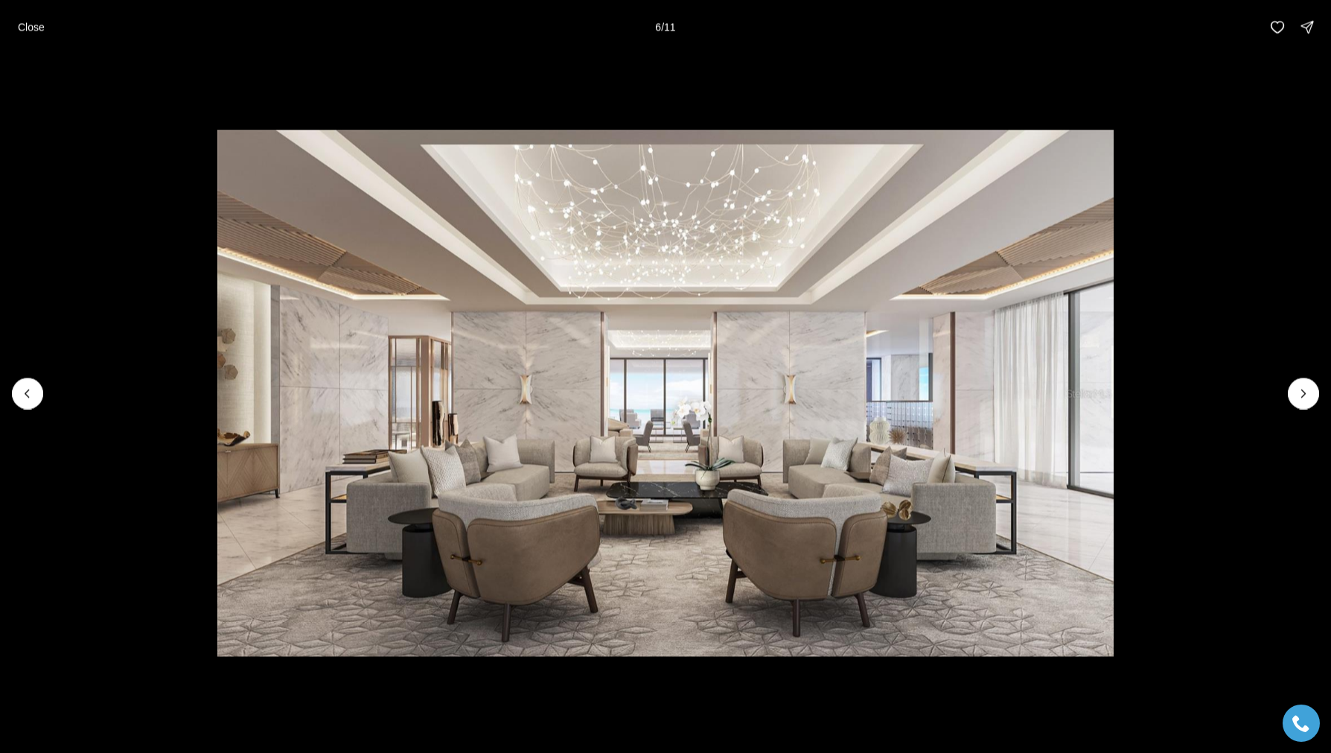
click at [1309, 388] on icon "Next slide" at bounding box center [1303, 393] width 15 height 15
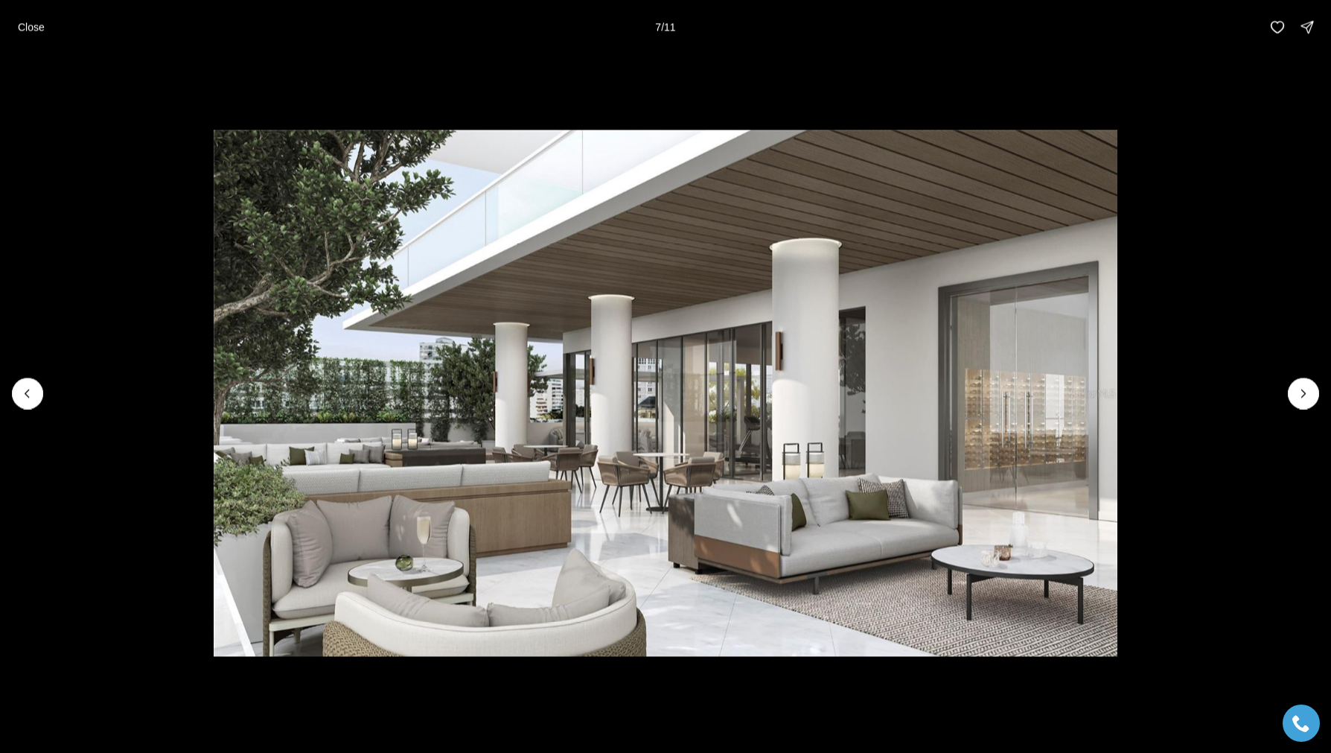
click at [1309, 388] on icon "Next slide" at bounding box center [1303, 393] width 15 height 15
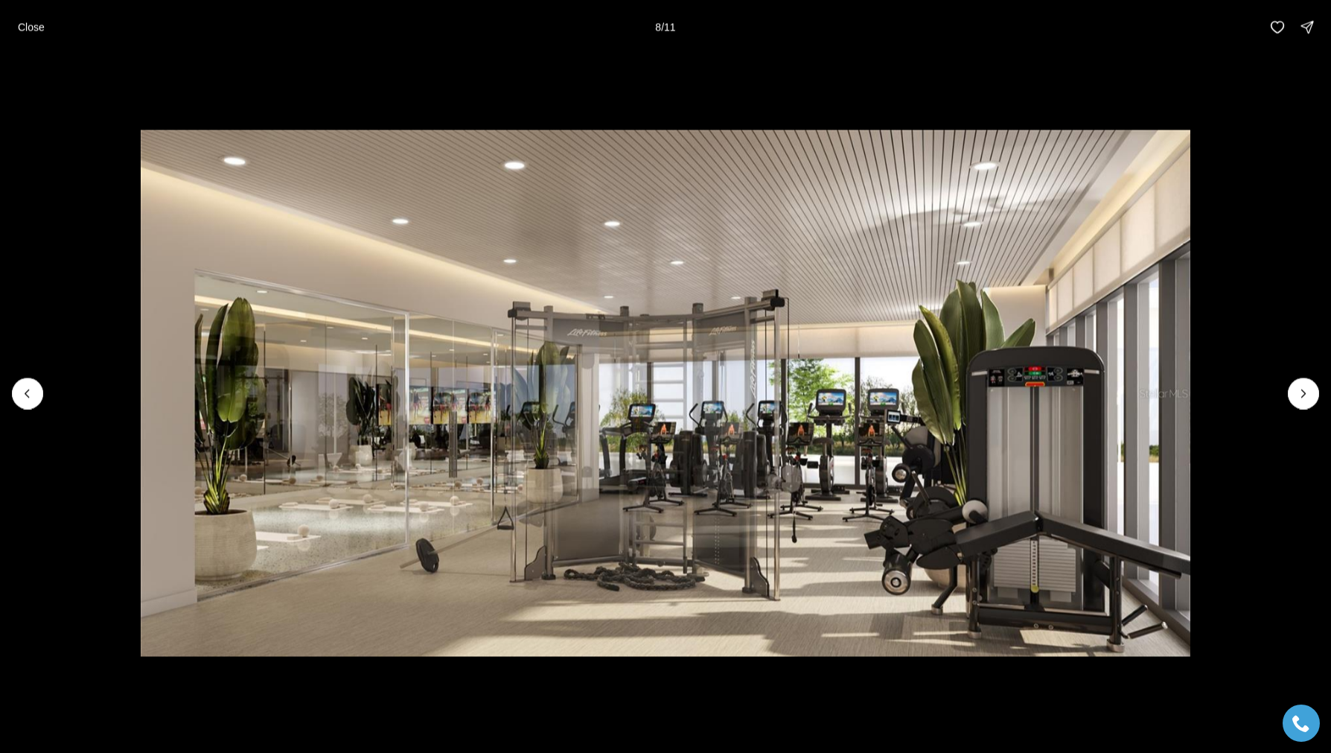
click at [1309, 388] on icon "Next slide" at bounding box center [1303, 393] width 15 height 15
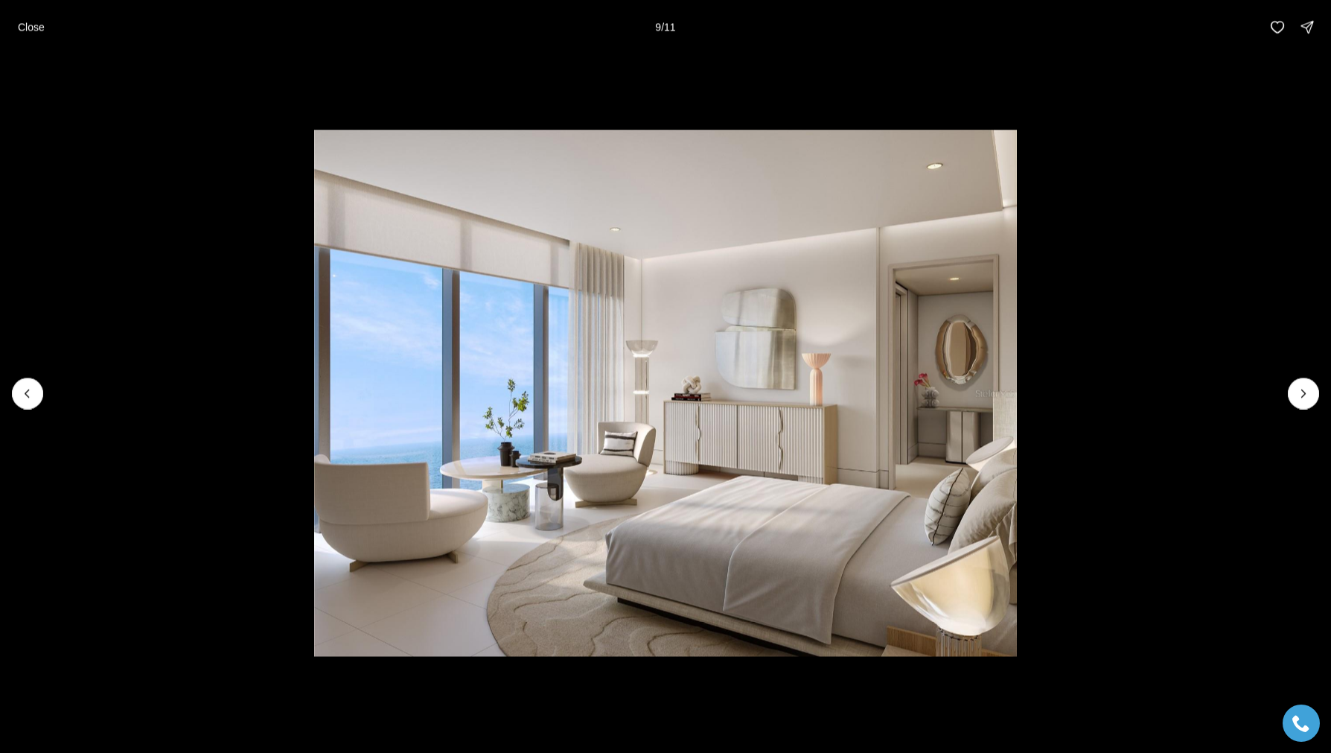
click at [1309, 388] on icon "Next slide" at bounding box center [1303, 393] width 15 height 15
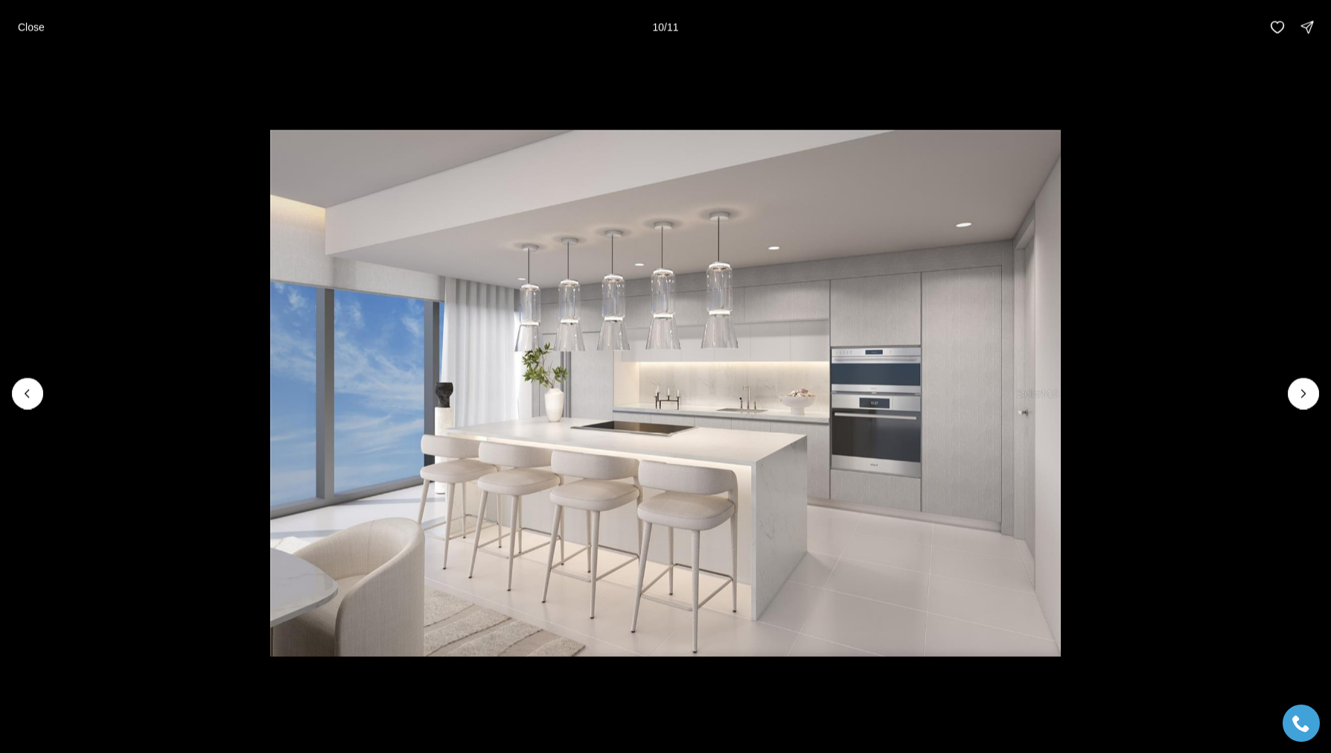
click at [1309, 388] on icon "Next slide" at bounding box center [1303, 393] width 15 height 15
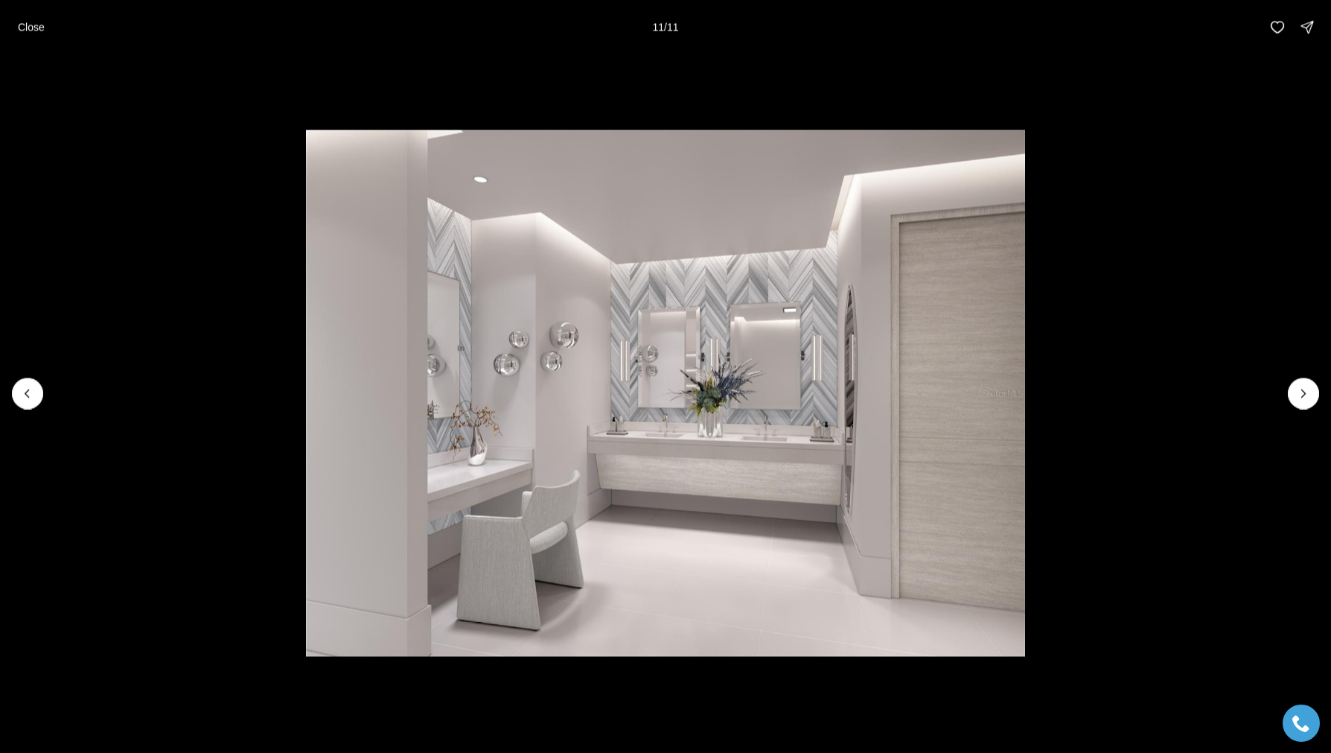
click at [1309, 388] on div at bounding box center [1303, 392] width 31 height 31
click at [1297, 396] on div at bounding box center [1303, 392] width 31 height 31
click at [1295, 381] on div at bounding box center [1303, 392] width 31 height 31
click at [22, 383] on button "Previous slide" at bounding box center [27, 392] width 31 height 31
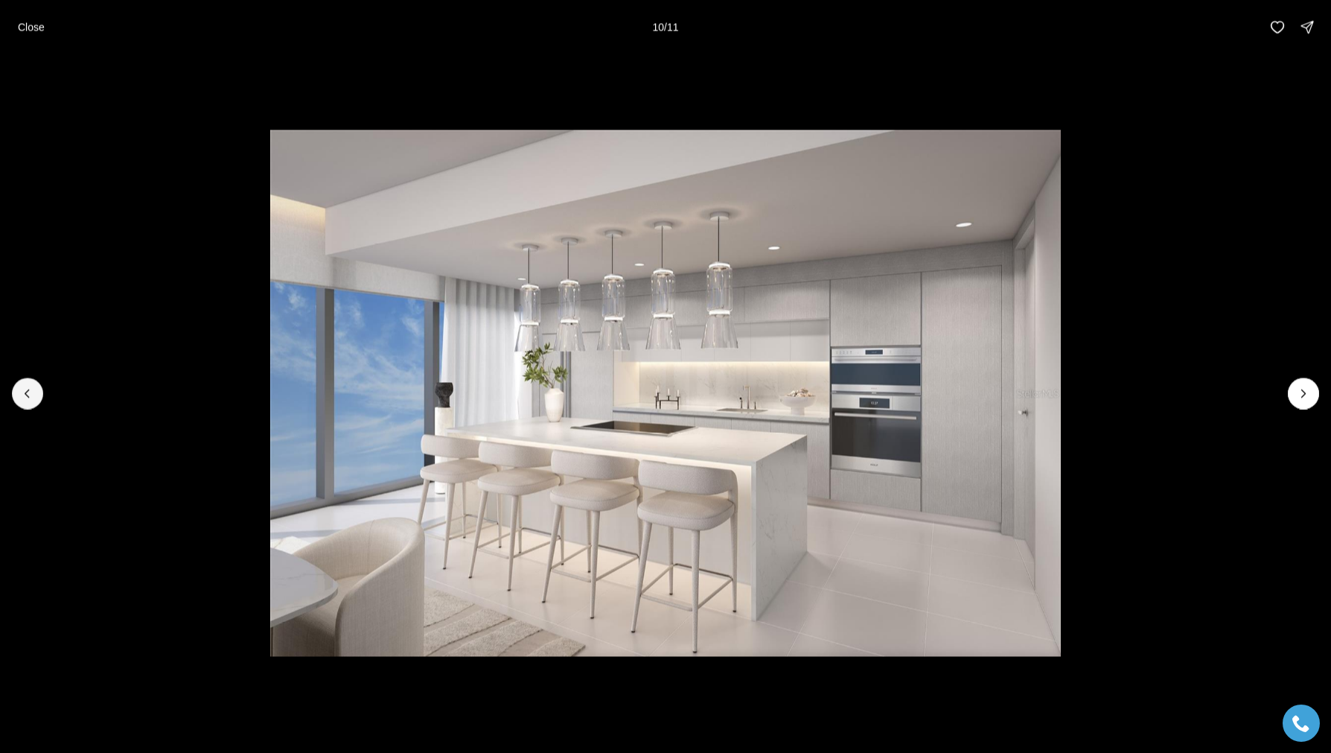
drag, startPoint x: 22, startPoint y: 383, endPoint x: 200, endPoint y: 406, distance: 179.3
click at [143, 397] on div at bounding box center [665, 393] width 1331 height 678
click at [1313, 376] on li "10 of 11" at bounding box center [665, 393] width 1331 height 678
click at [1309, 394] on icon "Next slide" at bounding box center [1303, 393] width 15 height 15
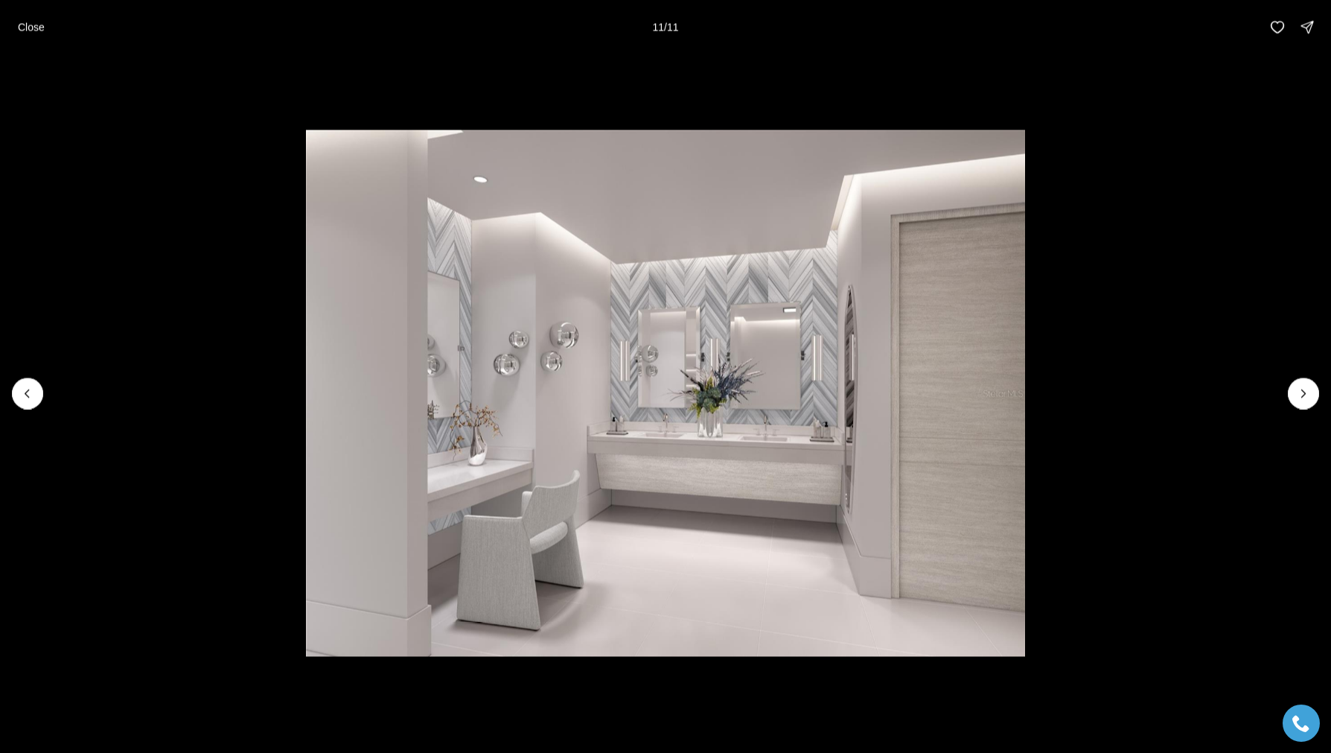
click at [1309, 394] on div at bounding box center [1303, 392] width 31 height 31
click at [30, 391] on icon "Previous slide" at bounding box center [27, 393] width 15 height 15
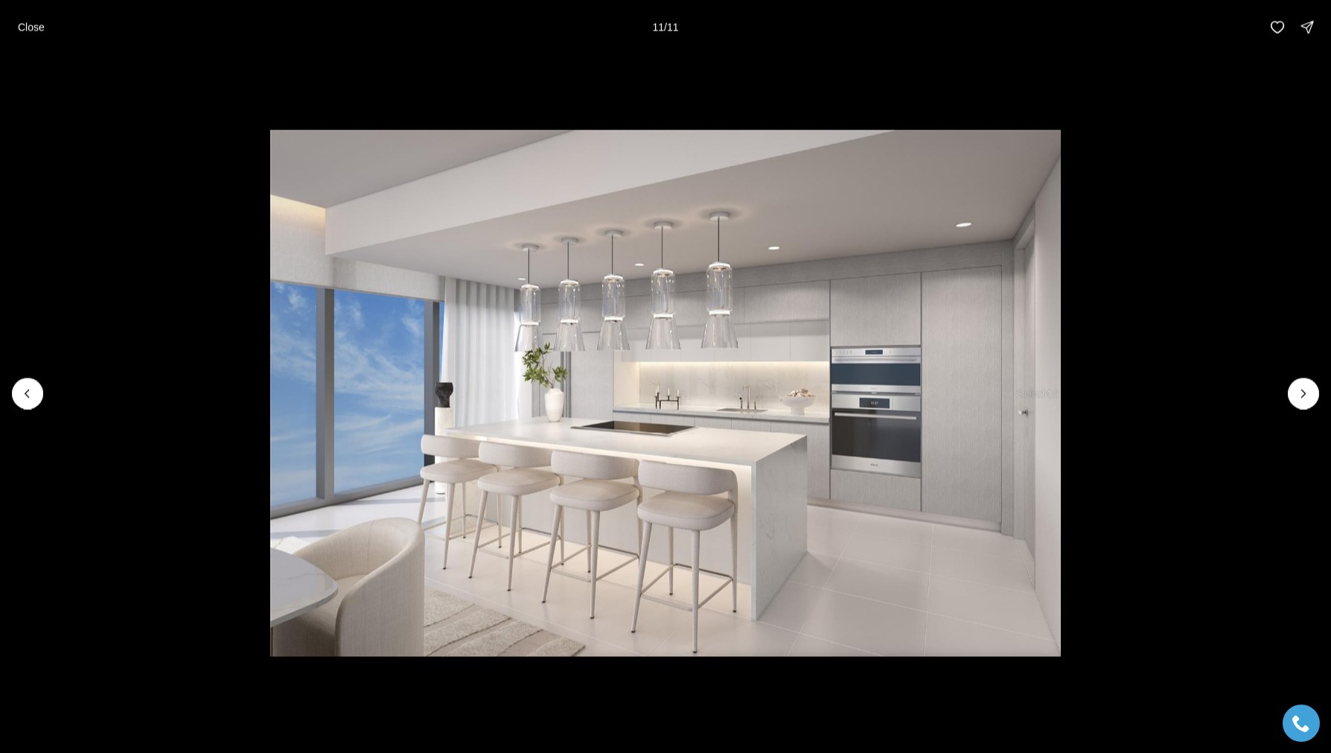
click at [31, 391] on icon "Previous slide" at bounding box center [27, 393] width 15 height 15
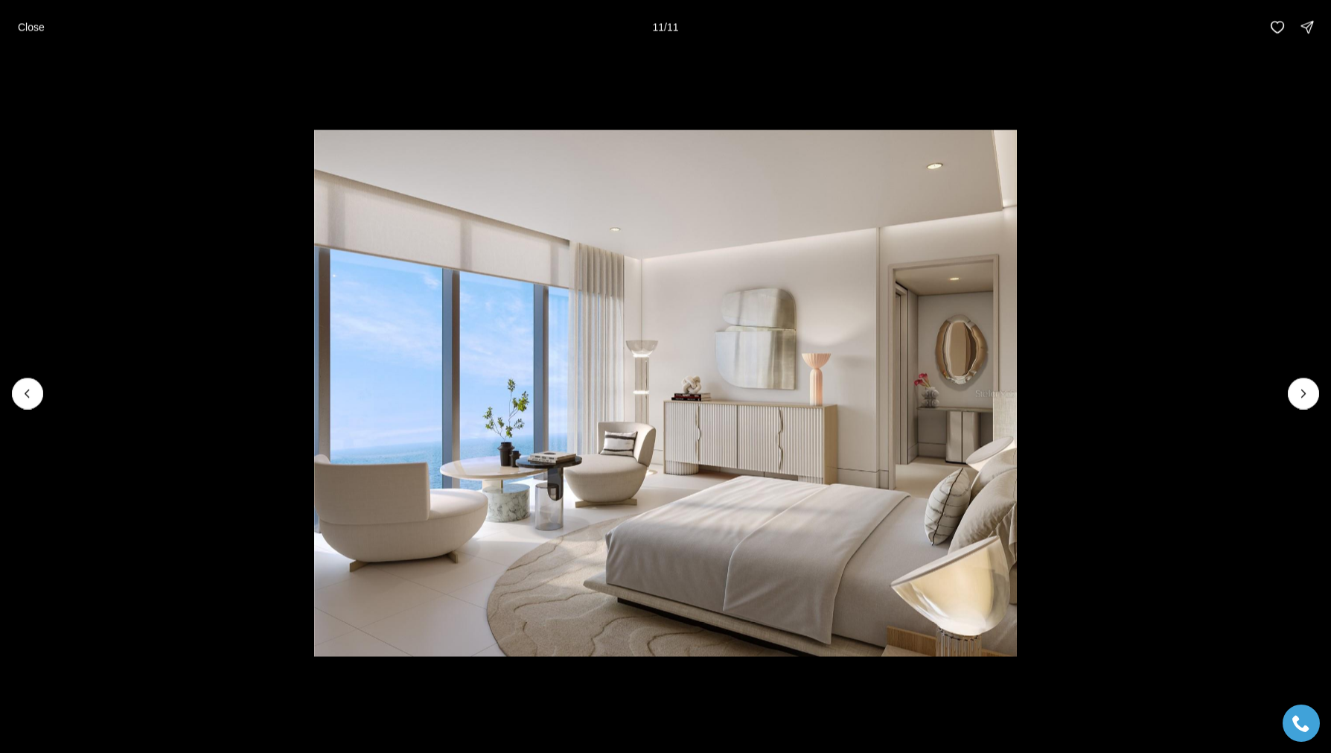
click at [31, 391] on icon "Previous slide" at bounding box center [27, 393] width 15 height 15
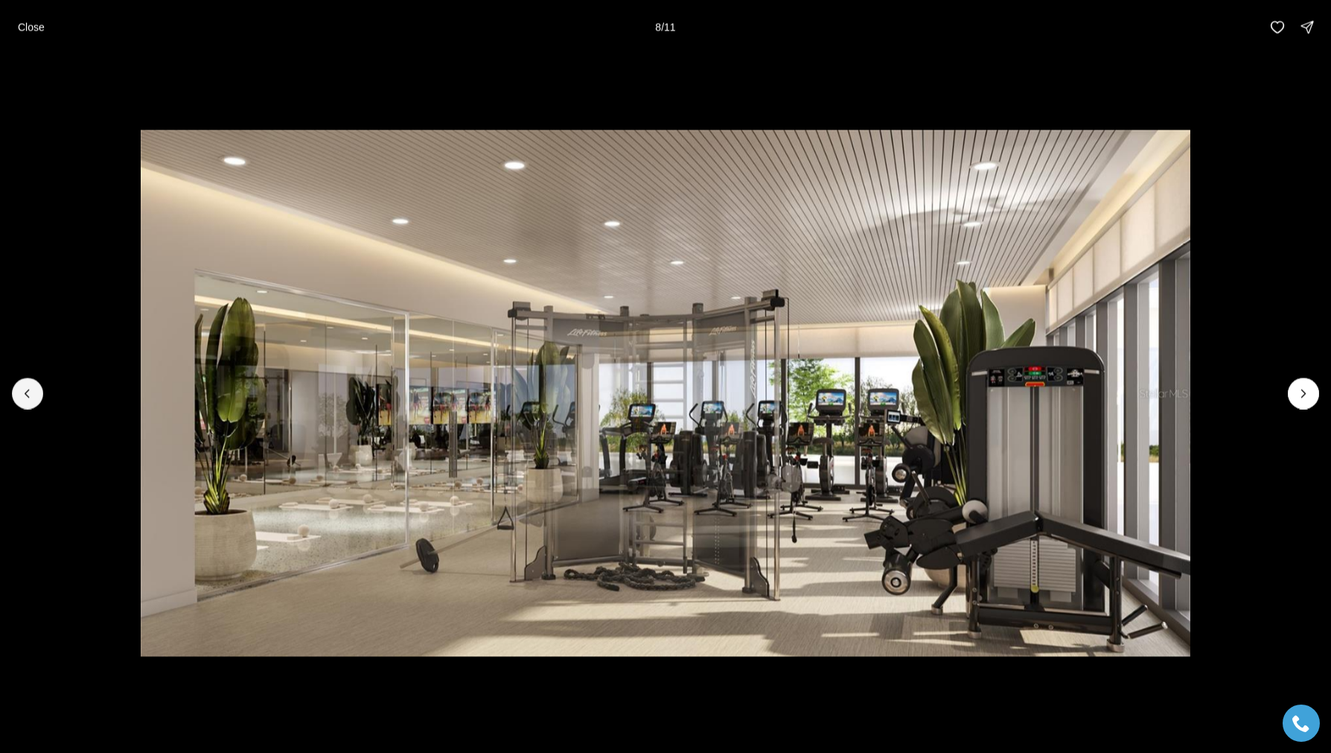
click at [28, 407] on button "Previous slide" at bounding box center [27, 392] width 31 height 31
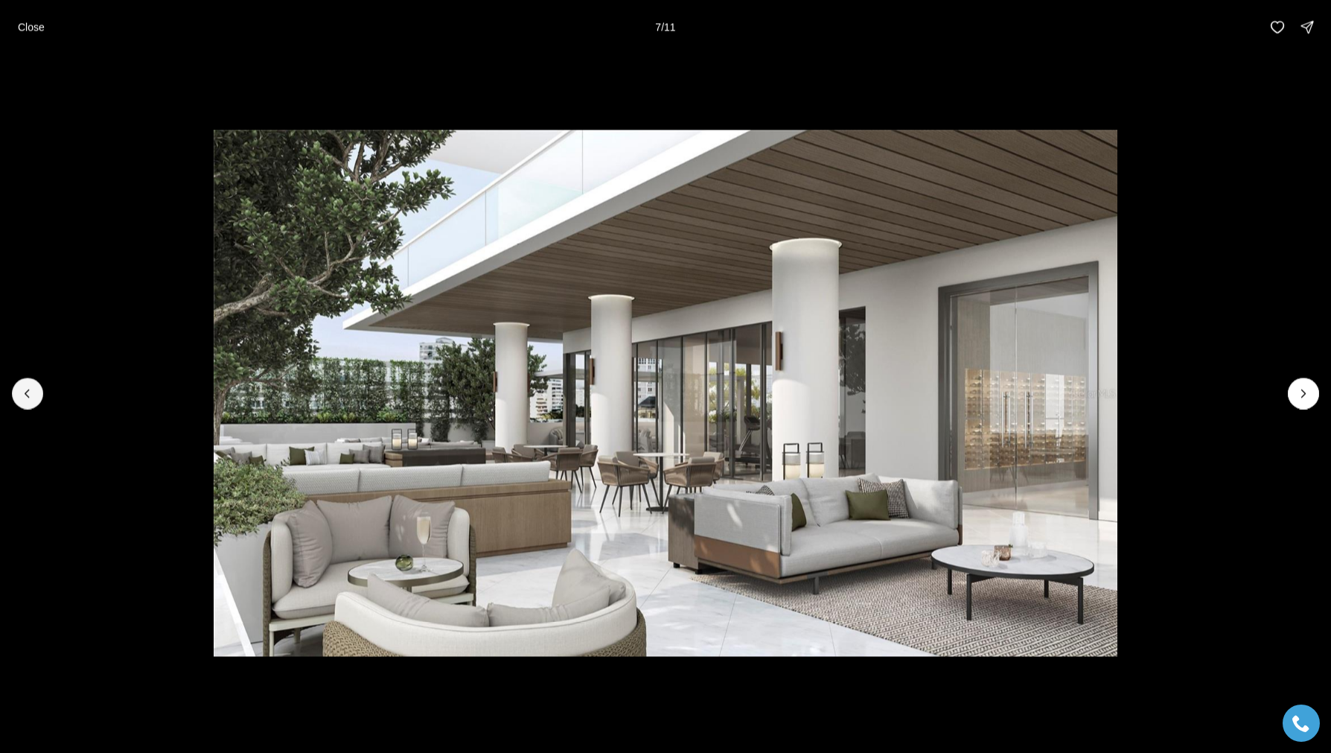
click at [28, 407] on button "Previous slide" at bounding box center [27, 392] width 31 height 31
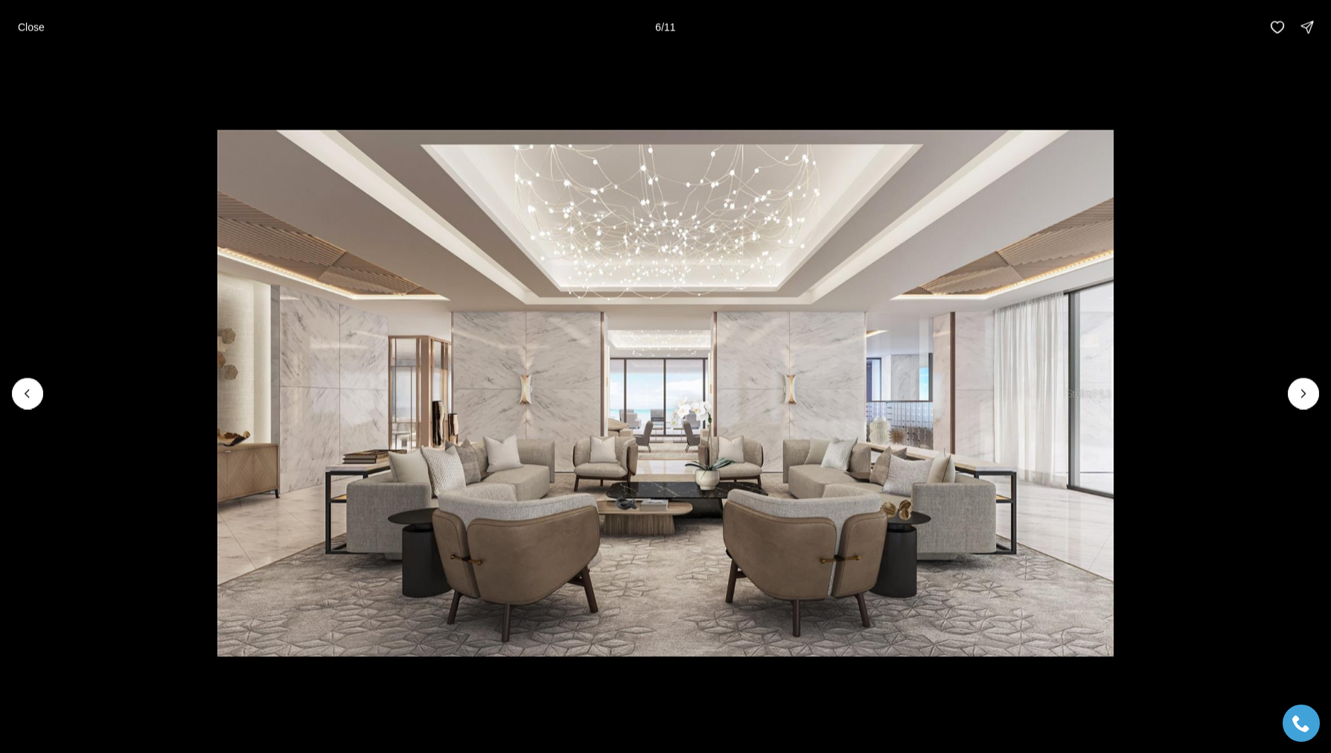
click at [36, 407] on li "6 of 11" at bounding box center [665, 393] width 1331 height 678
click at [23, 394] on icon "Previous slide" at bounding box center [27, 393] width 15 height 15
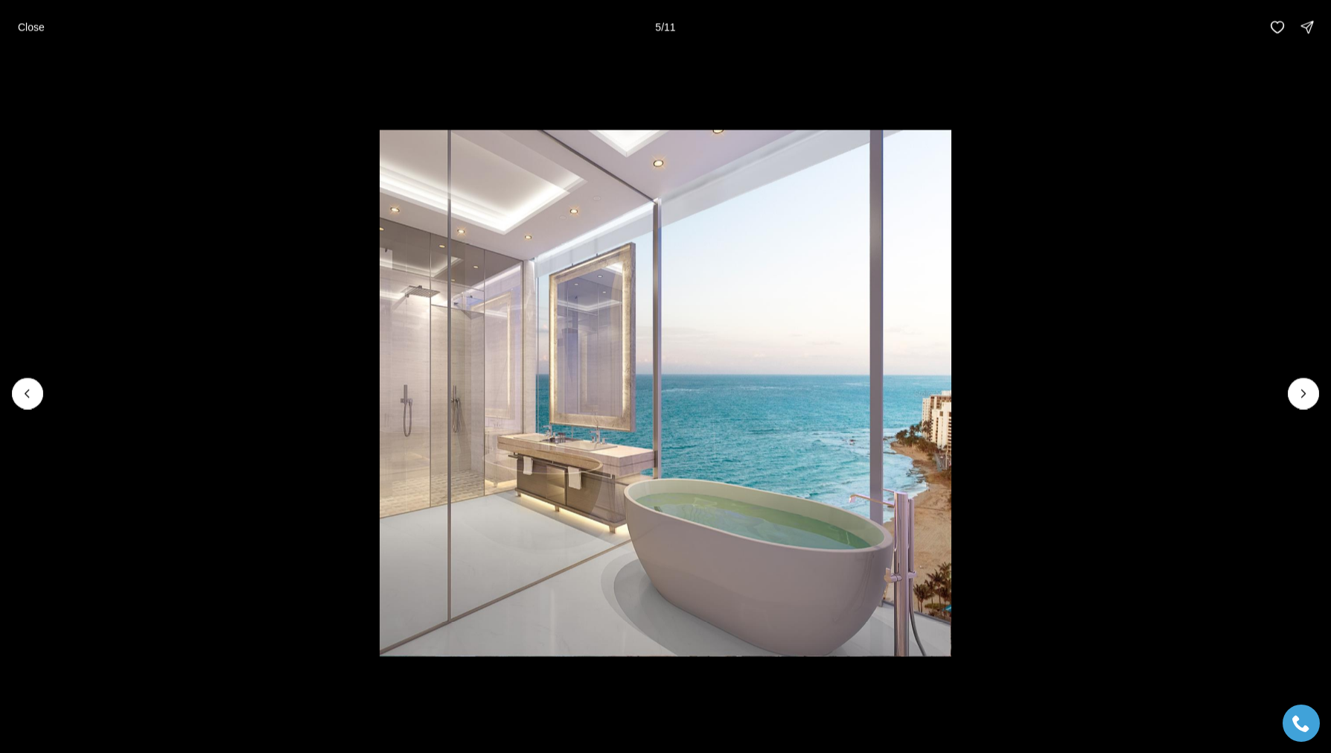
click at [23, 394] on icon "Previous slide" at bounding box center [27, 393] width 15 height 15
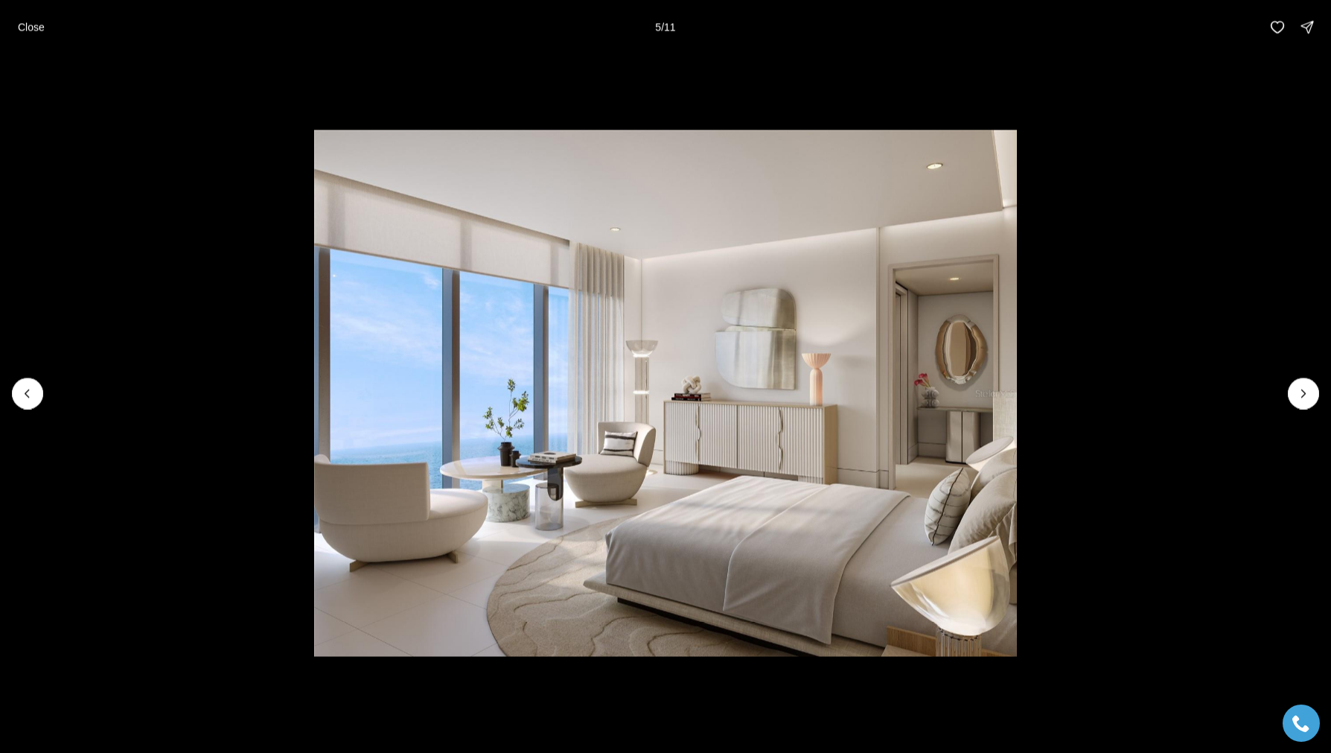
click at [23, 394] on icon "Previous slide" at bounding box center [27, 393] width 15 height 15
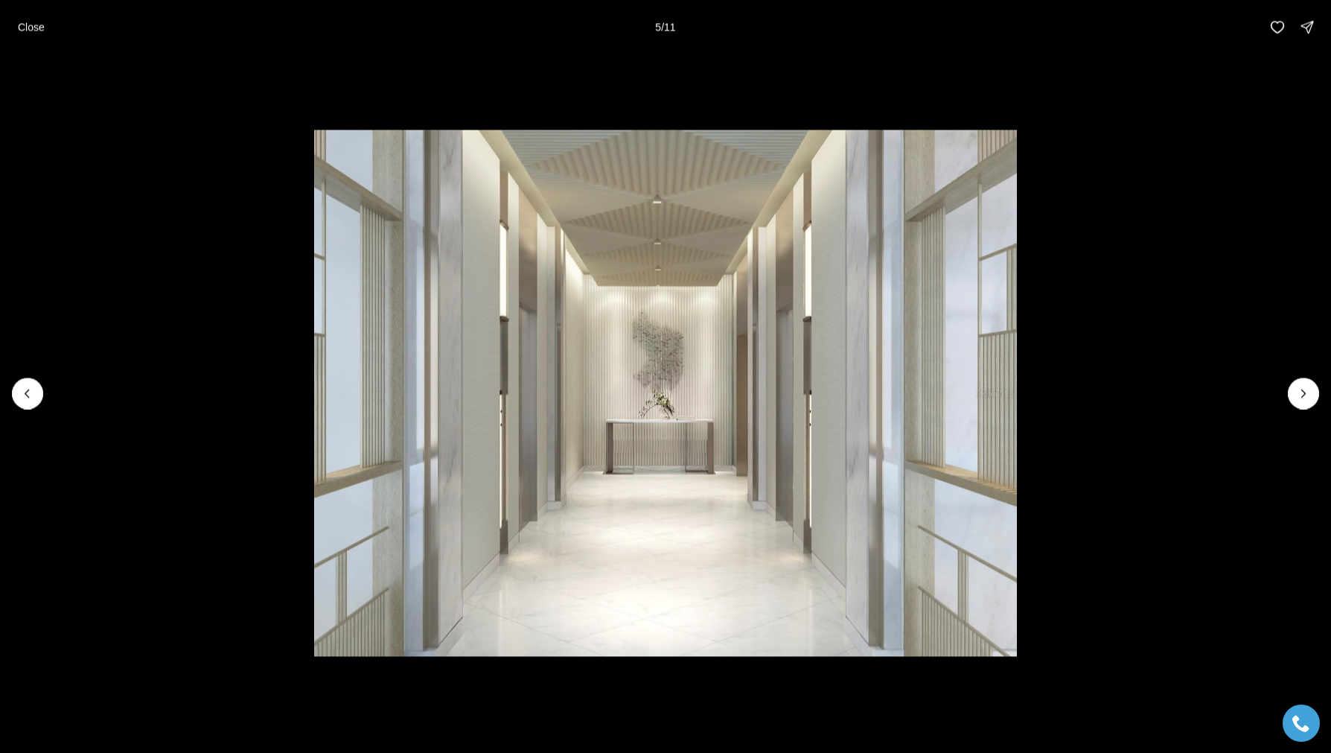
click at [23, 394] on icon "Previous slide" at bounding box center [27, 393] width 15 height 15
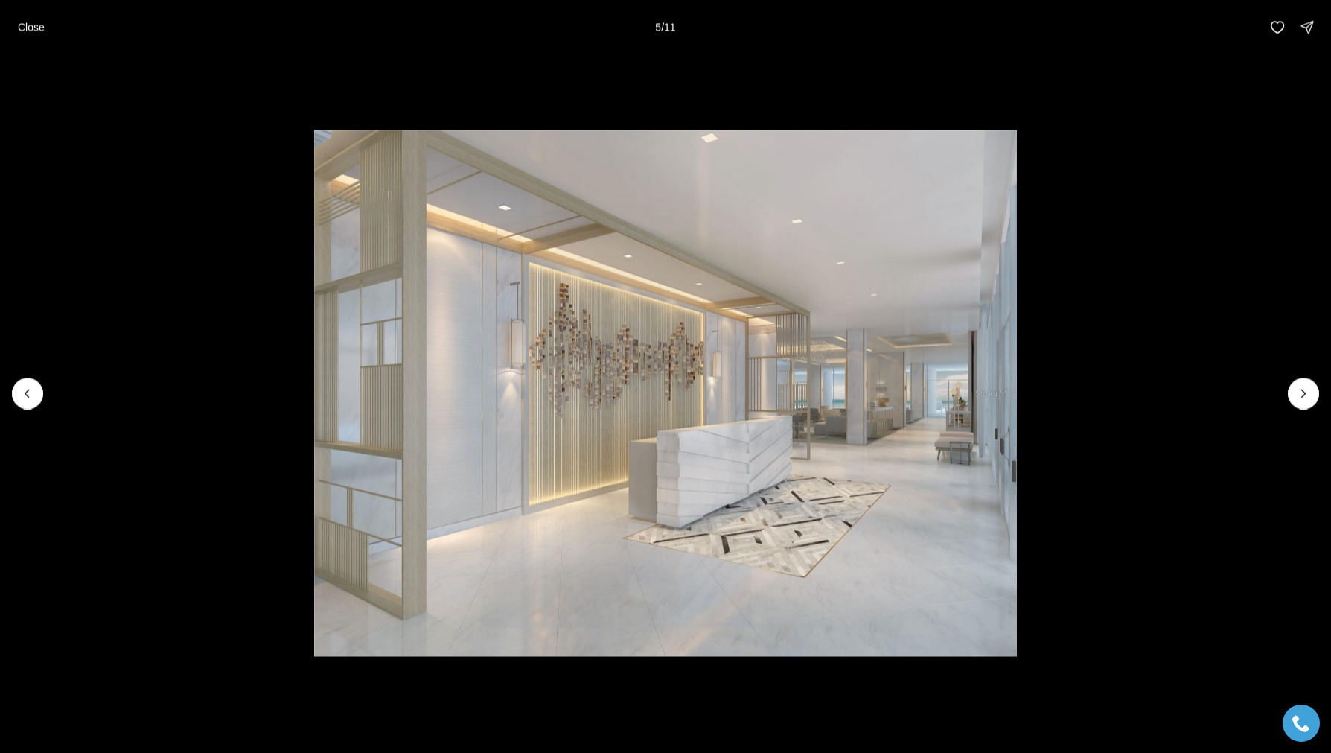
click at [23, 394] on icon "Previous slide" at bounding box center [27, 393] width 15 height 15
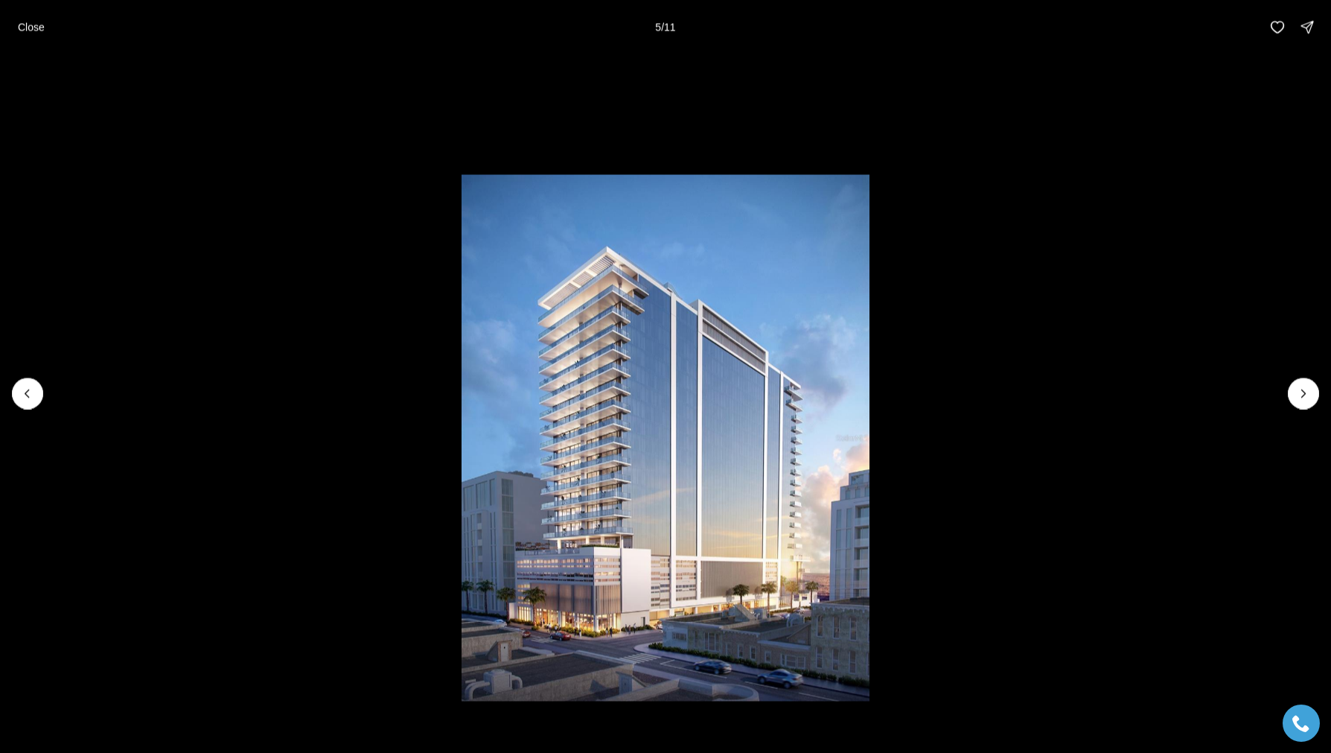
click at [23, 394] on icon "Previous slide" at bounding box center [27, 393] width 15 height 15
click at [23, 394] on div at bounding box center [27, 392] width 31 height 31
click at [1306, 394] on icon "Next slide" at bounding box center [1303, 393] width 15 height 15
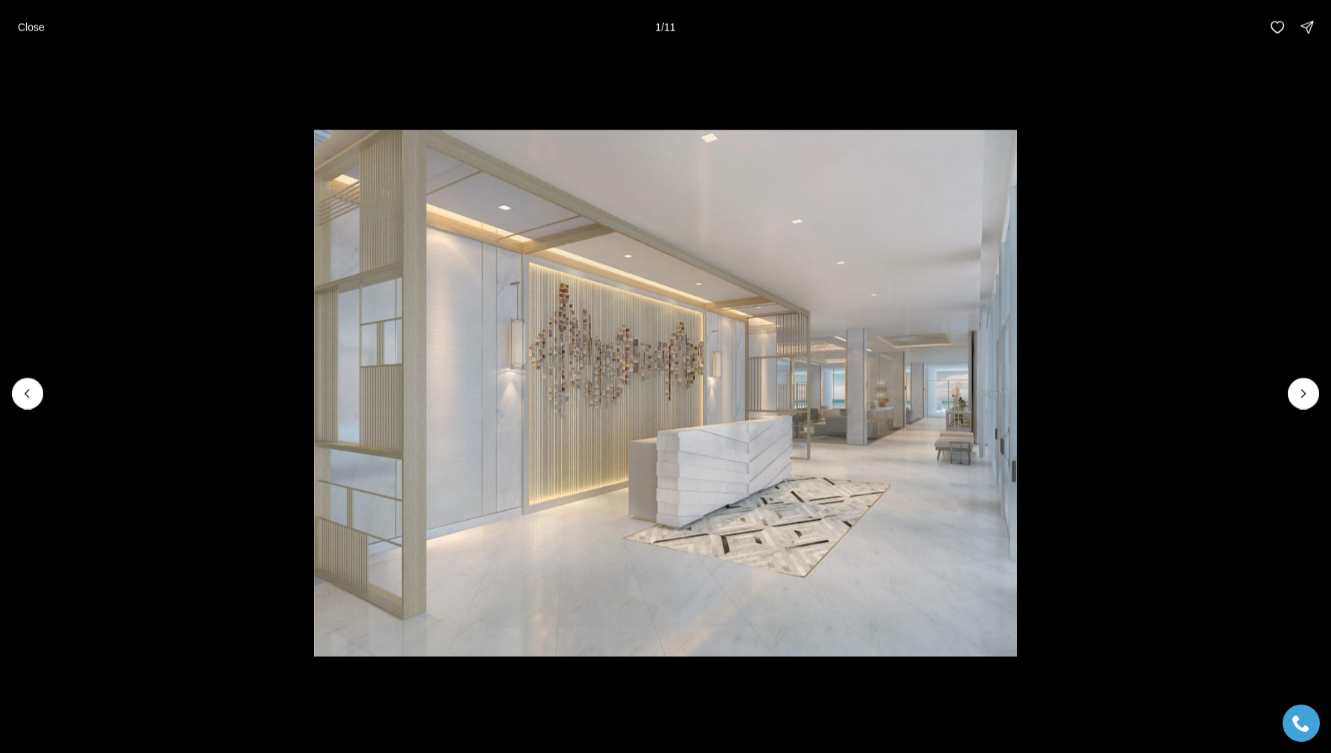
click at [1306, 394] on icon "Next slide" at bounding box center [1303, 393] width 15 height 15
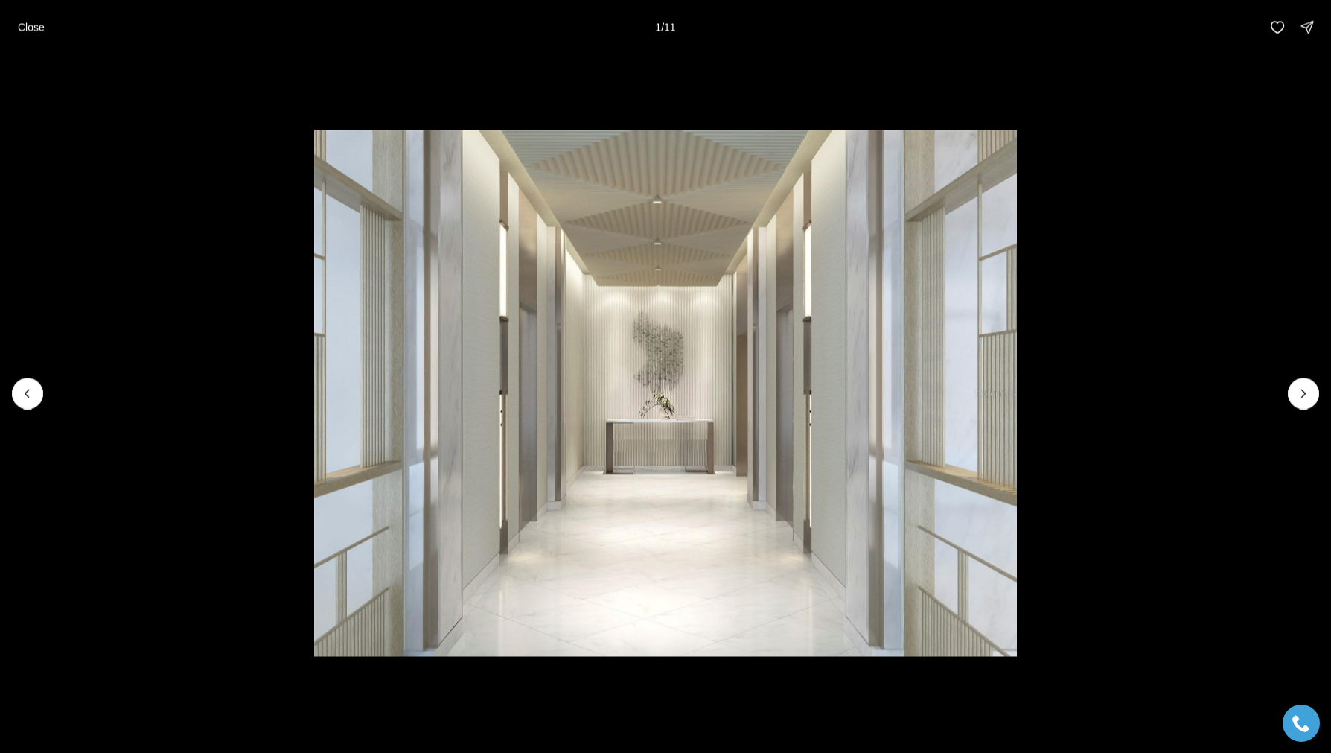
click at [1306, 394] on icon "Next slide" at bounding box center [1303, 393] width 15 height 15
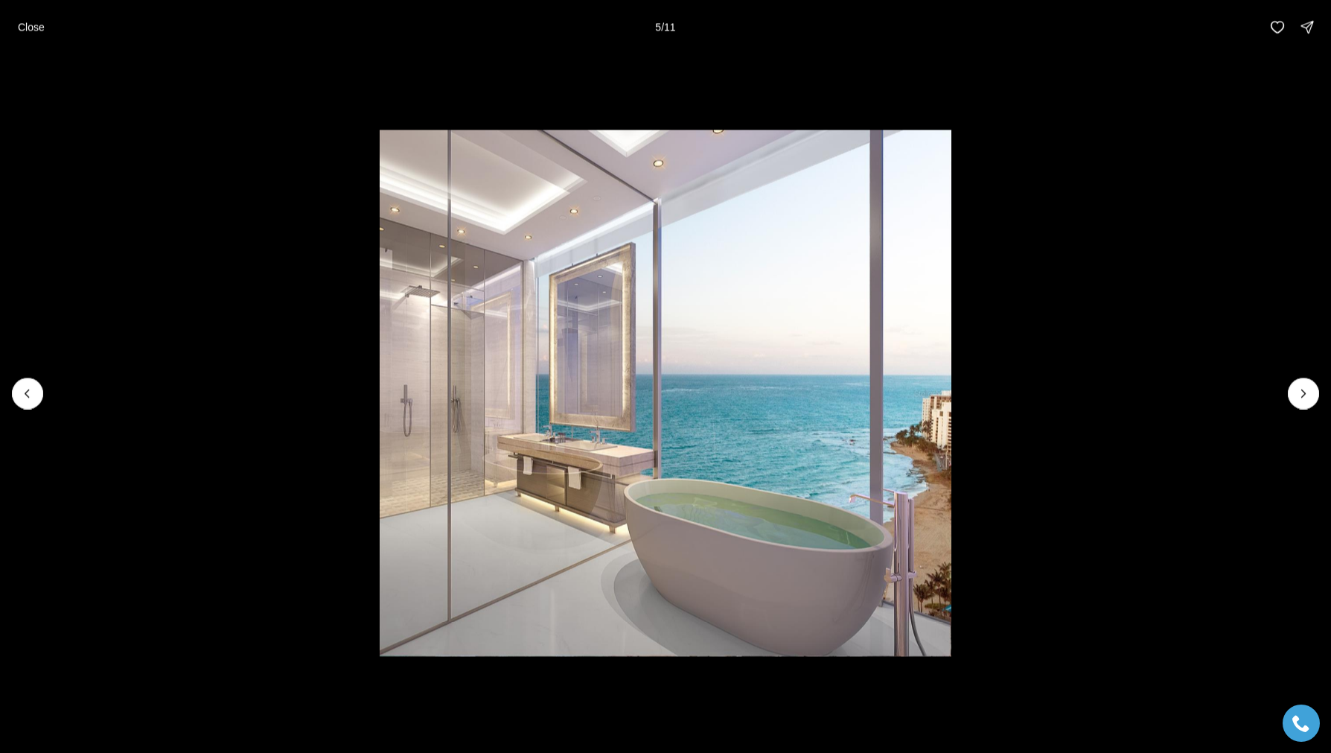
click at [1306, 394] on icon "Next slide" at bounding box center [1303, 393] width 15 height 15
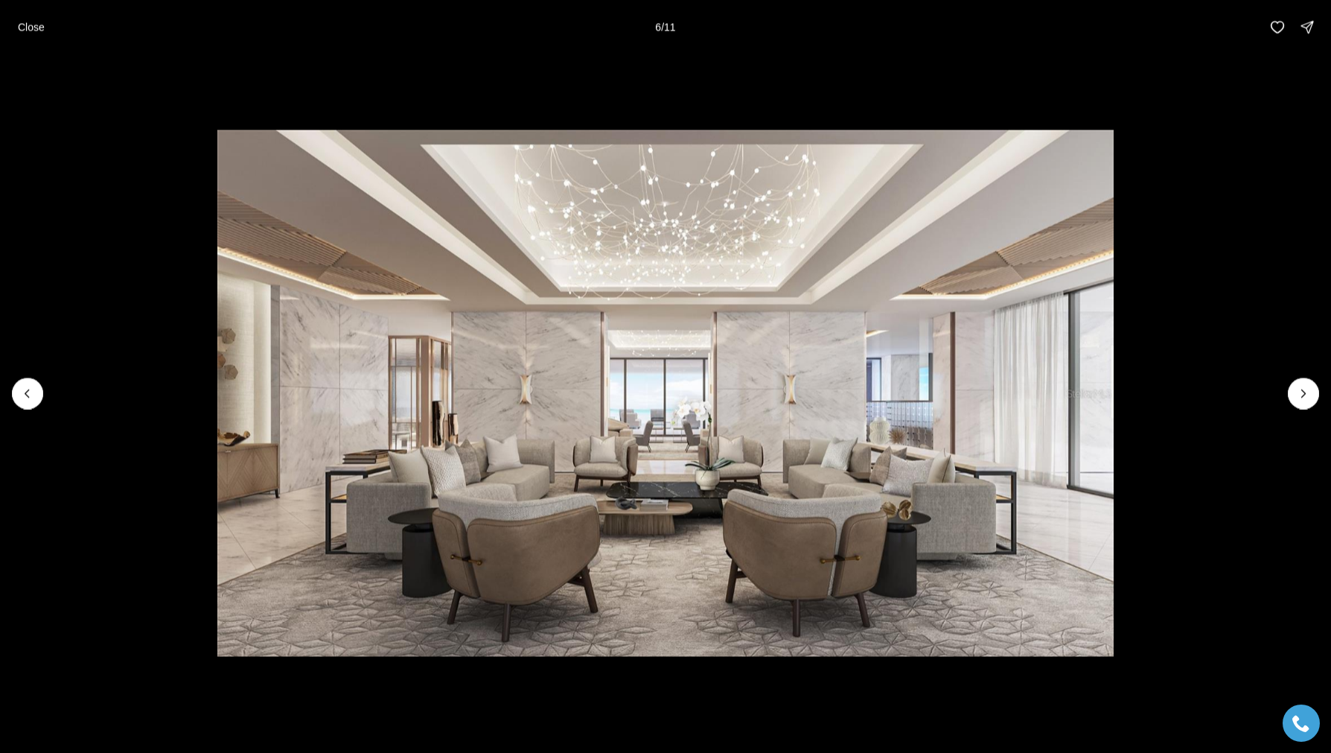
click at [1306, 394] on icon "Next slide" at bounding box center [1303, 393] width 15 height 15
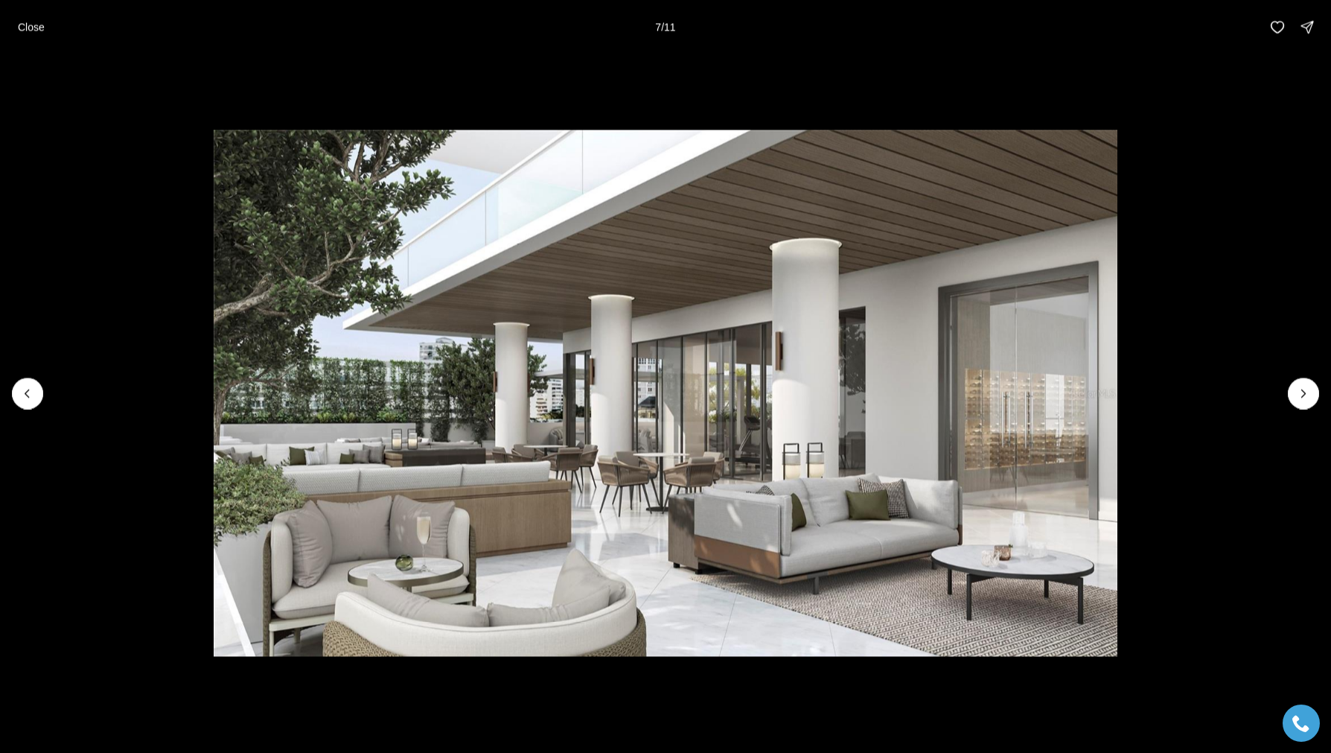
click at [168, 116] on li "7 of 11" at bounding box center [665, 393] width 1331 height 678
click at [1312, 389] on button "Next slide" at bounding box center [1303, 392] width 31 height 31
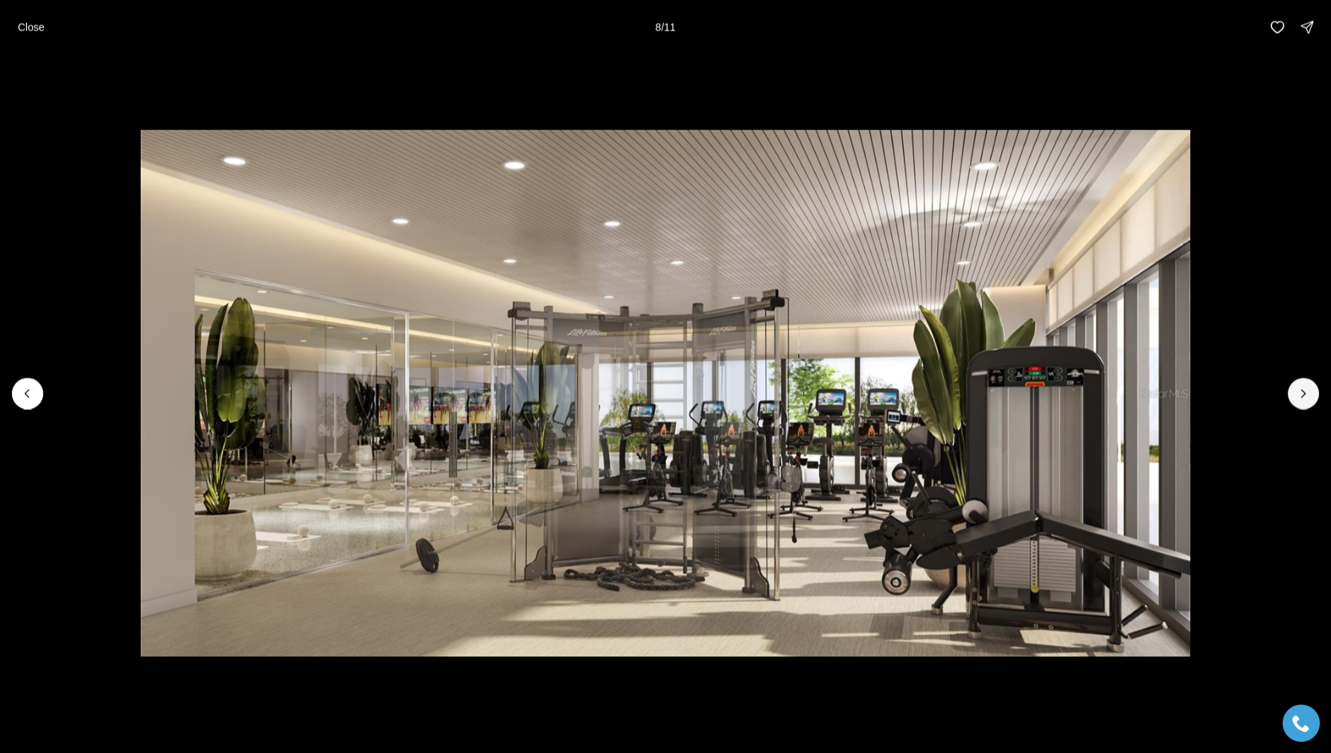
click at [1292, 392] on button "Next slide" at bounding box center [1303, 392] width 31 height 31
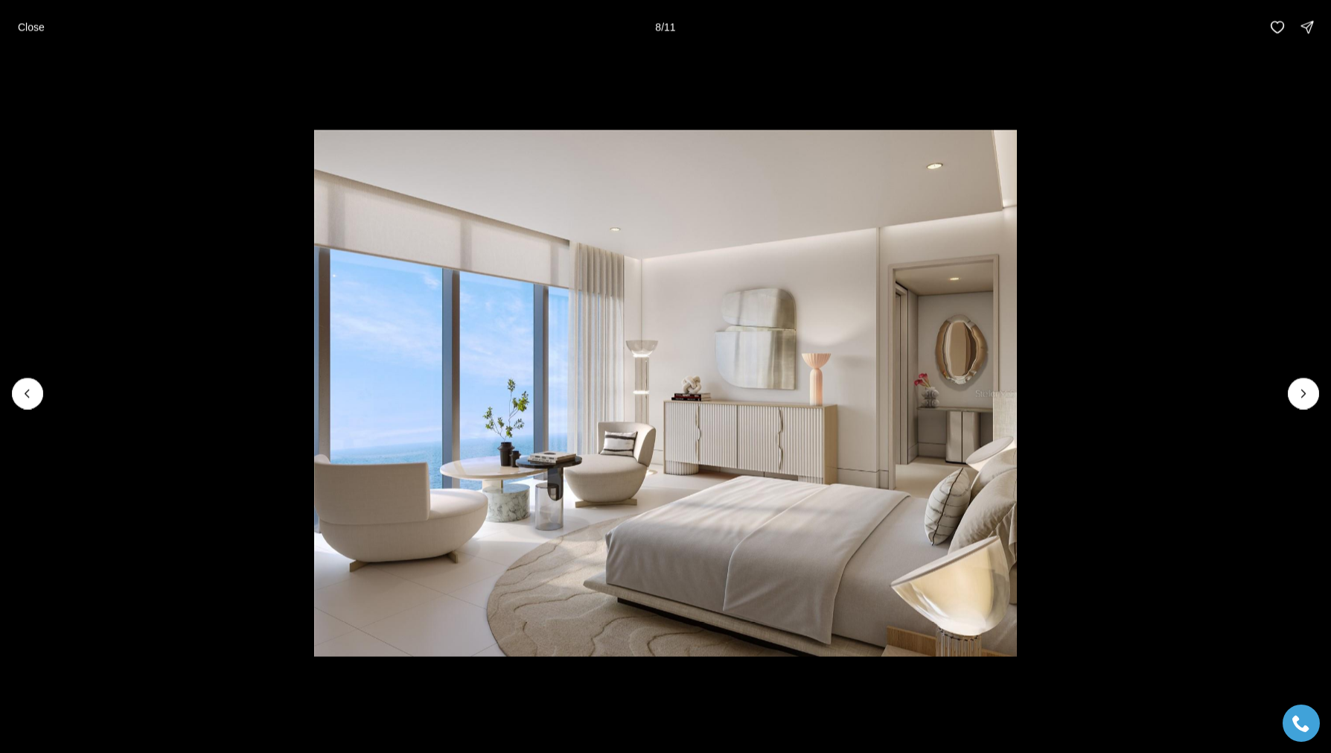
click at [1301, 397] on icon "Next slide" at bounding box center [1303, 393] width 15 height 15
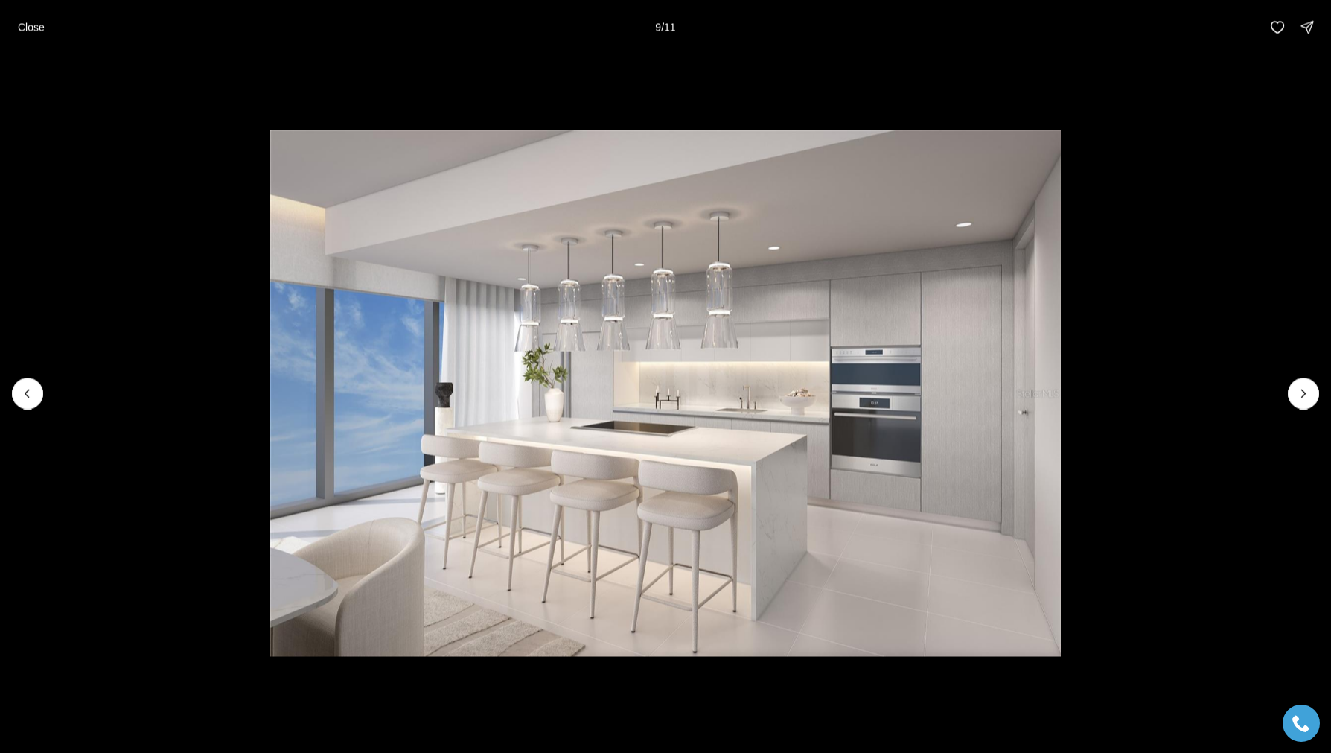
click at [1301, 397] on icon "Next slide" at bounding box center [1303, 393] width 15 height 15
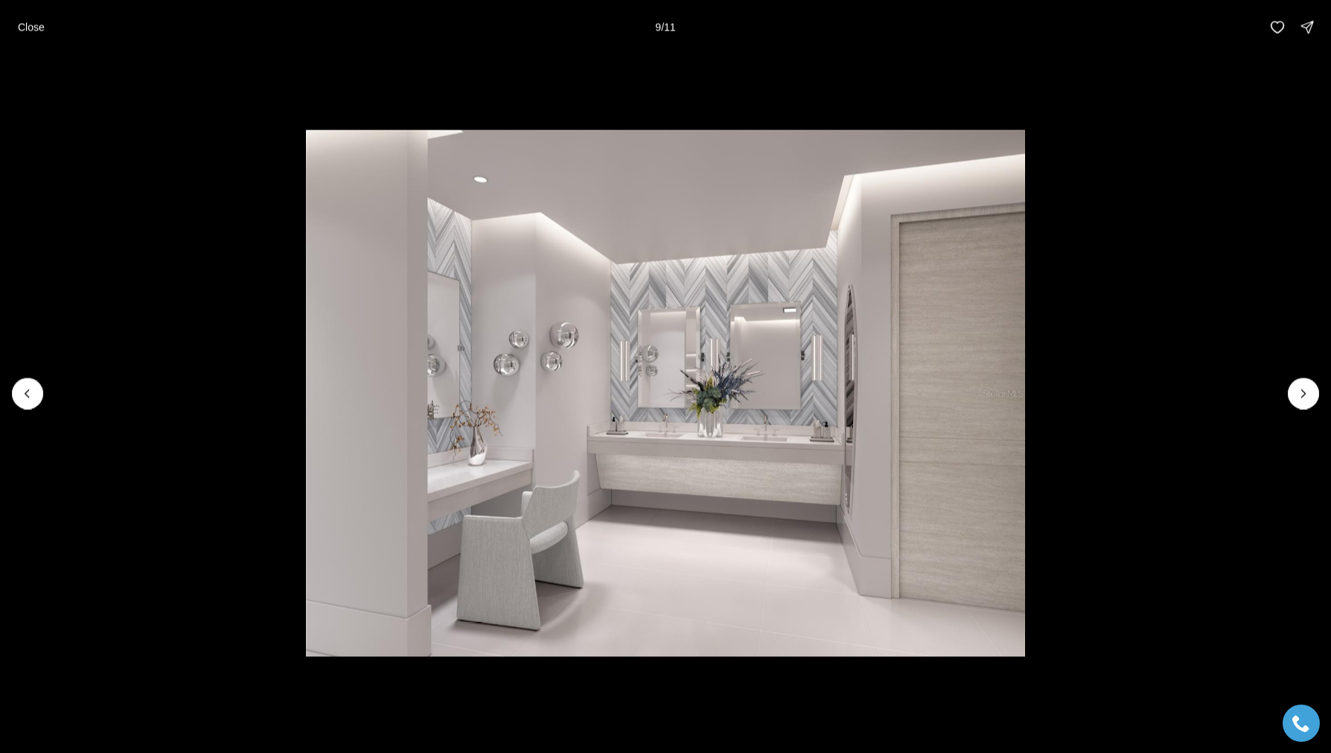
click at [1301, 397] on icon "Next slide" at bounding box center [1303, 393] width 15 height 15
click at [1299, 380] on div at bounding box center [1303, 392] width 31 height 31
click at [39, 26] on p "Close" at bounding box center [31, 27] width 27 height 12
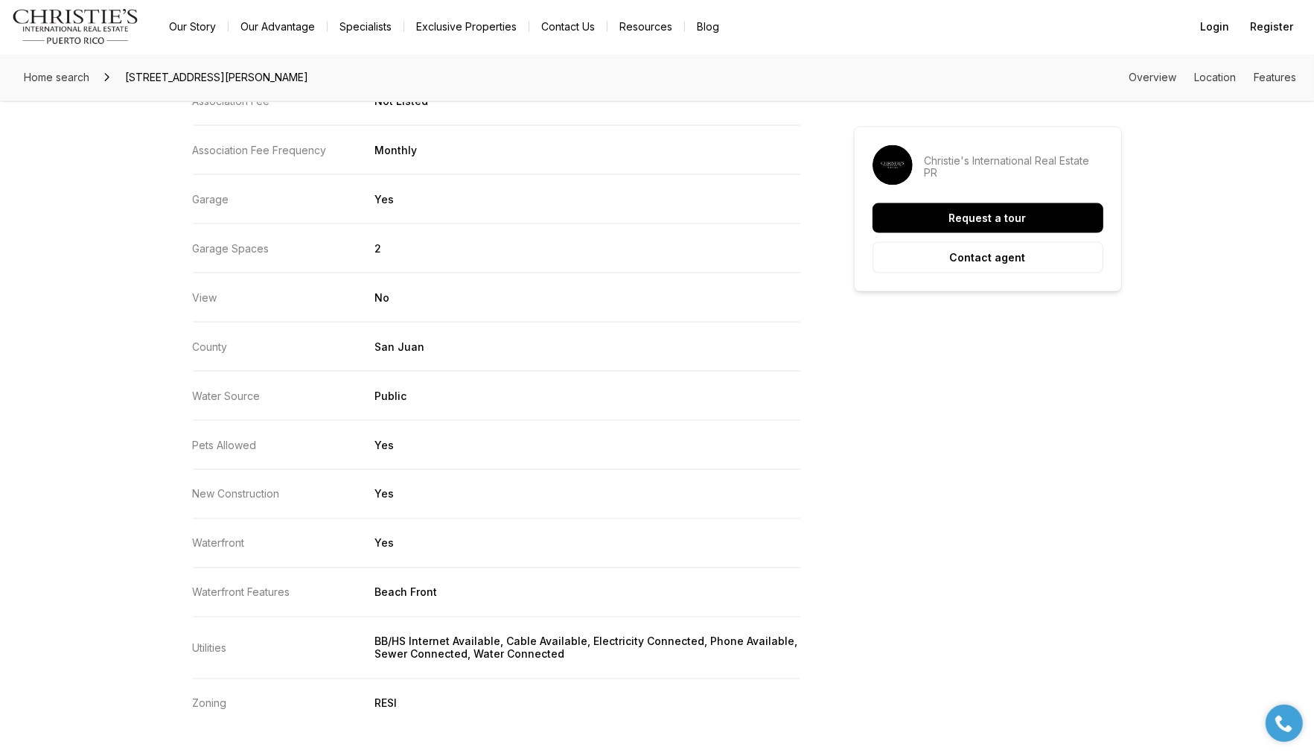
scroll to position [2740, 0]
